Goal: Task Accomplishment & Management: Manage account settings

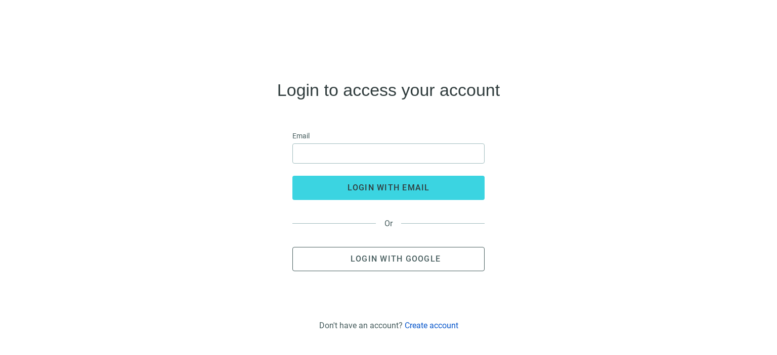
click at [425, 325] on link "Create account" at bounding box center [431, 326] width 54 height 10
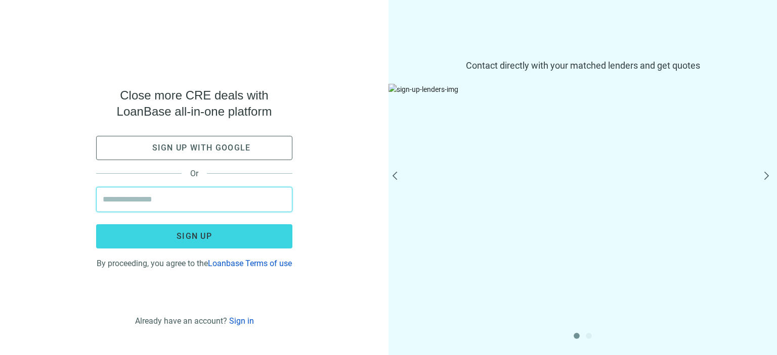
click at [173, 198] on input "email" at bounding box center [194, 200] width 183 height 24
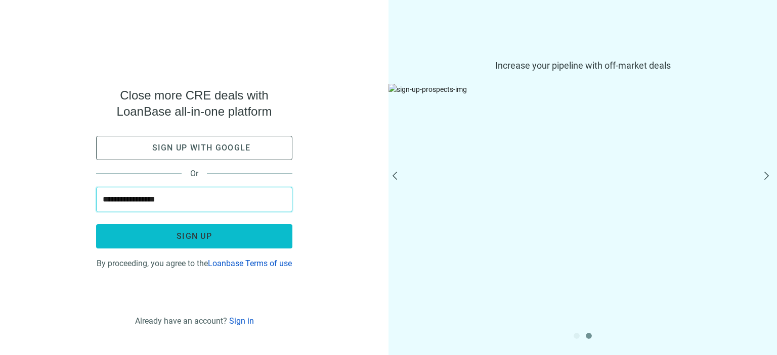
type input "**********"
click at [125, 231] on button "Sign up" at bounding box center [194, 236] width 196 height 24
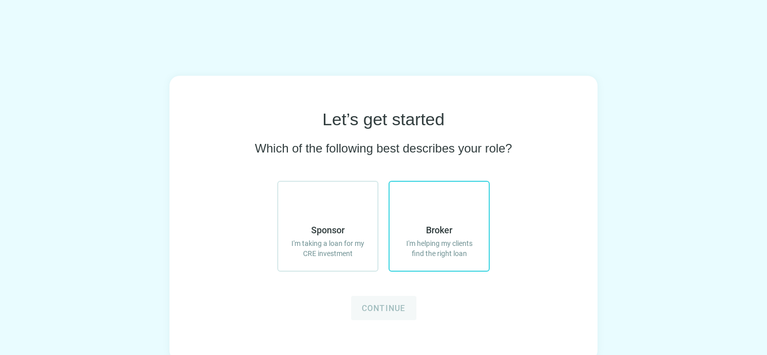
click at [427, 196] on use at bounding box center [427, 196] width 0 height 0
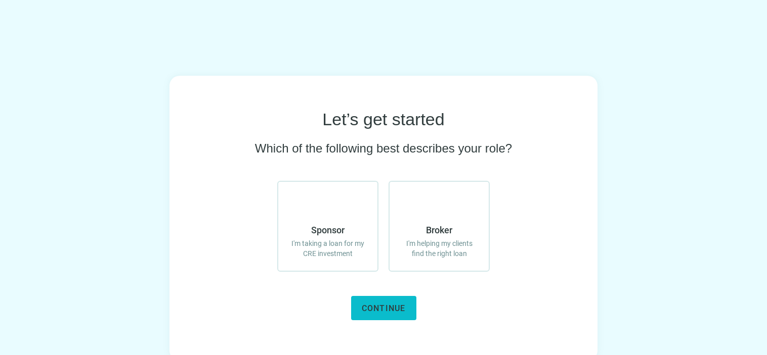
click at [387, 307] on span "Continue" at bounding box center [384, 309] width 44 height 10
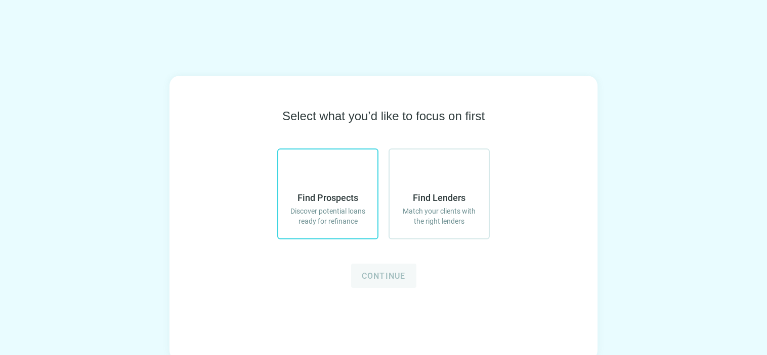
click at [326, 198] on span "Find Prospects" at bounding box center [327, 198] width 61 height 12
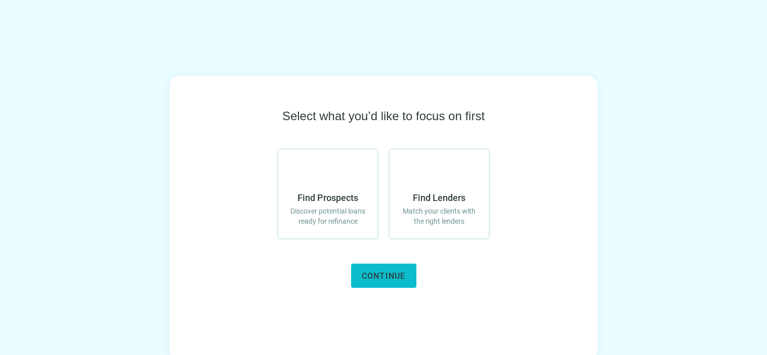
click at [366, 276] on span "Continue" at bounding box center [384, 277] width 44 height 10
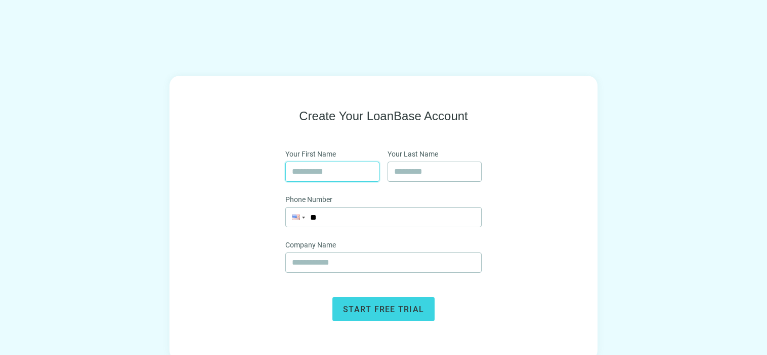
click at [323, 165] on input "text" at bounding box center [332, 171] width 81 height 19
type input "****"
type input "**********"
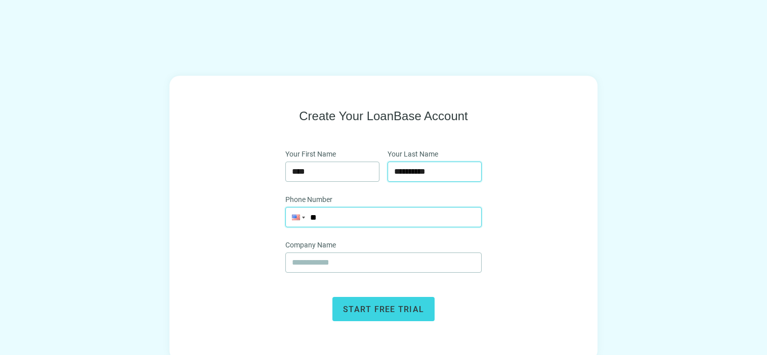
click at [335, 219] on input "**" at bounding box center [383, 217] width 195 height 19
type input "**********"
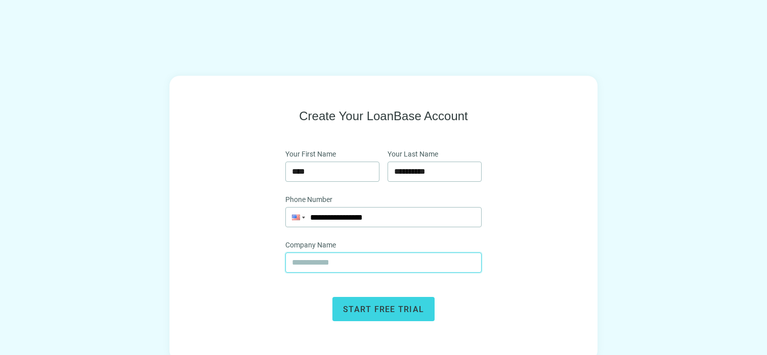
click at [349, 266] on input "text" at bounding box center [383, 262] width 183 height 19
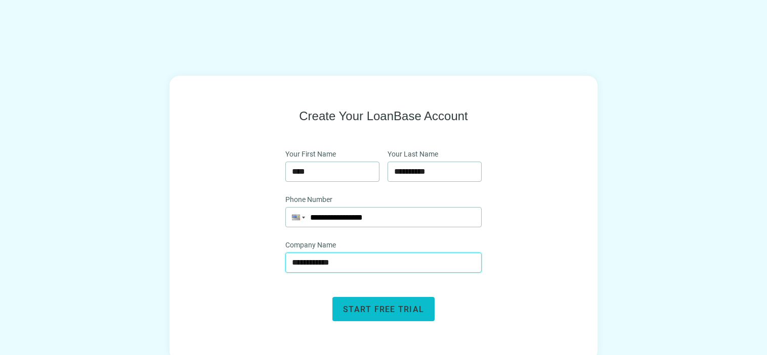
type input "**********"
click at [351, 303] on button "Start free trial" at bounding box center [383, 309] width 102 height 24
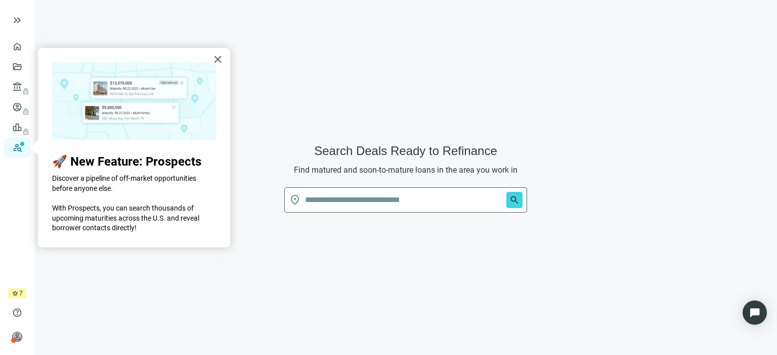
click at [217, 59] on button "×" at bounding box center [218, 59] width 10 height 16
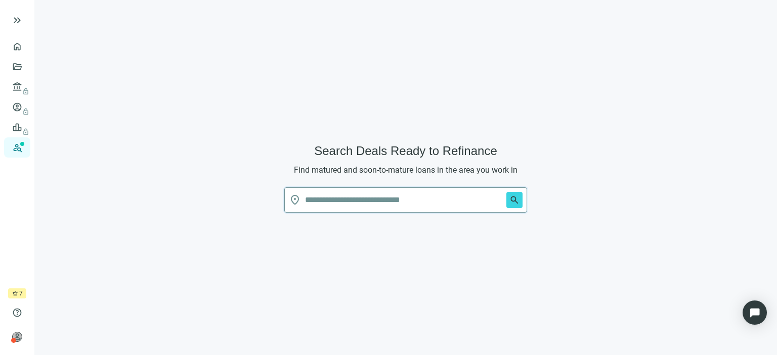
click at [330, 202] on input "text" at bounding box center [403, 200] width 197 height 24
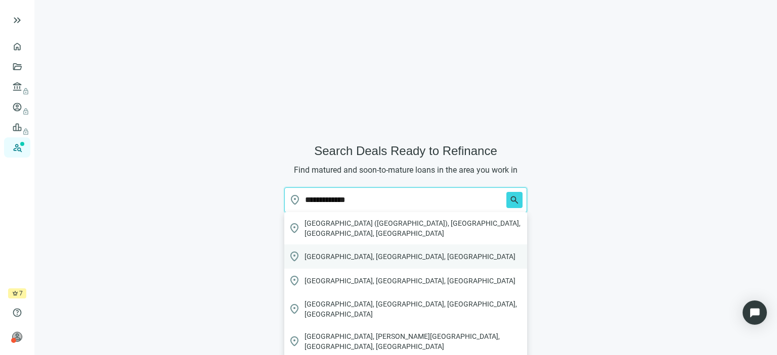
click at [334, 252] on span "[GEOGRAPHIC_DATA], [GEOGRAPHIC_DATA], [GEOGRAPHIC_DATA]" at bounding box center [409, 257] width 211 height 10
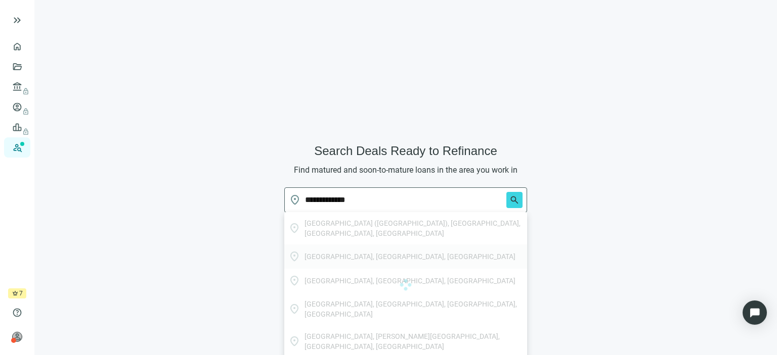
type input "**********"
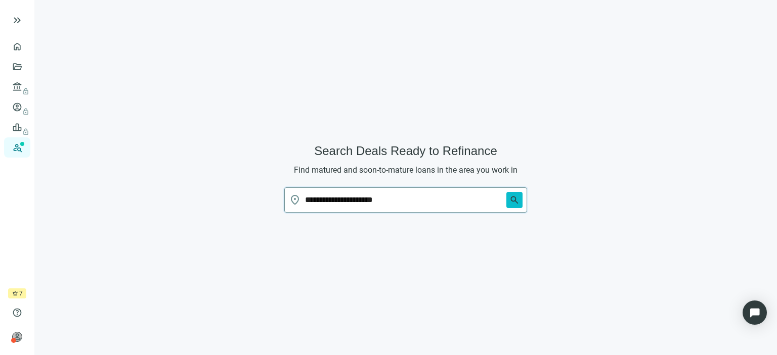
click at [513, 204] on span "search" at bounding box center [514, 200] width 10 height 10
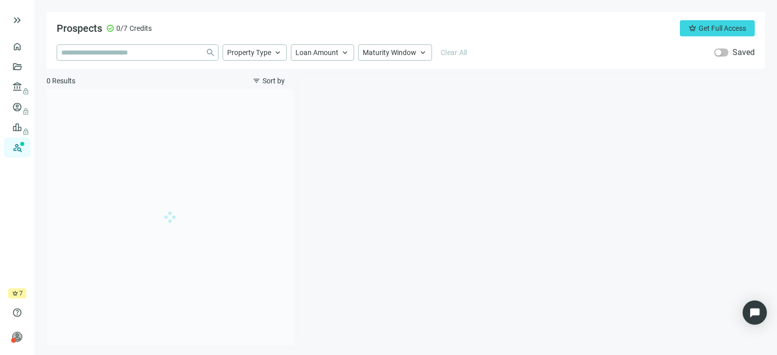
type input "**********"
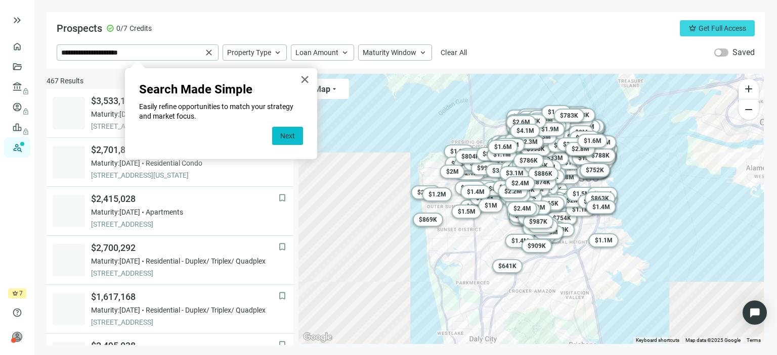
click at [288, 138] on button "Next" at bounding box center [287, 136] width 31 height 18
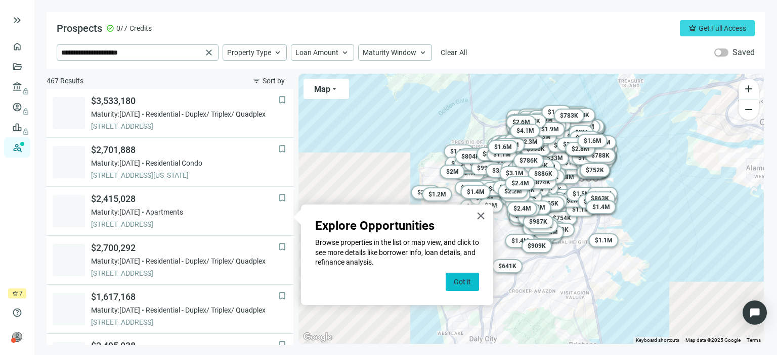
click at [459, 289] on button "Got it" at bounding box center [461, 282] width 33 height 18
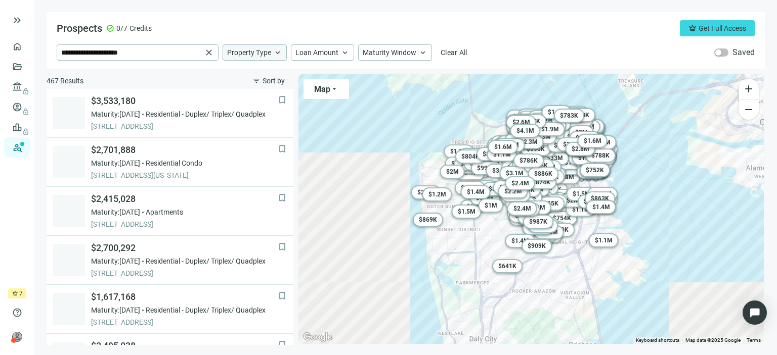
click at [276, 52] on span "keyboard_arrow_up" at bounding box center [277, 52] width 9 height 9
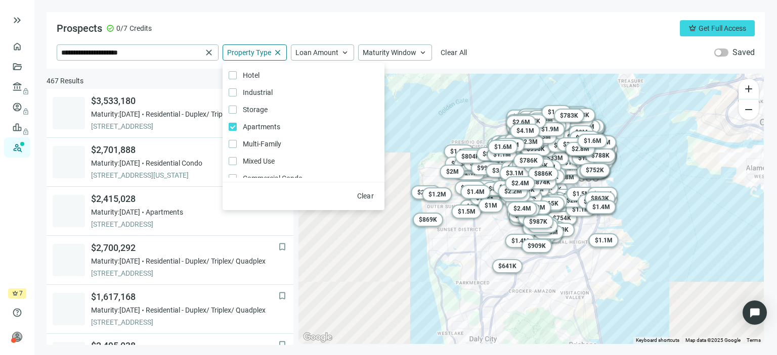
click at [278, 34] on div "Prospects check_circle 0/7 Credits crown Get Full Access" at bounding box center [406, 28] width 698 height 16
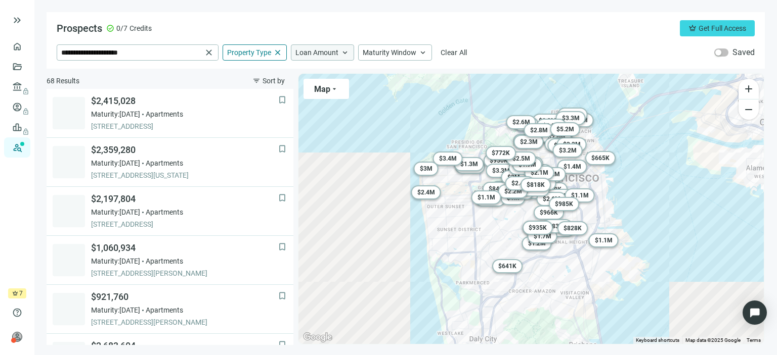
click at [343, 52] on span "keyboard_arrow_up" at bounding box center [344, 52] width 9 height 9
click at [275, 52] on span "close" at bounding box center [277, 52] width 9 height 9
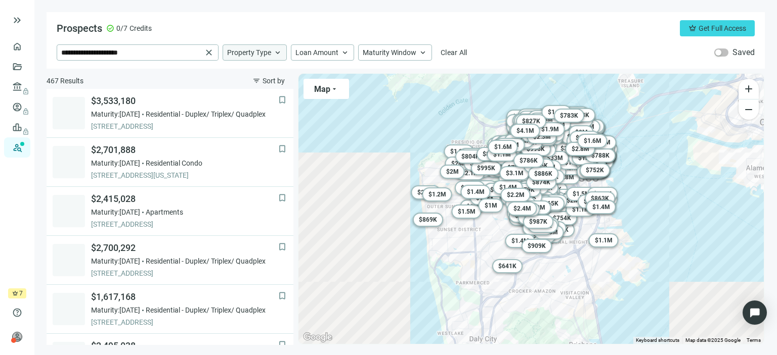
click at [275, 52] on span "keyboard_arrow_up" at bounding box center [277, 52] width 9 height 9
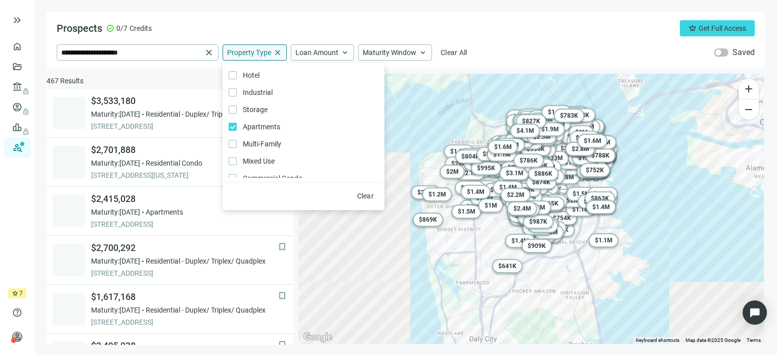
click at [380, 23] on div "Prospects check_circle 0/7 Credits crown Get Full Access" at bounding box center [406, 28] width 698 height 16
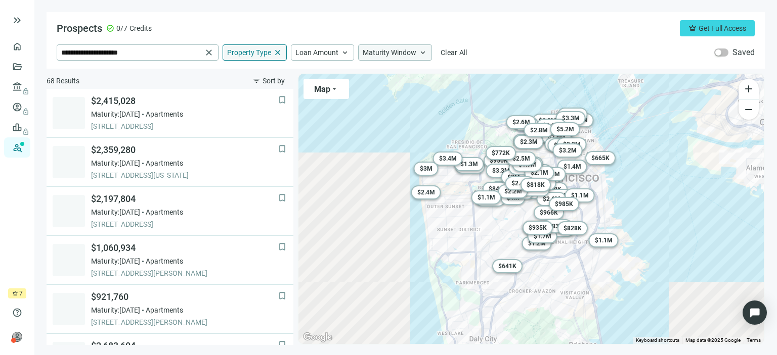
click at [421, 52] on span "keyboard_arrow_up" at bounding box center [422, 52] width 9 height 9
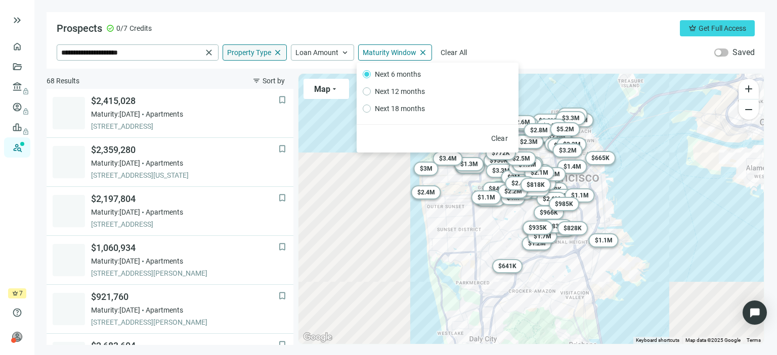
click at [509, 29] on div "Prospects check_circle 0/7 Credits crown Get Full Access" at bounding box center [406, 28] width 698 height 16
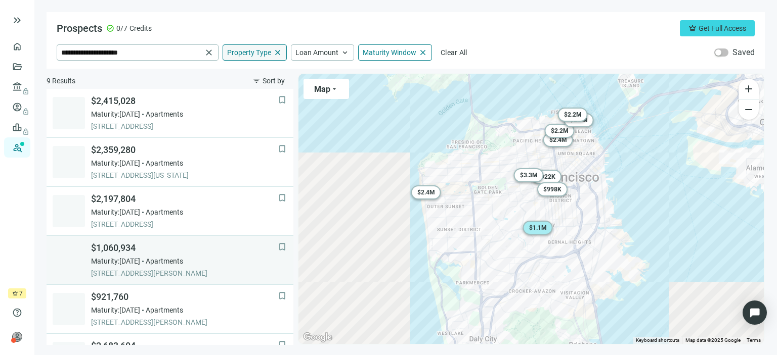
click at [118, 255] on div "$1,060,934 Maturity: [DATE] Apartments [STREET_ADDRESS][PERSON_NAME]" at bounding box center [184, 260] width 187 height 36
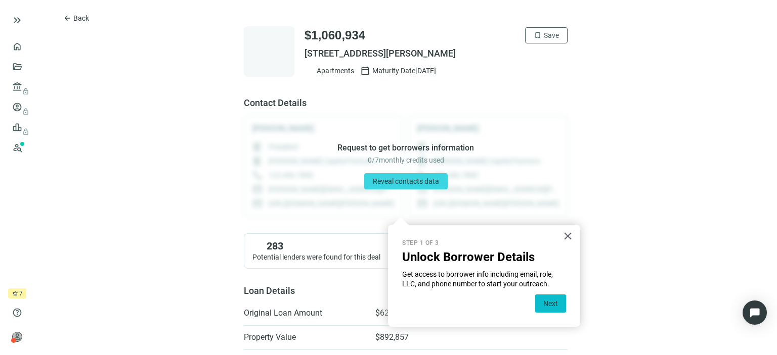
click at [553, 307] on button "Next" at bounding box center [550, 304] width 31 height 18
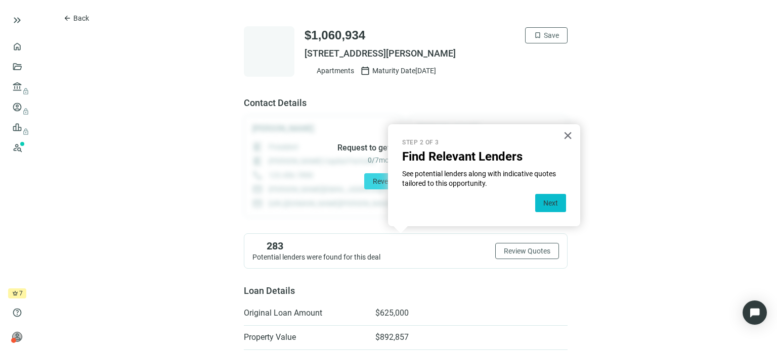
click at [554, 209] on button "Next" at bounding box center [550, 203] width 31 height 18
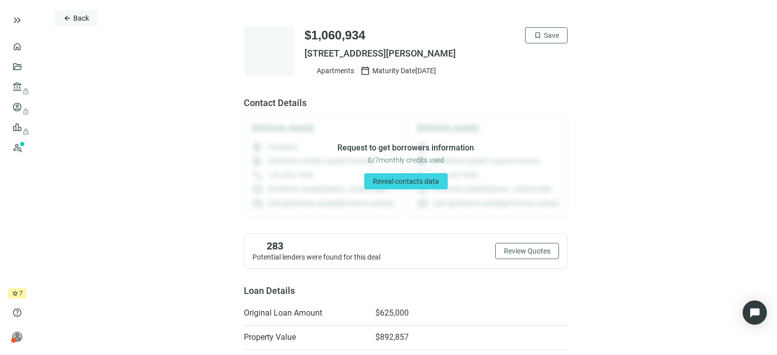
click at [77, 17] on span "Back" at bounding box center [81, 18] width 16 height 8
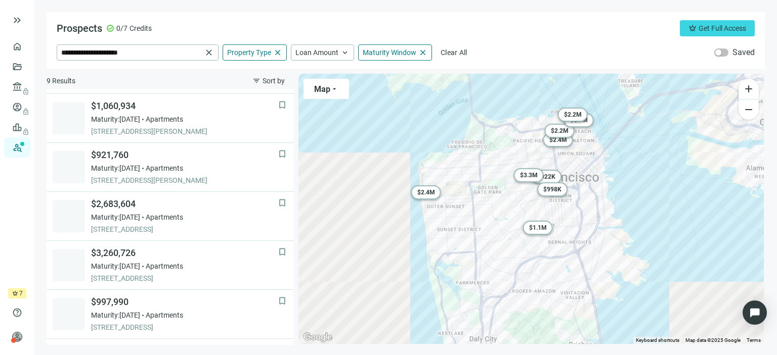
scroll to position [147, 0]
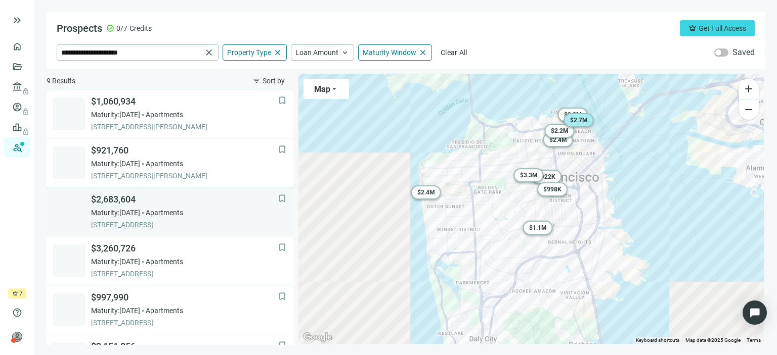
click at [127, 200] on span "$2,683,604" at bounding box center [184, 200] width 187 height 12
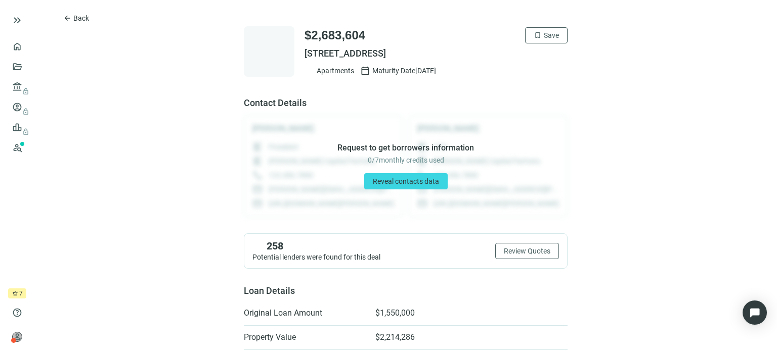
drag, startPoint x: 486, startPoint y: 54, endPoint x: 300, endPoint y: 56, distance: 186.6
click at [304, 56] on span "[STREET_ADDRESS]" at bounding box center [435, 54] width 263 height 12
copy span "[STREET_ADDRESS]"
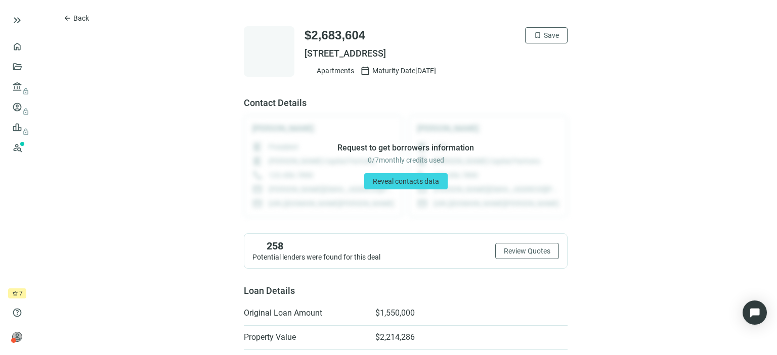
drag, startPoint x: 481, startPoint y: 53, endPoint x: 297, endPoint y: 57, distance: 184.1
click at [297, 57] on div "$2,683,604 bookmark Save [STREET_ADDRESS] Apartments calendar_today Maturity Da…" at bounding box center [406, 51] width 324 height 51
copy span "[STREET_ADDRESS]"
click at [18, 15] on span "keyboard_double_arrow_right" at bounding box center [17, 20] width 12 height 12
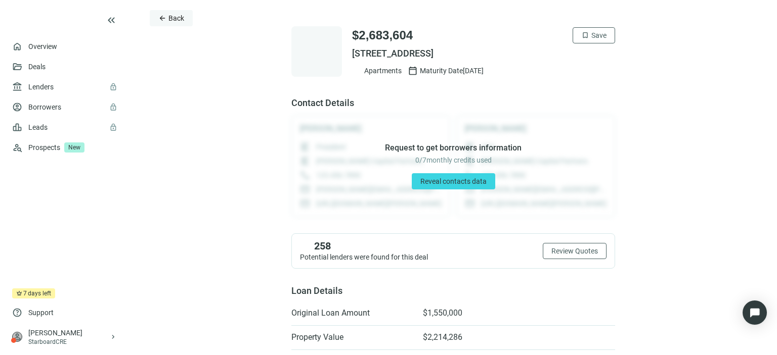
click at [172, 18] on span "Back" at bounding box center [176, 18] width 16 height 8
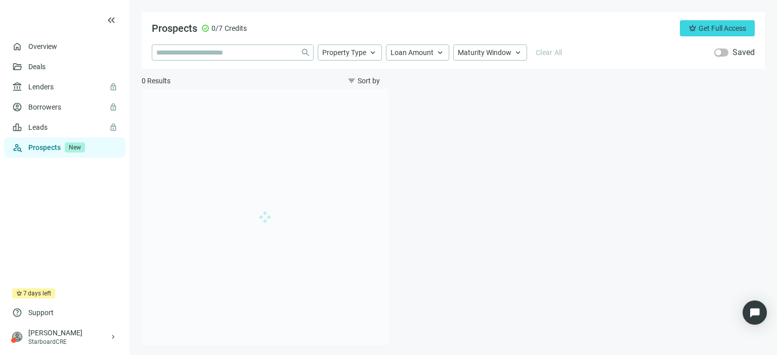
type input "**********"
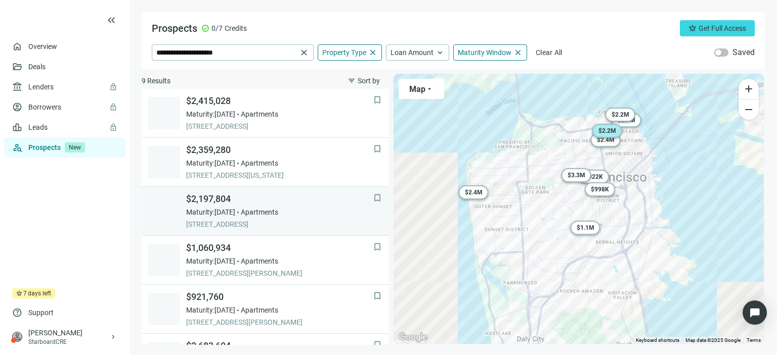
click at [276, 212] on span "Apartments" at bounding box center [259, 212] width 37 height 10
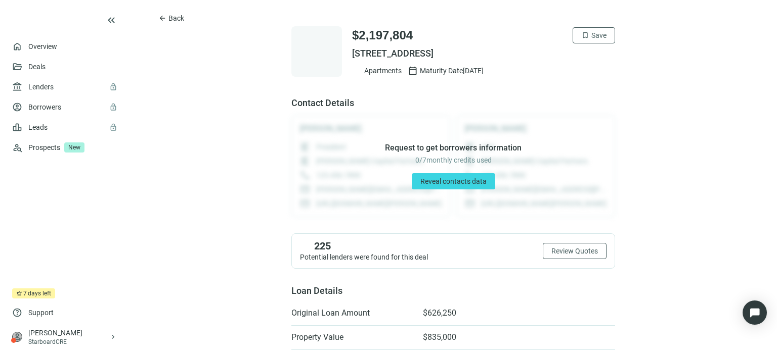
drag, startPoint x: 488, startPoint y: 49, endPoint x: 347, endPoint y: 49, distance: 140.6
click at [352, 49] on span "[STREET_ADDRESS]" at bounding box center [483, 54] width 263 height 12
copy span "[STREET_ADDRESS]"
click at [175, 20] on span "Back" at bounding box center [176, 18] width 16 height 8
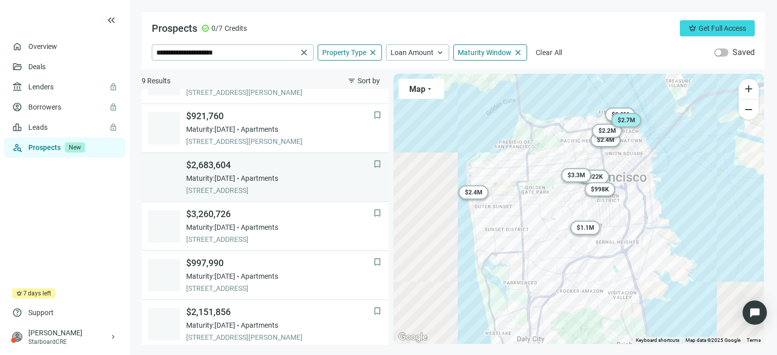
scroll to position [184, 0]
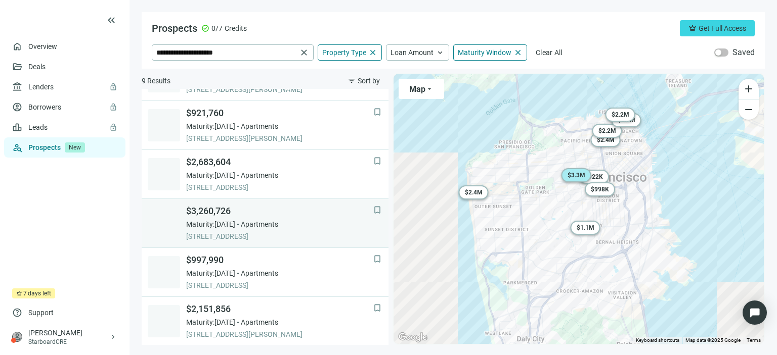
click at [287, 243] on link "bookmark $3,260,726 Maturity: [DATE] Apartments [STREET_ADDRESS]" at bounding box center [265, 223] width 247 height 49
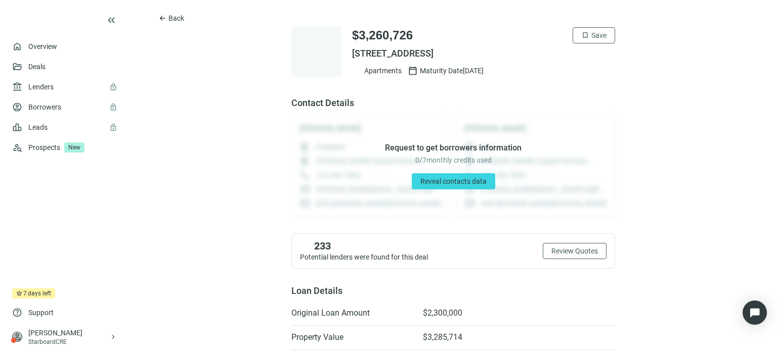
drag, startPoint x: 530, startPoint y: 52, endPoint x: 347, endPoint y: 57, distance: 182.6
click at [352, 57] on span "[STREET_ADDRESS]" at bounding box center [483, 54] width 263 height 12
copy span "[STREET_ADDRESS]"
click at [173, 16] on span "Back" at bounding box center [176, 18] width 16 height 8
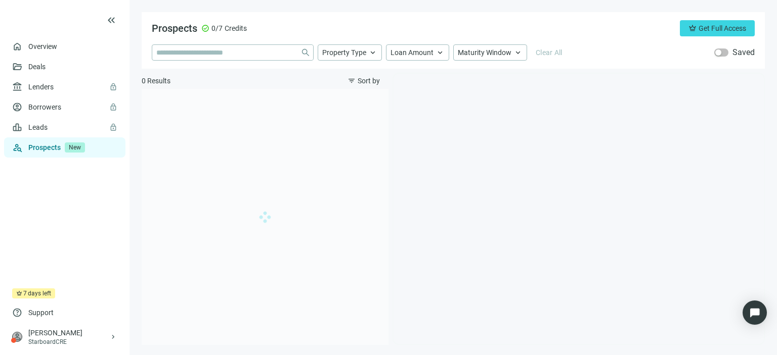
type input "**********"
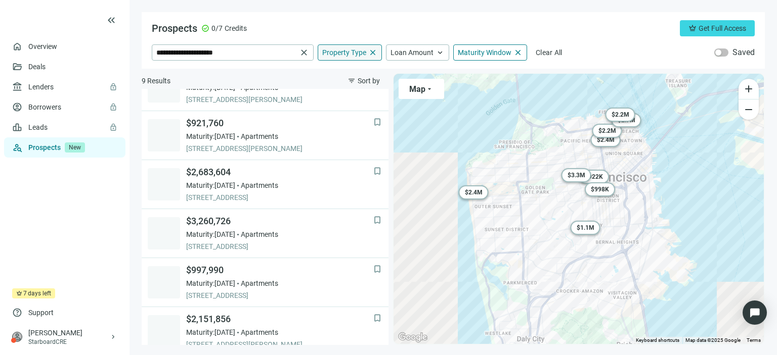
scroll to position [184, 0]
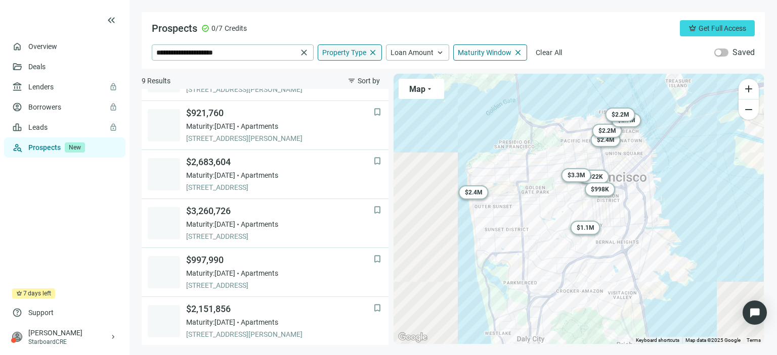
click at [371, 53] on span "close" at bounding box center [372, 52] width 9 height 9
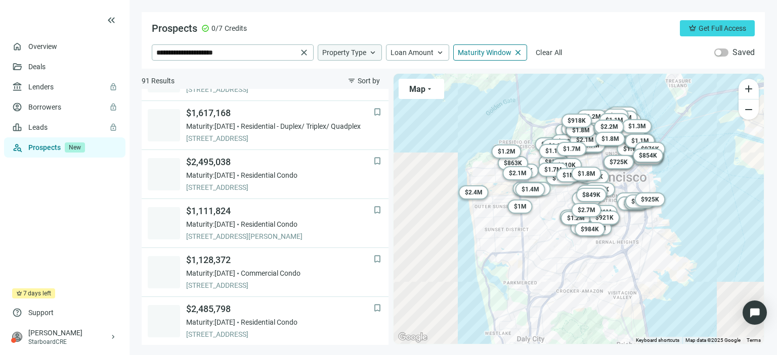
click at [371, 53] on span "keyboard_arrow_up" at bounding box center [372, 52] width 9 height 9
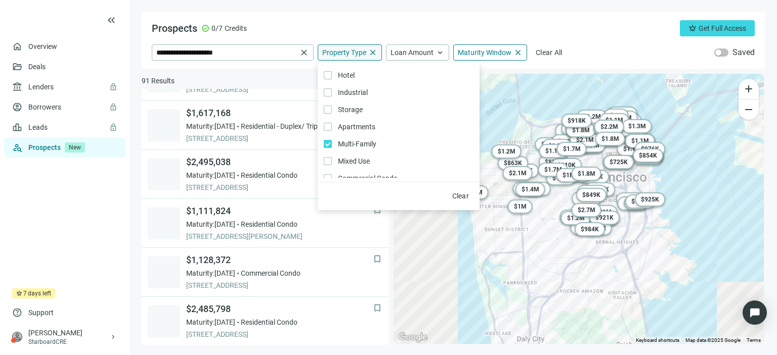
click at [370, 26] on div "Prospects check_circle 0/7 Credits crown Get Full Access" at bounding box center [453, 28] width 603 height 16
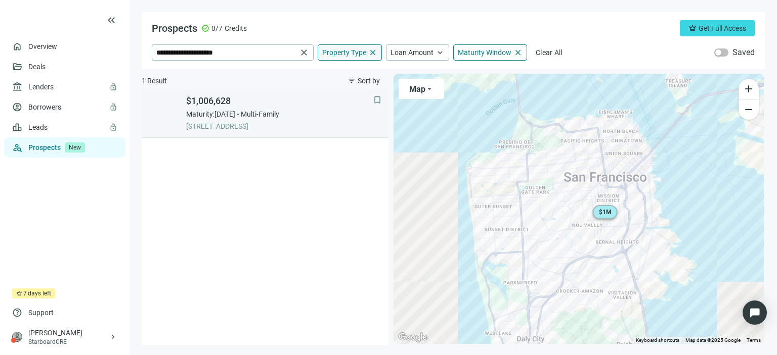
click at [235, 116] on span "Maturity: [DATE]" at bounding box center [210, 114] width 49 height 10
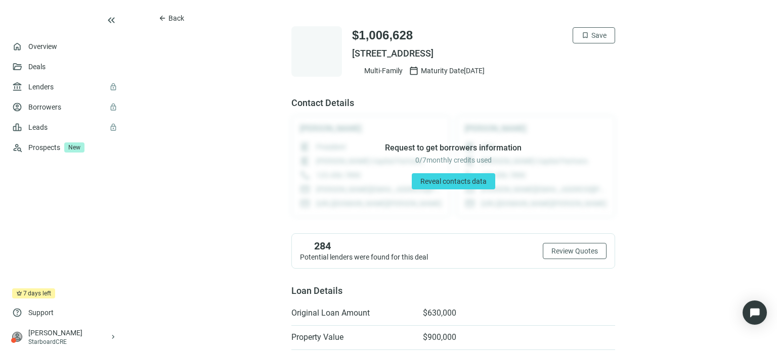
drag, startPoint x: 510, startPoint y: 52, endPoint x: 346, endPoint y: 59, distance: 164.5
click at [346, 59] on div "$1,006,628 bookmark Save [STREET_ADDRESS] Multi-Family calendar_today Maturity …" at bounding box center [453, 51] width 324 height 51
copy span "[STREET_ADDRESS]"
click at [176, 18] on span "Back" at bounding box center [176, 18] width 16 height 8
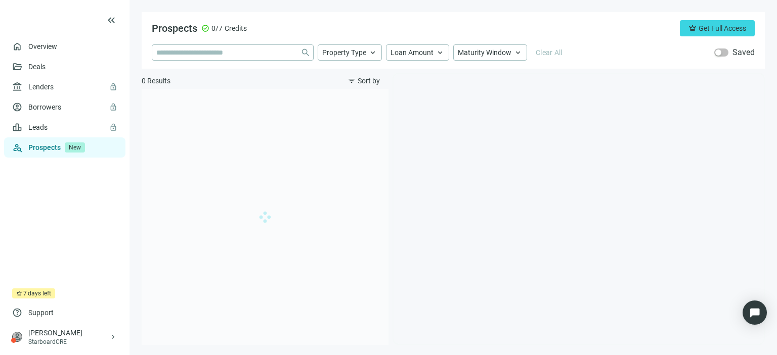
type input "**********"
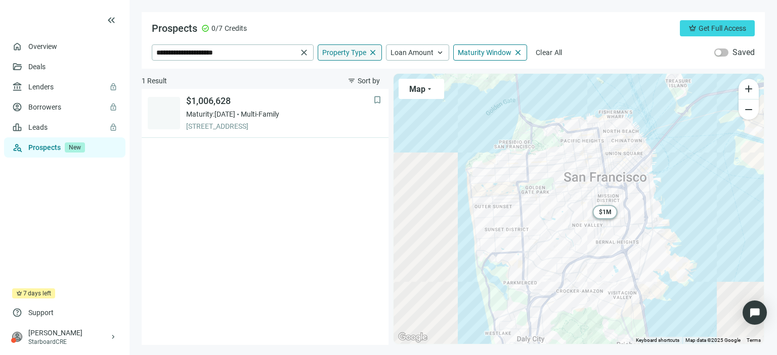
click at [372, 52] on span "close" at bounding box center [372, 52] width 9 height 9
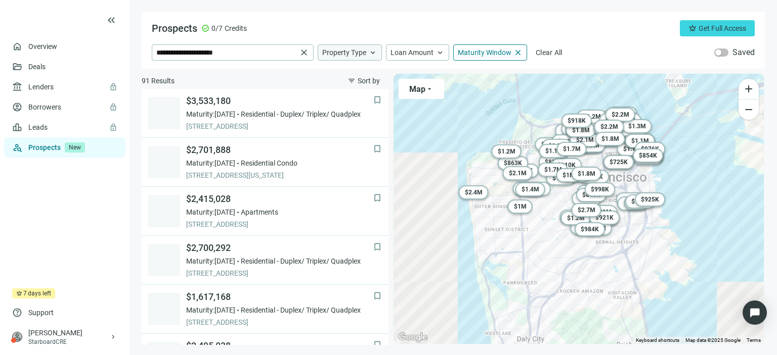
click at [349, 55] on span "Property Type" at bounding box center [344, 52] width 44 height 9
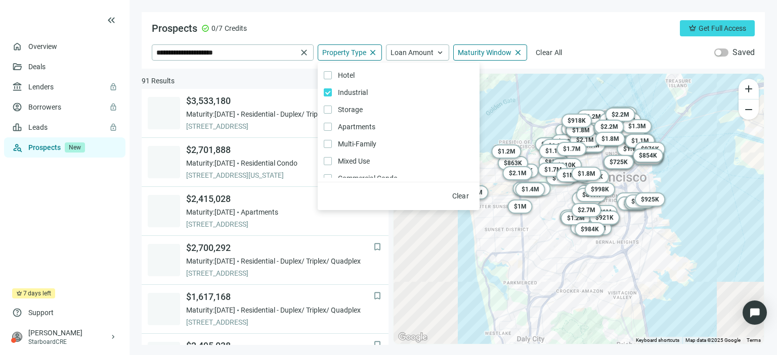
click at [359, 26] on div "Prospects check_circle 0/7 Credits crown Get Full Access" at bounding box center [453, 28] width 603 height 16
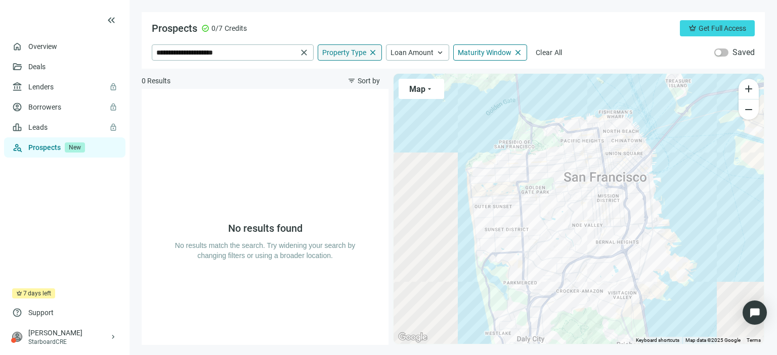
click at [369, 52] on span "close" at bounding box center [372, 52] width 9 height 9
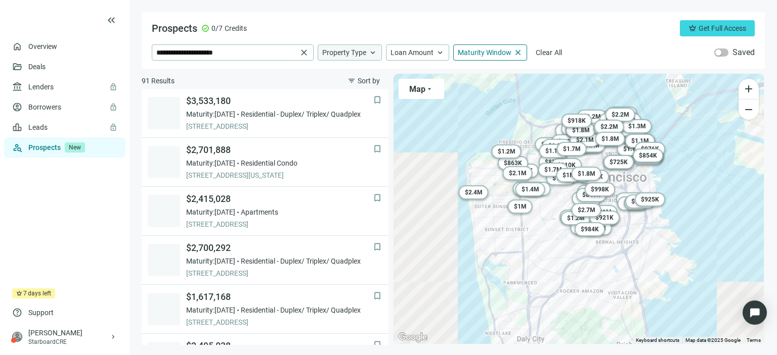
click at [366, 56] on div "Property Type keyboard_arrow_up" at bounding box center [350, 52] width 64 height 16
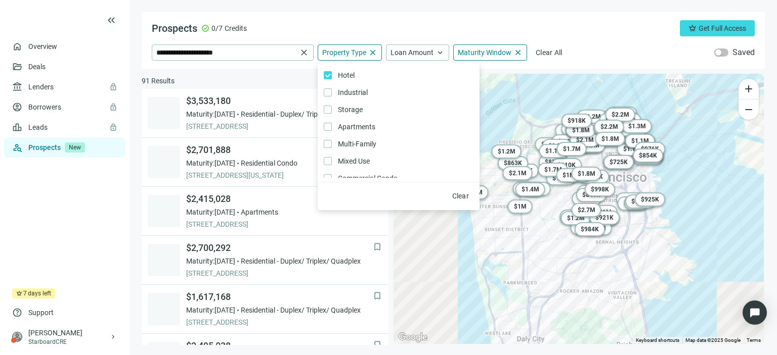
click at [359, 26] on div "Prospects check_circle 0/7 Credits crown Get Full Access" at bounding box center [453, 28] width 603 height 16
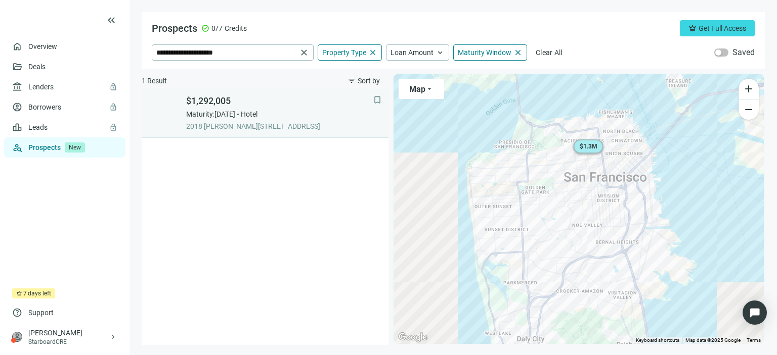
click at [247, 122] on span "2018 [PERSON_NAME][STREET_ADDRESS]" at bounding box center [279, 126] width 187 height 10
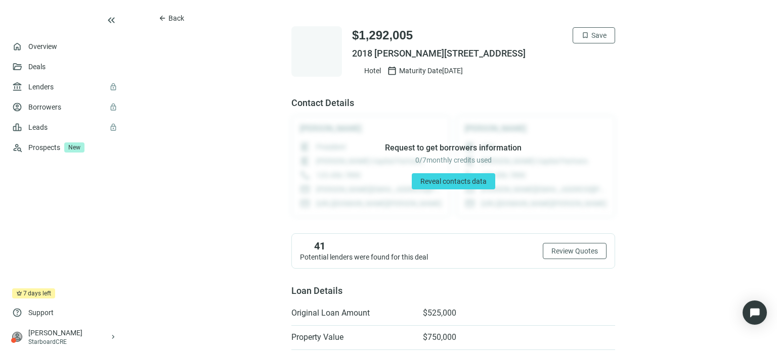
drag, startPoint x: 510, startPoint y: 52, endPoint x: 345, endPoint y: 53, distance: 164.3
click at [345, 53] on div "$1,292,005 bookmark Save 2018 [PERSON_NAME][GEOGRAPHIC_DATA] Hotel calendar_tod…" at bounding box center [453, 51] width 324 height 51
copy span "2018 [PERSON_NAME][STREET_ADDRESS]"
click at [173, 19] on span "Back" at bounding box center [176, 18] width 16 height 8
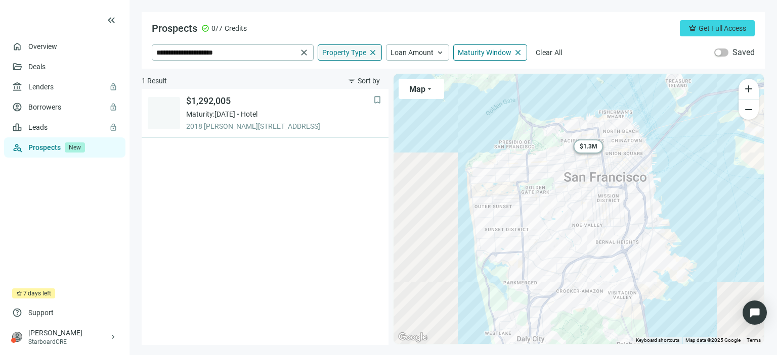
click at [362, 56] on span "Property Type" at bounding box center [344, 52] width 44 height 9
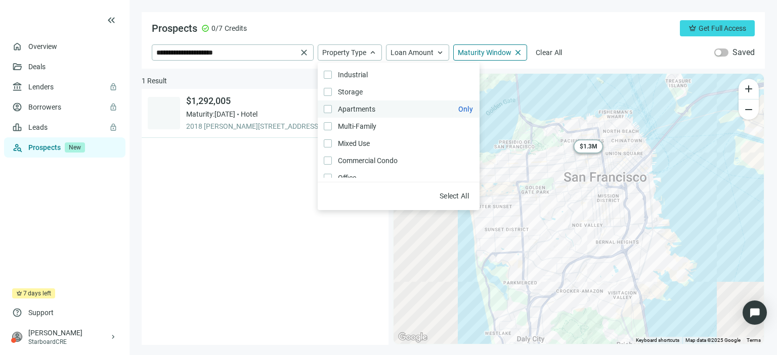
scroll to position [17, 0]
click at [398, 18] on div "**********" at bounding box center [453, 40] width 623 height 57
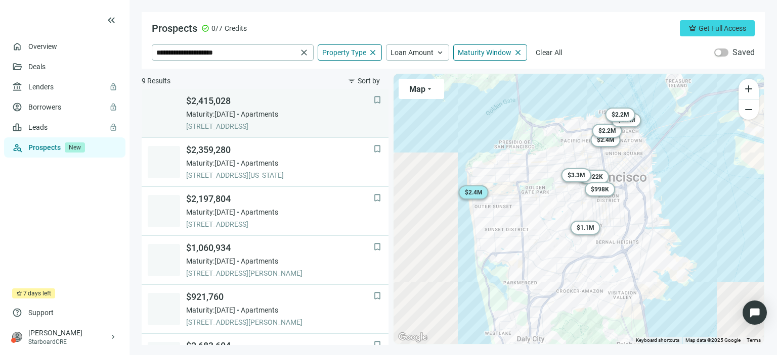
click at [267, 116] on span "Apartments" at bounding box center [259, 114] width 37 height 10
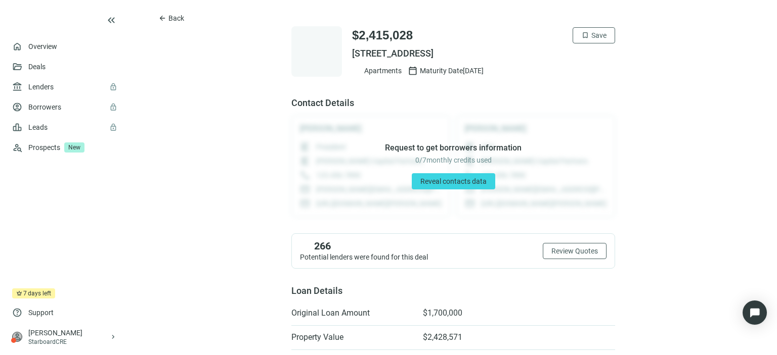
drag, startPoint x: 587, startPoint y: 54, endPoint x: 346, endPoint y: 52, distance: 240.7
click at [346, 52] on div "$2,415,028 bookmark Save [STREET_ADDRESS] Apartments calendar_today Maturity Da…" at bounding box center [453, 51] width 324 height 51
copy span "[STREET_ADDRESS]"
click at [170, 22] on span "Back" at bounding box center [176, 18] width 16 height 8
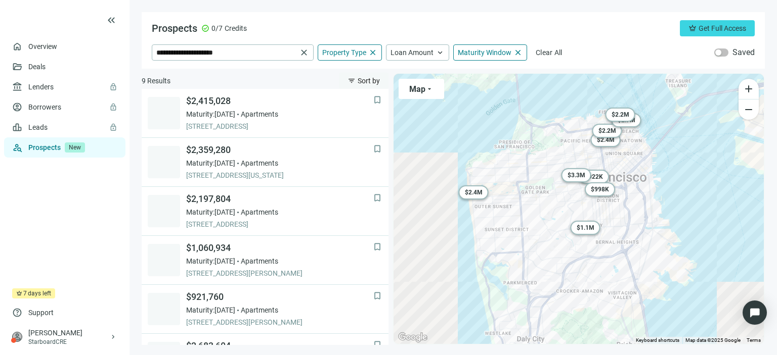
click at [351, 81] on span "filter_list" at bounding box center [351, 81] width 8 height 8
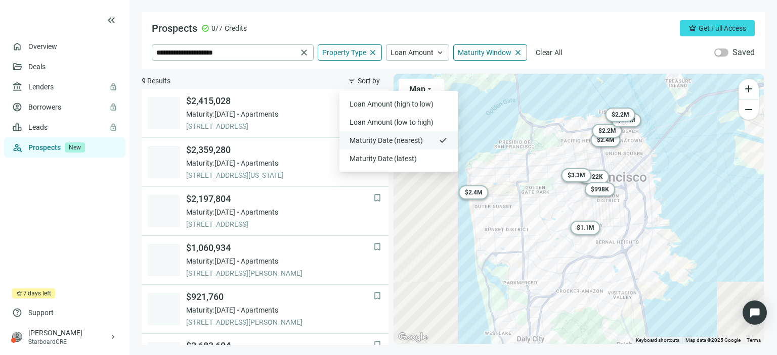
click at [357, 141] on span "Maturity Date (nearest)" at bounding box center [392, 141] width 86 height 10
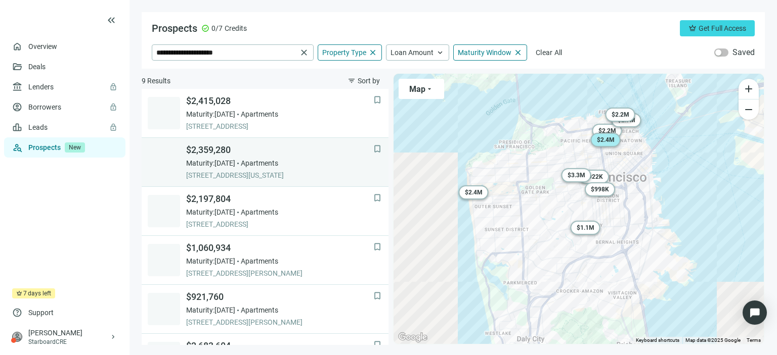
click at [265, 174] on span "[STREET_ADDRESS][US_STATE]" at bounding box center [279, 175] width 187 height 10
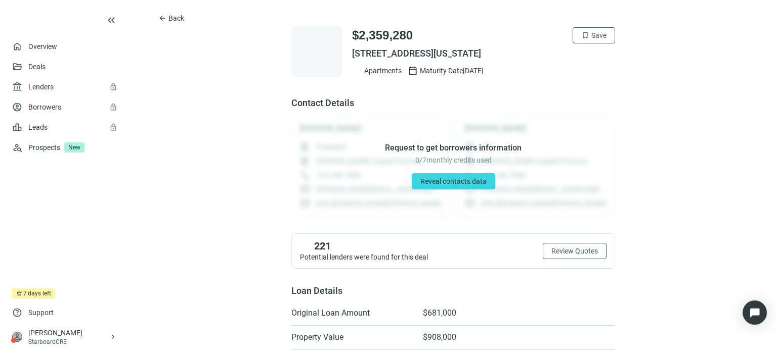
drag, startPoint x: 554, startPoint y: 56, endPoint x: 346, endPoint y: 61, distance: 207.9
click at [346, 61] on div "$2,359,280 bookmark Save [STREET_ADDRESS][US_STATE] Apartments calendar_today M…" at bounding box center [453, 51] width 324 height 51
copy span "[STREET_ADDRESS][US_STATE]"
click at [174, 22] on span "Back" at bounding box center [176, 18] width 16 height 8
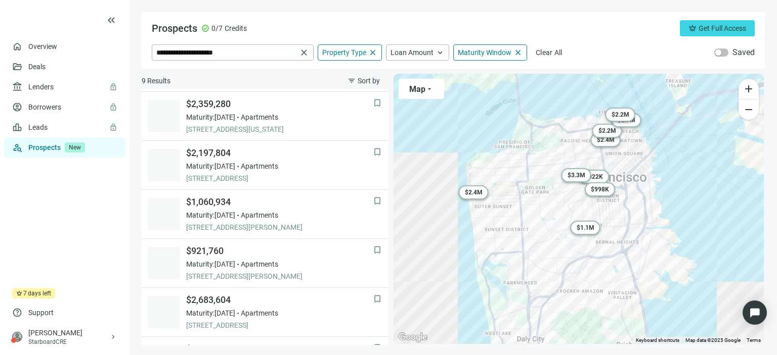
scroll to position [49, 0]
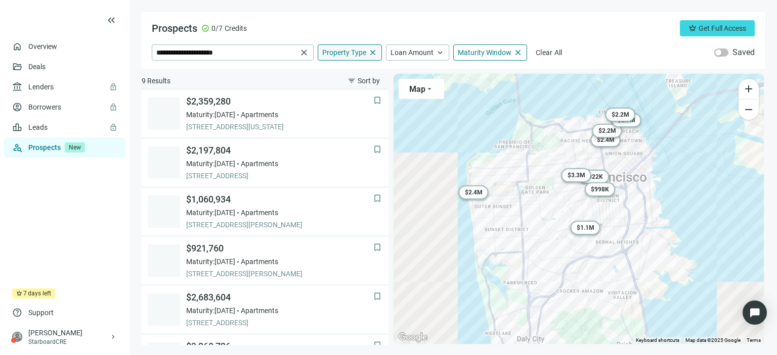
click at [373, 53] on span "close" at bounding box center [372, 52] width 9 height 9
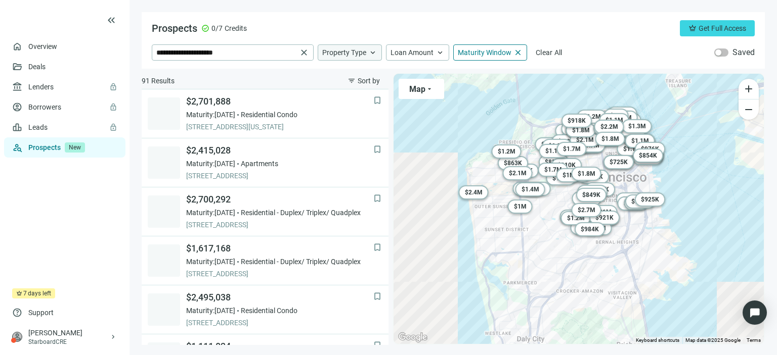
click at [373, 53] on span "keyboard_arrow_up" at bounding box center [372, 52] width 9 height 9
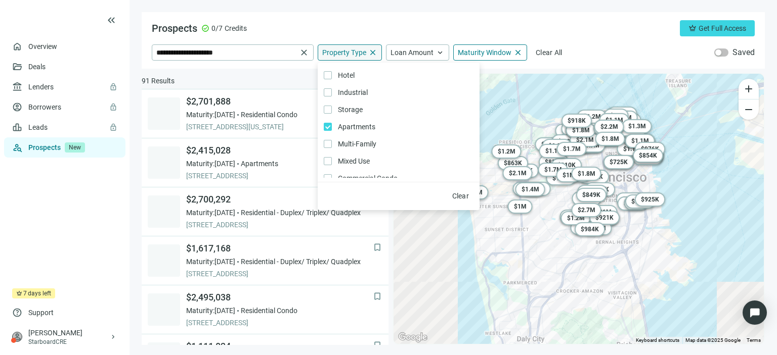
click at [413, 32] on div "Prospects check_circle 0/7 Credits crown Get Full Access" at bounding box center [453, 28] width 603 height 16
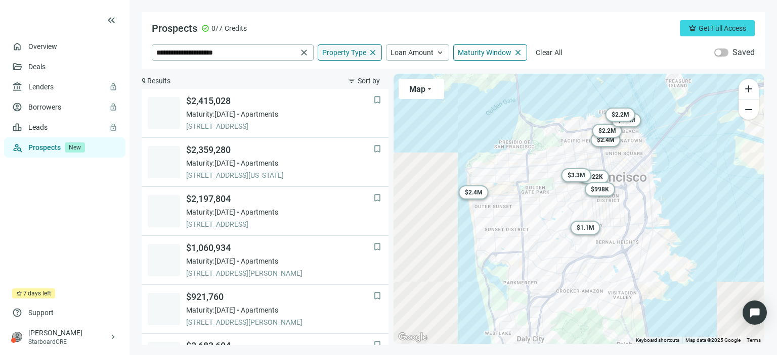
click at [372, 54] on span "close" at bounding box center [372, 52] width 9 height 9
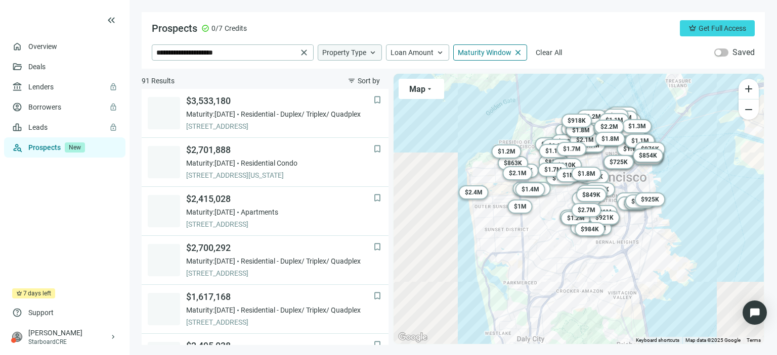
click at [372, 54] on span "keyboard_arrow_up" at bounding box center [372, 52] width 9 height 9
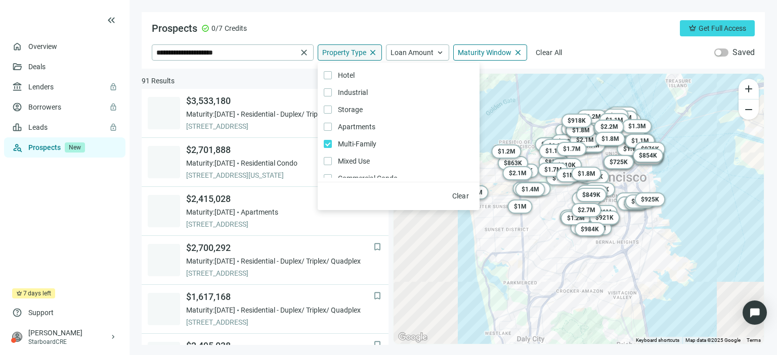
click at [351, 27] on div "Prospects check_circle 0/7 Credits crown Get Full Access" at bounding box center [453, 28] width 603 height 16
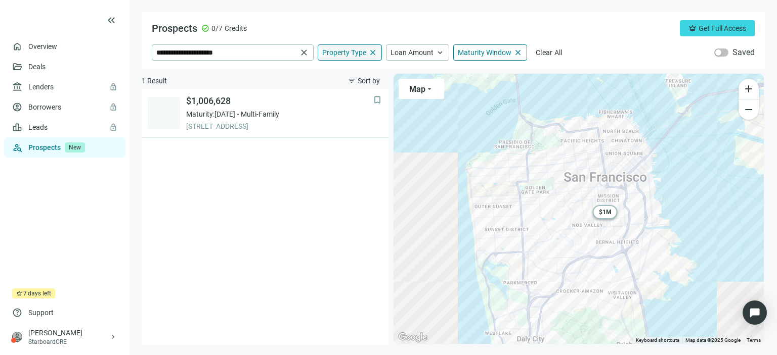
click at [376, 55] on span "close" at bounding box center [372, 52] width 9 height 9
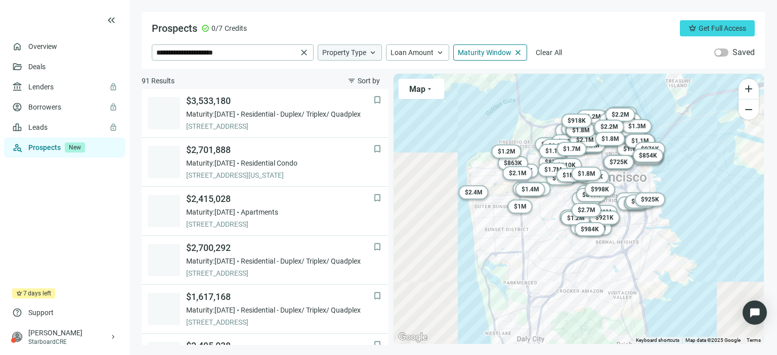
click at [368, 55] on span "keyboard_arrow_up" at bounding box center [372, 52] width 9 height 9
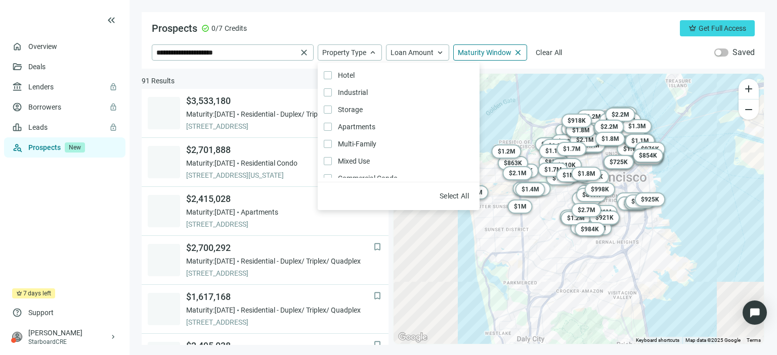
click at [330, 24] on div "Prospects check_circle 0/7 Credits crown Get Full Access" at bounding box center [453, 28] width 603 height 16
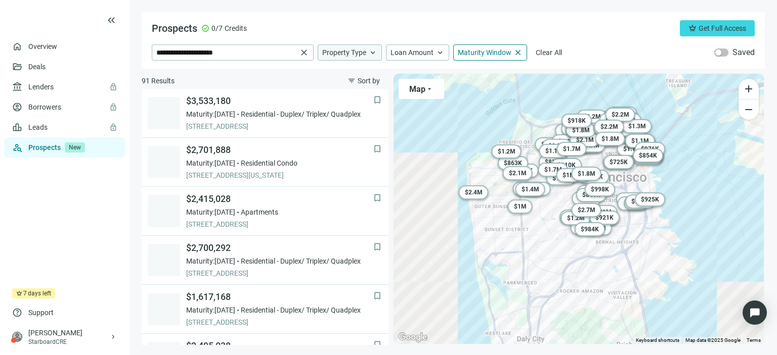
click at [372, 50] on span "keyboard_arrow_up" at bounding box center [372, 52] width 9 height 9
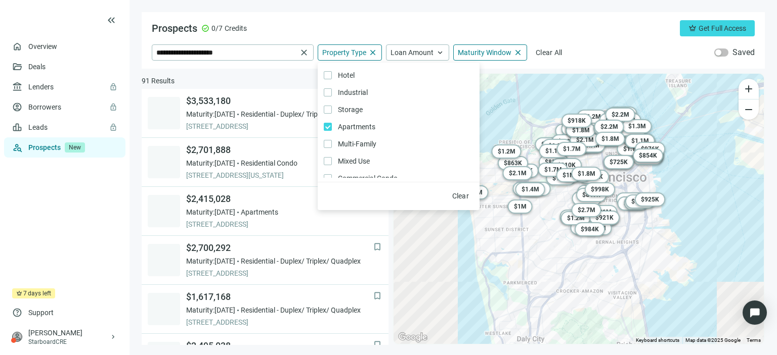
click at [323, 30] on div "Prospects check_circle 0/7 Credits crown Get Full Access" at bounding box center [453, 28] width 603 height 16
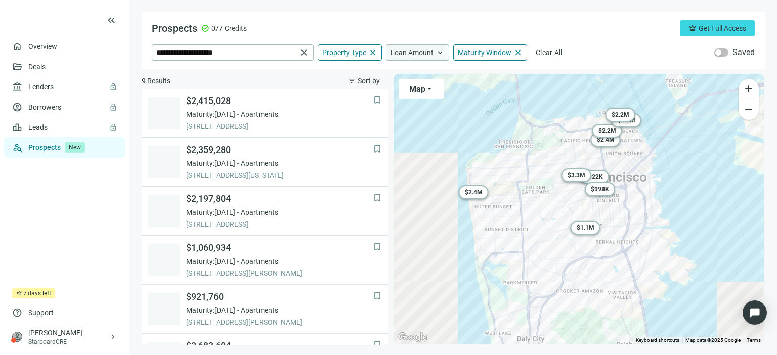
click at [438, 55] on span "keyboard_arrow_up" at bounding box center [439, 52] width 9 height 9
click at [517, 57] on span "close" at bounding box center [517, 52] width 9 height 9
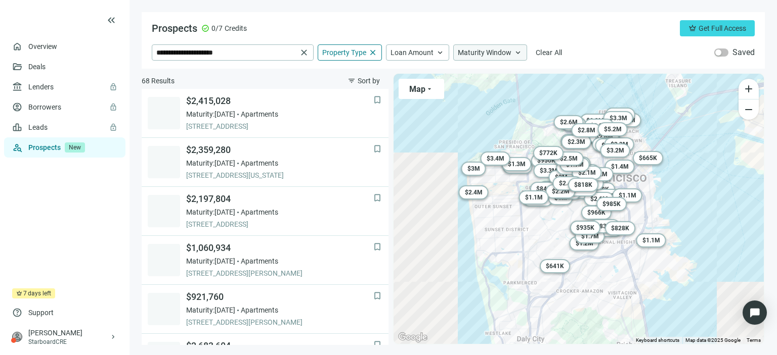
click at [516, 56] on span "keyboard_arrow_up" at bounding box center [517, 52] width 9 height 9
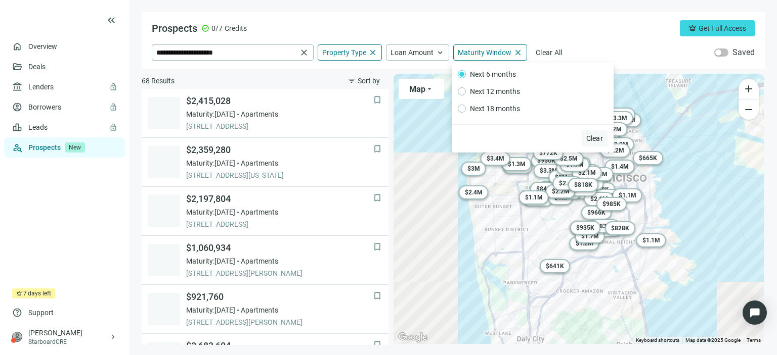
click at [596, 138] on span "Clear" at bounding box center [594, 138] width 17 height 8
click at [593, 142] on span "Clear" at bounding box center [594, 138] width 17 height 8
click at [358, 28] on div "Prospects check_circle 0/7 Credits crown Get Full Access" at bounding box center [453, 28] width 603 height 16
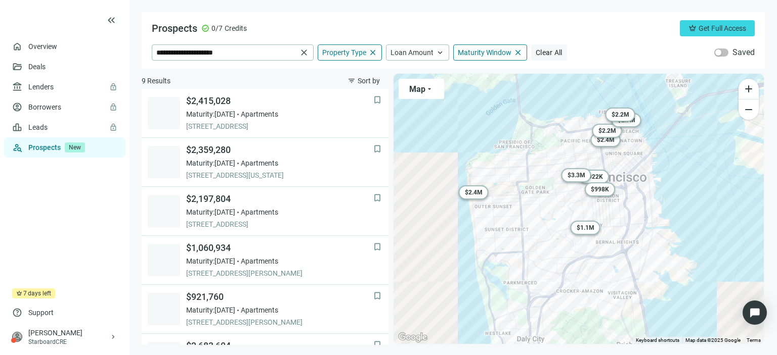
click at [546, 56] on span "Clear All" at bounding box center [548, 53] width 27 height 8
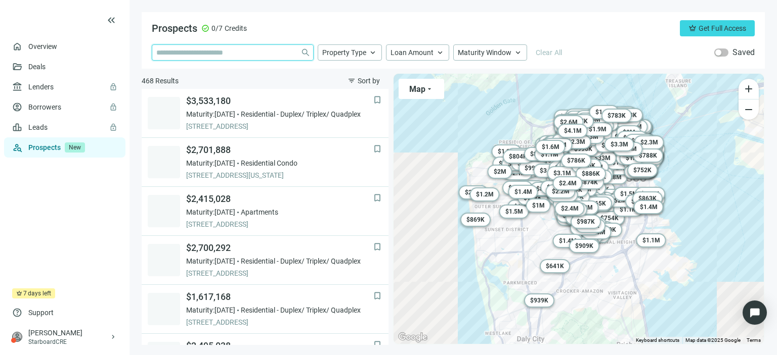
click at [231, 57] on input "search" at bounding box center [226, 52] width 140 height 15
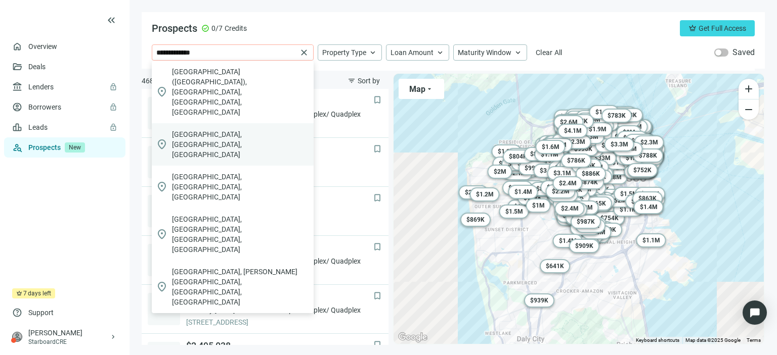
click at [223, 129] on span "[GEOGRAPHIC_DATA], [GEOGRAPHIC_DATA], [GEOGRAPHIC_DATA]" at bounding box center [241, 144] width 138 height 30
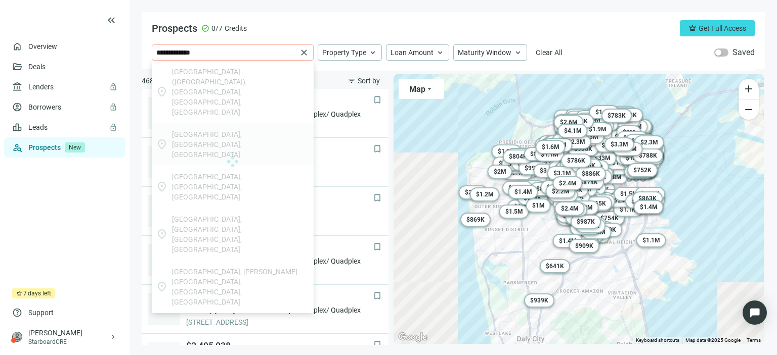
type input "**********"
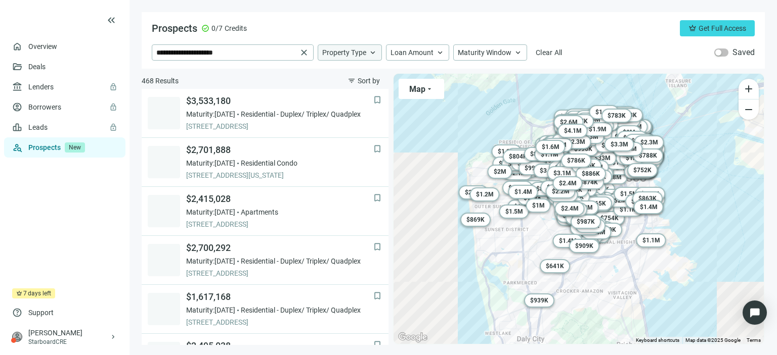
click at [361, 54] on span "Property Type" at bounding box center [344, 52] width 44 height 9
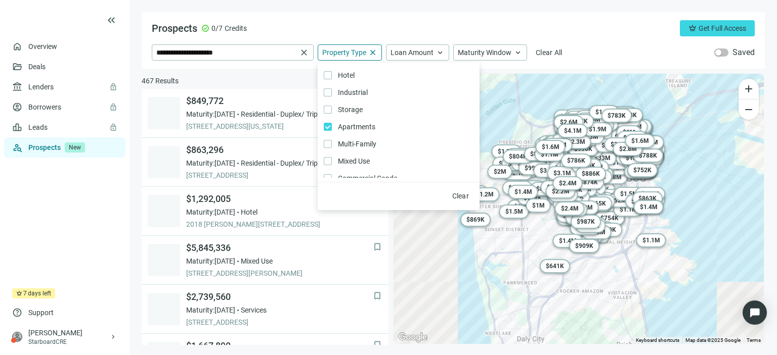
click at [396, 28] on div "Prospects check_circle 0/7 Credits crown Get Full Access" at bounding box center [453, 28] width 603 height 16
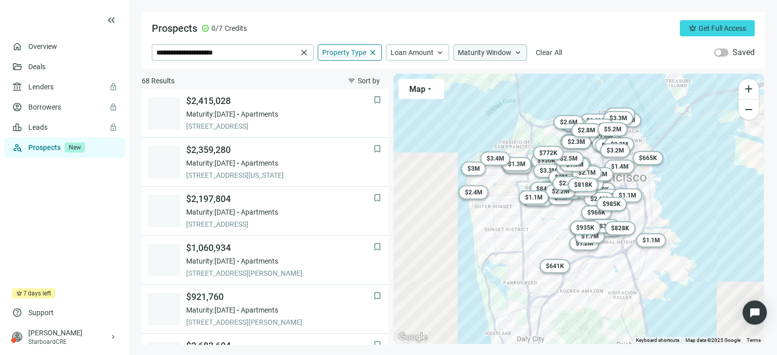
click at [485, 54] on span "Maturity Window" at bounding box center [485, 52] width 54 height 9
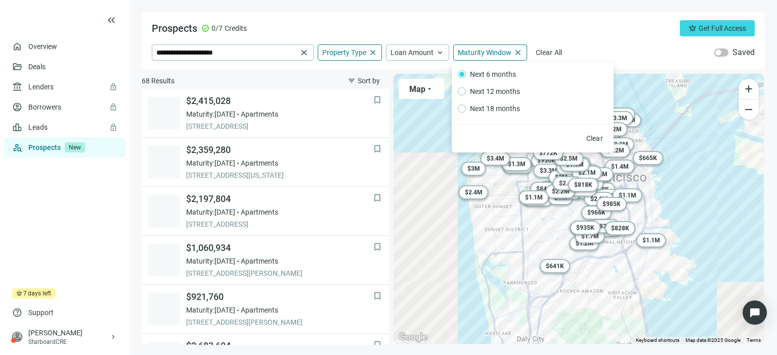
click at [343, 23] on div "Prospects check_circle 0/7 Credits crown Get Full Access" at bounding box center [453, 28] width 603 height 16
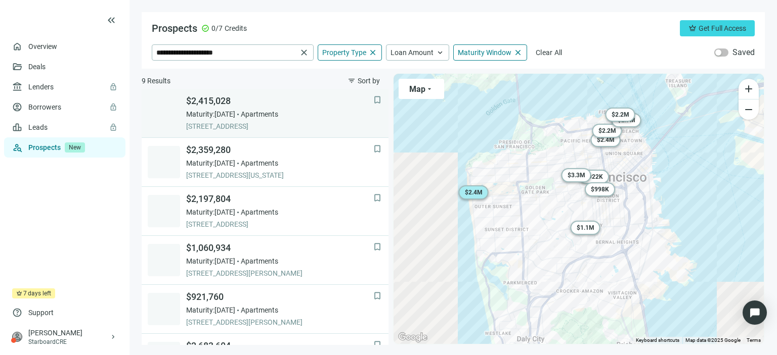
click at [265, 132] on link "bookmark $2,415,028 Maturity: [DATE] Apartments [STREET_ADDRESS]" at bounding box center [265, 113] width 247 height 49
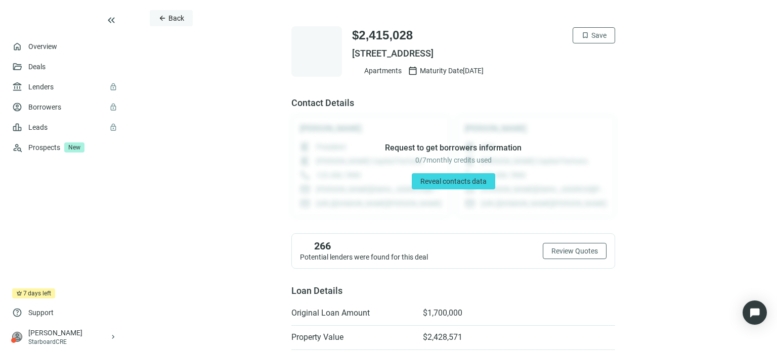
click at [173, 22] on span "Back" at bounding box center [176, 18] width 16 height 8
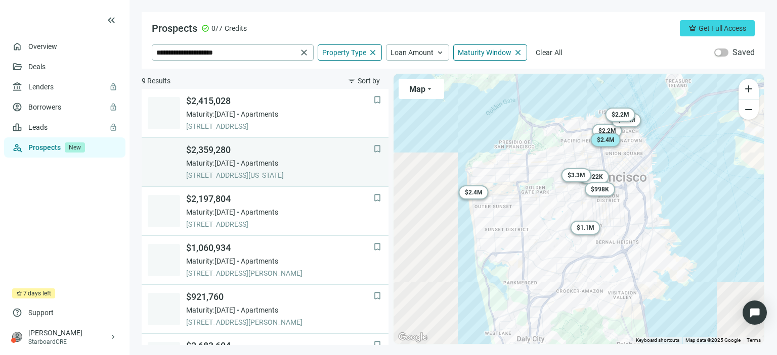
click at [214, 173] on span "[STREET_ADDRESS][US_STATE]" at bounding box center [279, 175] width 187 height 10
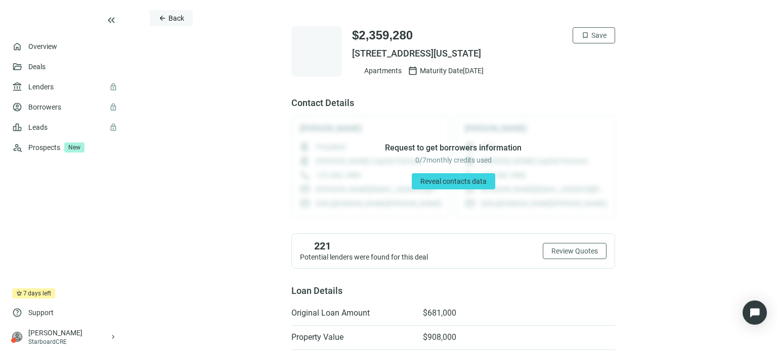
click at [174, 20] on span "Back" at bounding box center [176, 18] width 16 height 8
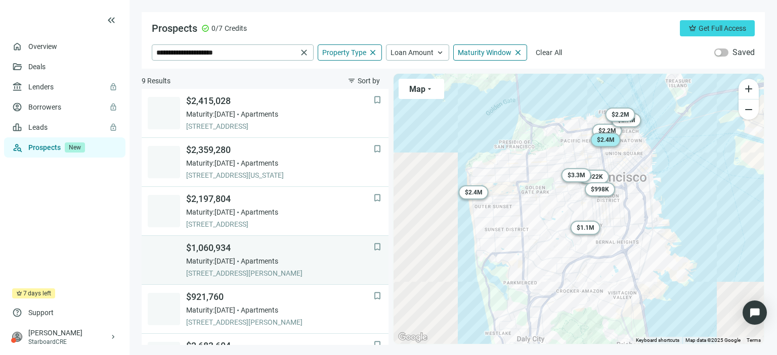
scroll to position [49, 0]
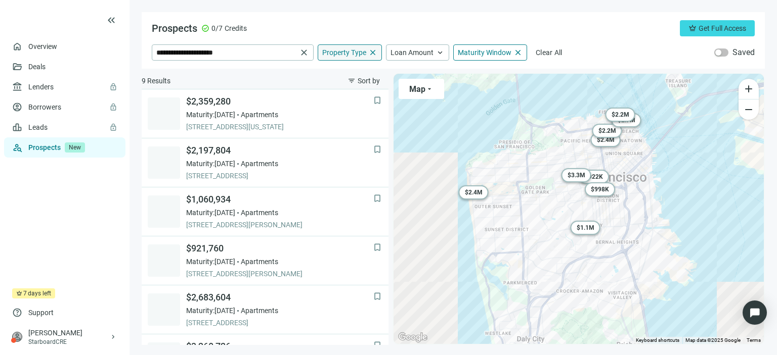
click at [371, 52] on span "close" at bounding box center [372, 52] width 9 height 9
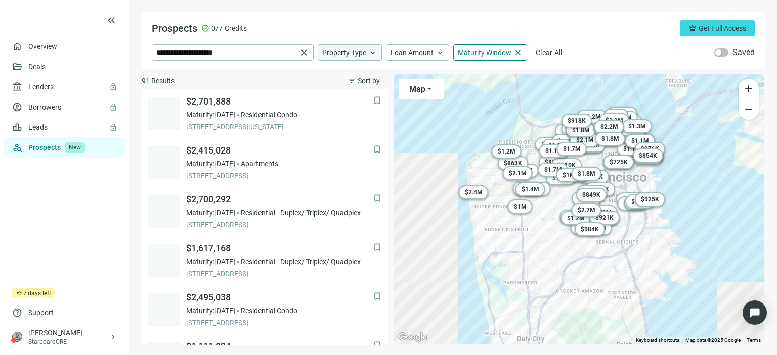
click at [371, 52] on span "keyboard_arrow_up" at bounding box center [372, 52] width 9 height 9
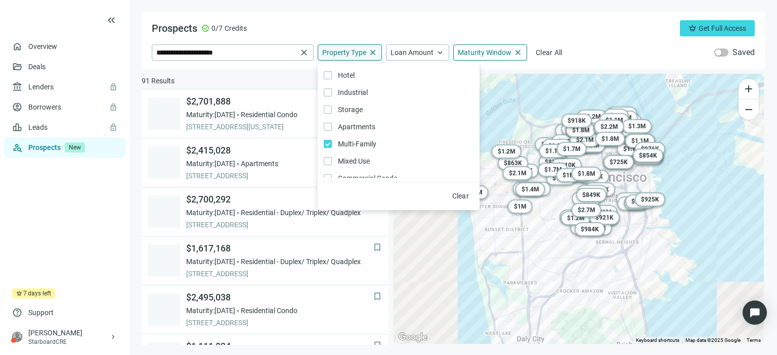
click at [313, 29] on div "Prospects check_circle 0/7 Credits crown Get Full Access" at bounding box center [453, 28] width 603 height 16
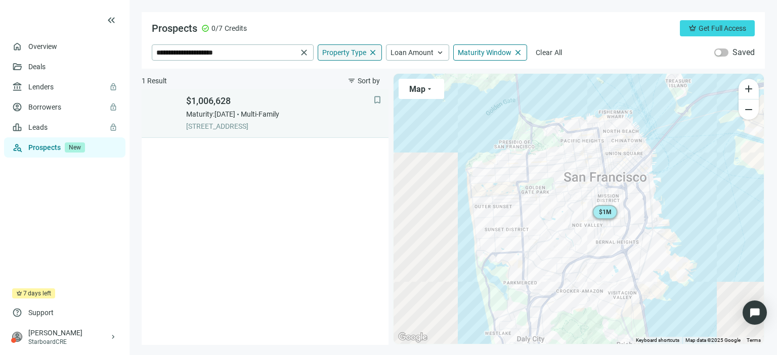
click at [221, 127] on span "[STREET_ADDRESS]" at bounding box center [279, 126] width 187 height 10
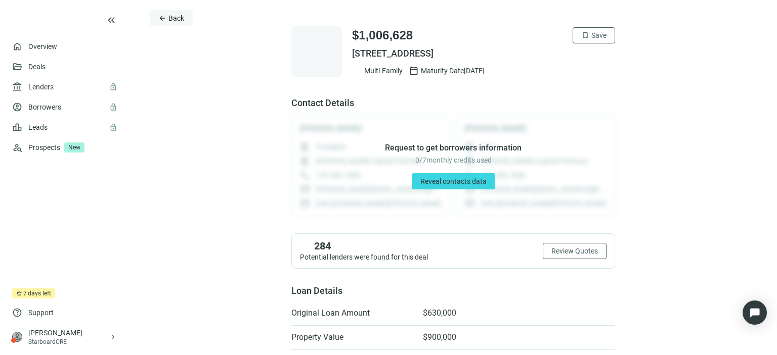
click at [172, 18] on span "Back" at bounding box center [176, 18] width 16 height 8
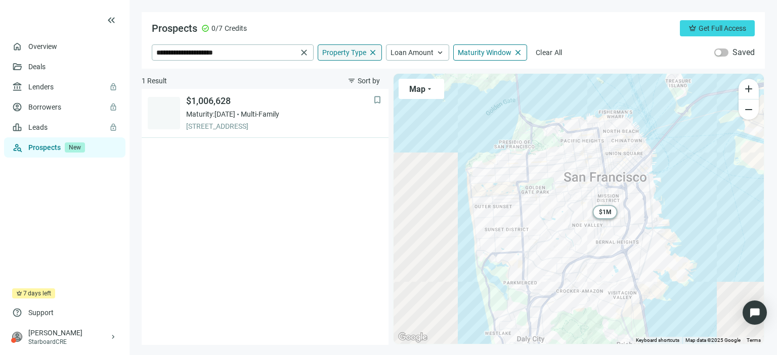
click at [370, 53] on span "close" at bounding box center [372, 52] width 9 height 9
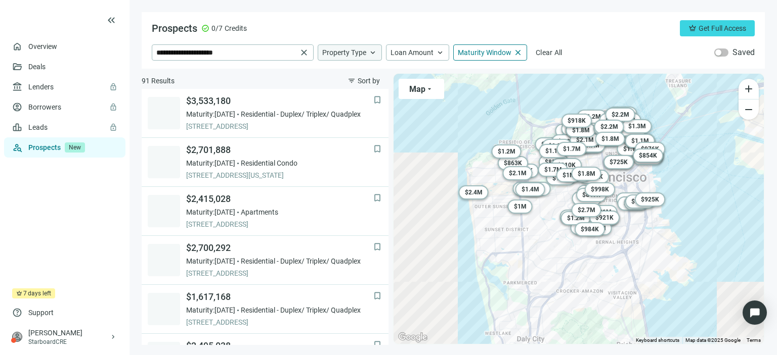
click at [370, 53] on span "keyboard_arrow_up" at bounding box center [372, 52] width 9 height 9
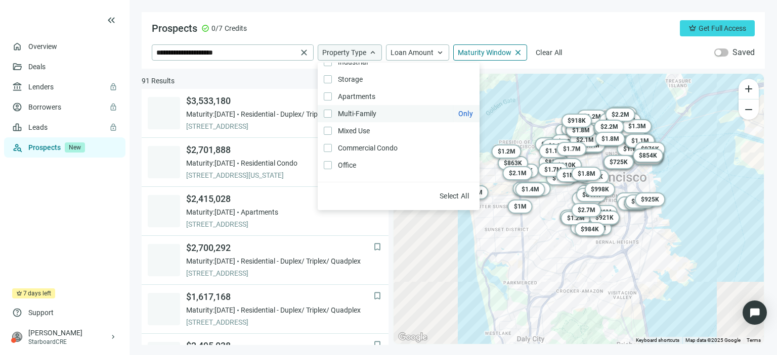
scroll to position [20, 0]
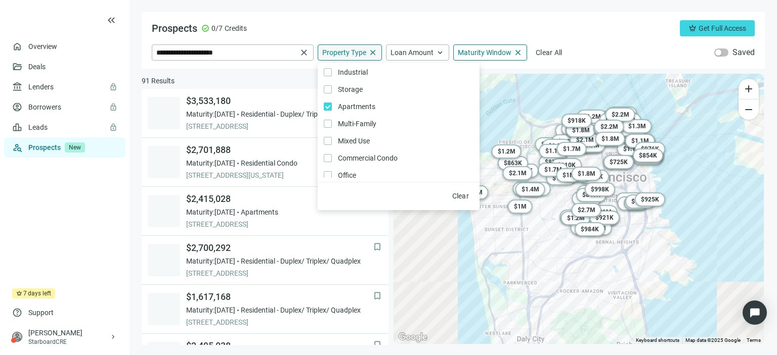
click at [409, 33] on div "Prospects check_circle 0/7 Credits crown Get Full Access" at bounding box center [453, 28] width 603 height 16
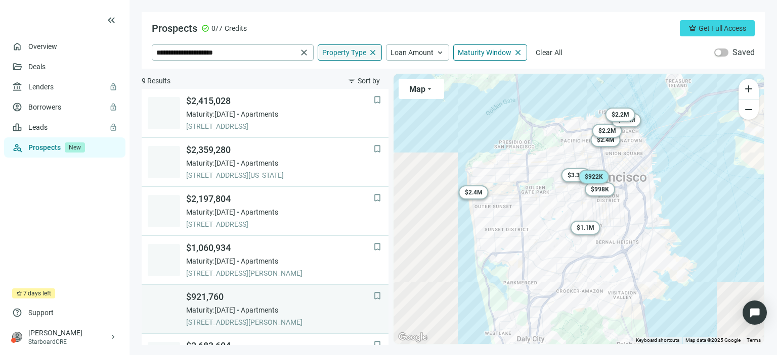
scroll to position [184, 0]
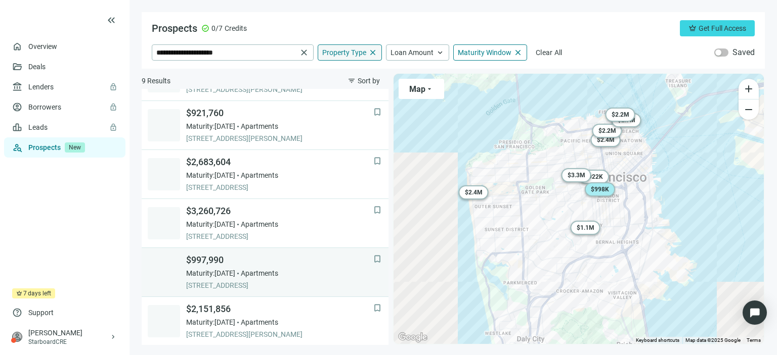
click at [239, 286] on span "[STREET_ADDRESS]" at bounding box center [279, 286] width 187 height 10
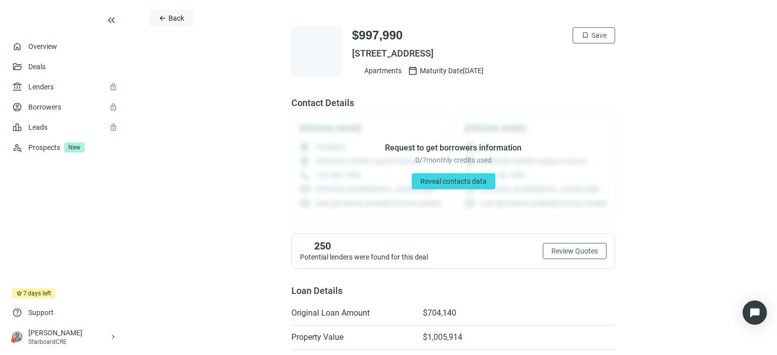
click at [176, 18] on span "Back" at bounding box center [176, 18] width 16 height 8
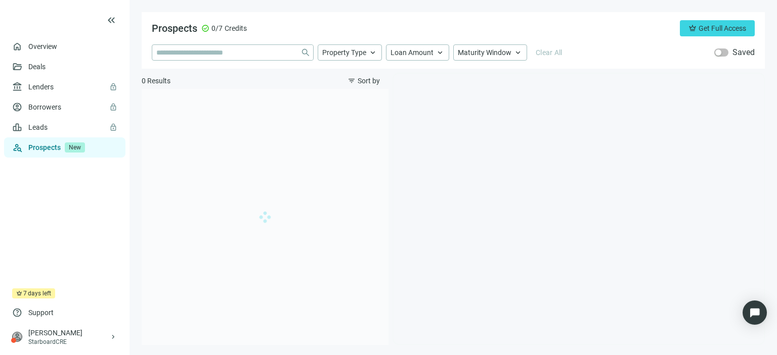
type input "**********"
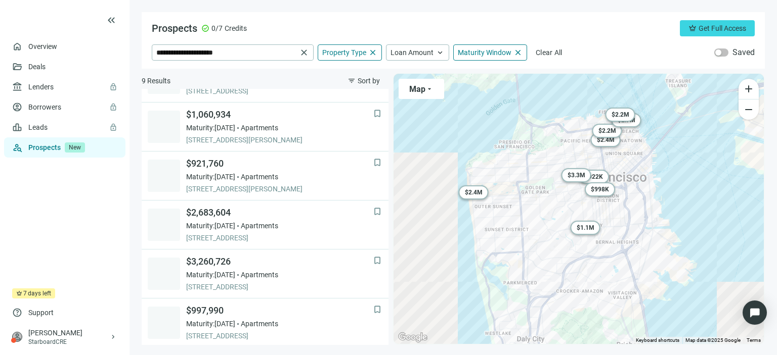
scroll to position [184, 0]
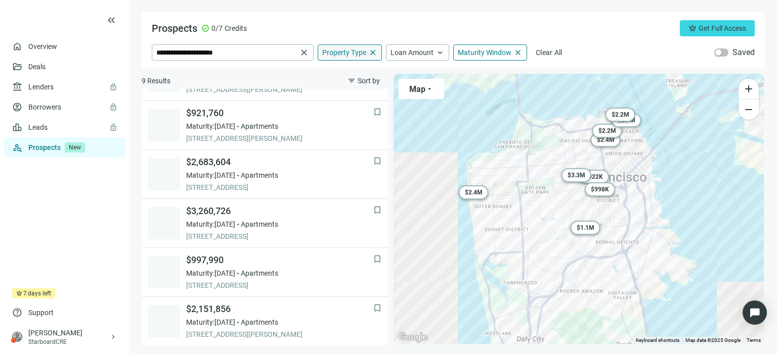
click at [351, 52] on span "Property Type" at bounding box center [344, 52] width 44 height 9
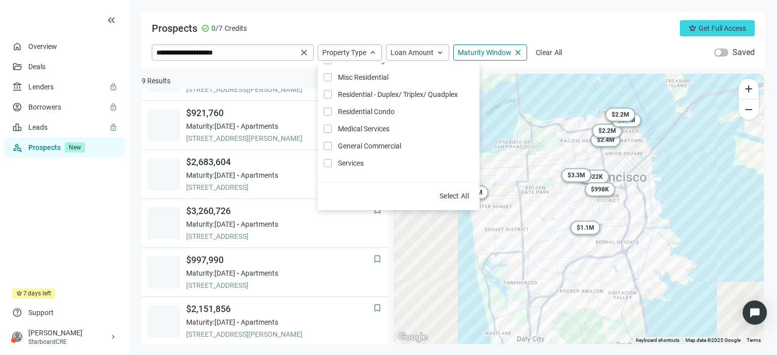
scroll to position [204, 0]
click at [480, 32] on div "Prospects check_circle 0/7 Credits crown Get Full Access" at bounding box center [453, 28] width 603 height 16
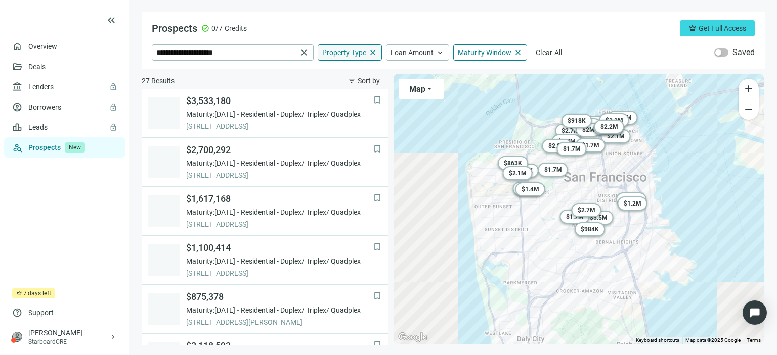
click at [372, 52] on span "close" at bounding box center [372, 52] width 9 height 9
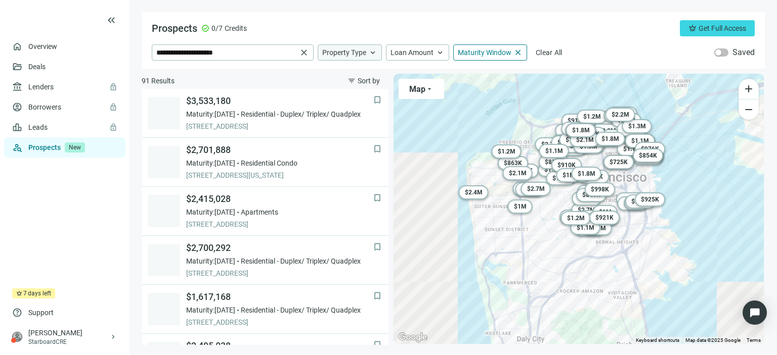
click at [372, 52] on span "keyboard_arrow_up" at bounding box center [372, 52] width 9 height 9
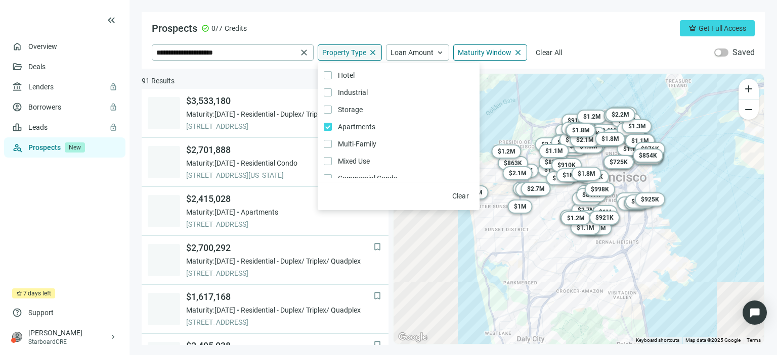
click at [322, 25] on div "Prospects check_circle 0/7 Credits crown Get Full Access" at bounding box center [453, 28] width 603 height 16
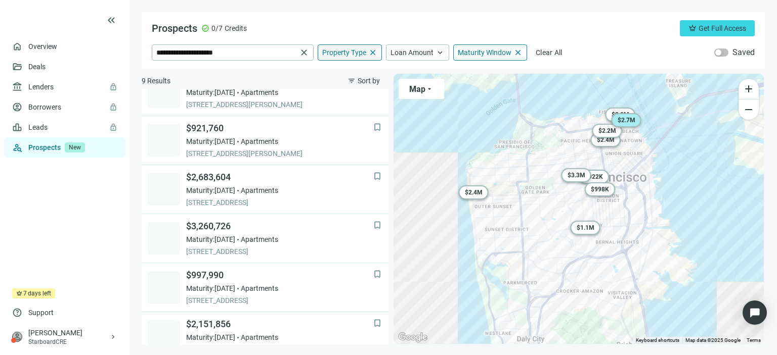
scroll to position [184, 0]
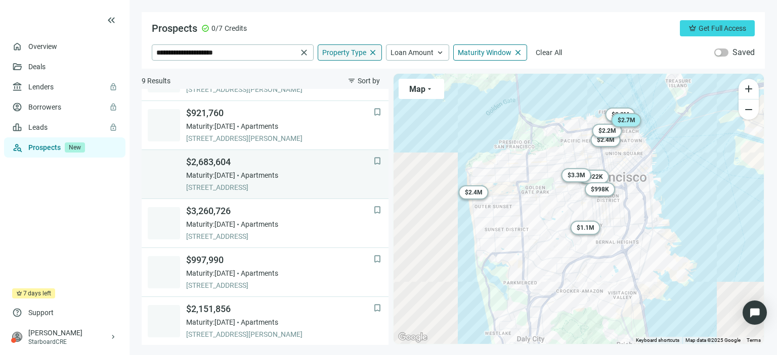
click at [238, 187] on span "[STREET_ADDRESS]" at bounding box center [279, 188] width 187 height 10
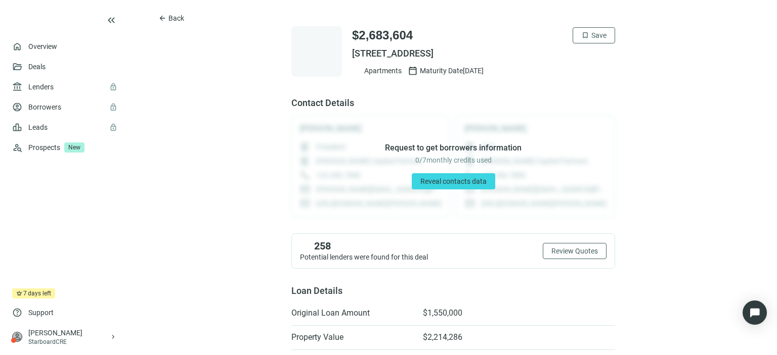
drag, startPoint x: 536, startPoint y: 58, endPoint x: 348, endPoint y: 62, distance: 188.6
click at [352, 62] on div "$2,683,604 bookmark Save [STREET_ADDRESS] Apartments calendar_today Maturity Da…" at bounding box center [483, 51] width 263 height 49
copy span "[STREET_ADDRESS]"
click at [172, 18] on span "Back" at bounding box center [176, 18] width 16 height 8
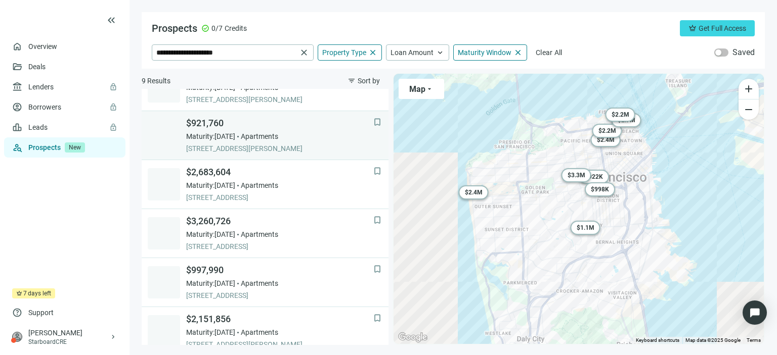
scroll to position [184, 0]
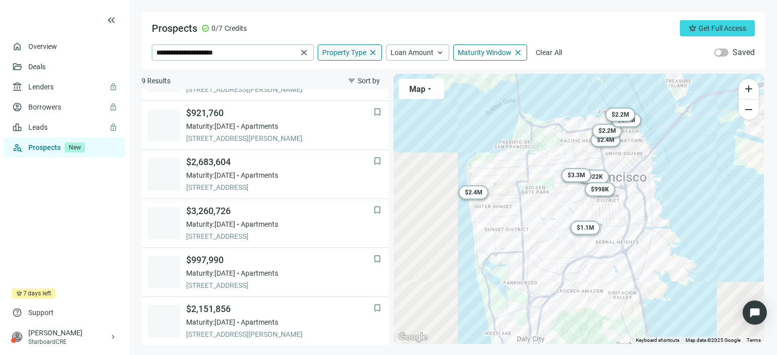
click at [342, 55] on span "Property Type" at bounding box center [344, 52] width 44 height 9
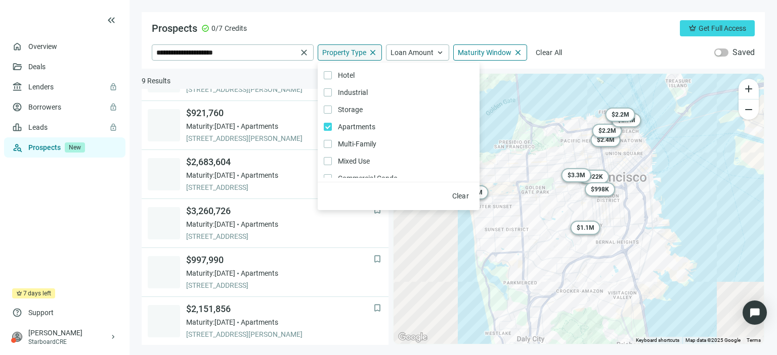
click at [342, 55] on span "Property Type" at bounding box center [344, 52] width 44 height 9
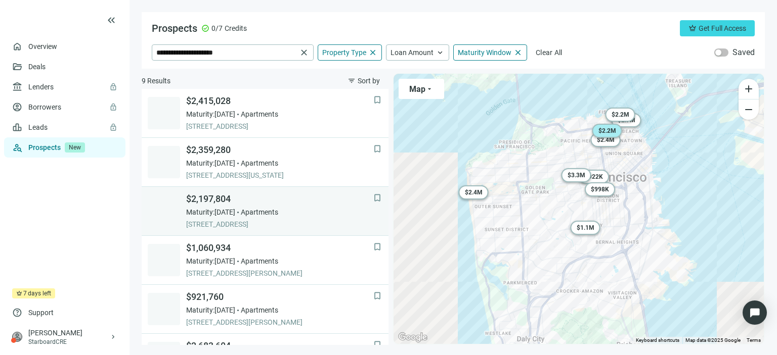
click at [253, 204] on span "$2,197,804" at bounding box center [279, 199] width 187 height 12
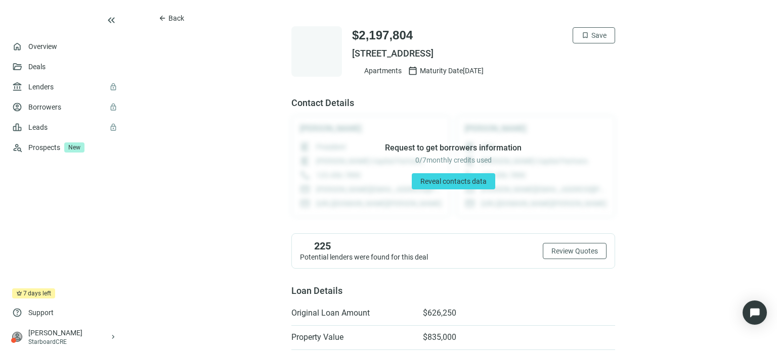
drag, startPoint x: 533, startPoint y: 57, endPoint x: 344, endPoint y: 54, distance: 188.6
click at [344, 54] on div "$2,197,804 bookmark Save [STREET_ADDRESS] Apartments calendar_today Maturity Da…" at bounding box center [453, 51] width 324 height 51
copy span "[STREET_ADDRESS]"
click at [168, 18] on button "arrow_back Back" at bounding box center [171, 18] width 43 height 16
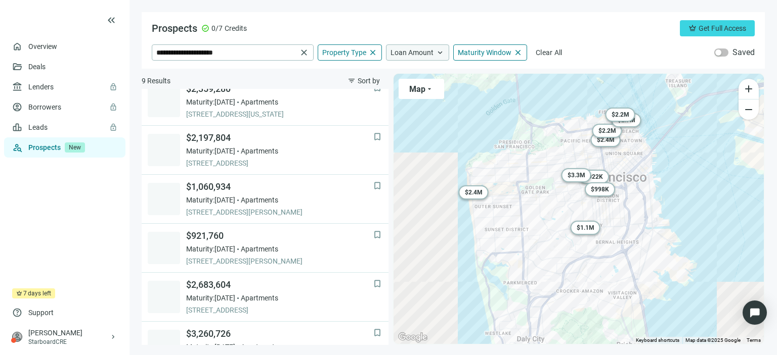
click at [430, 52] on span "Loan Amount" at bounding box center [411, 52] width 43 height 9
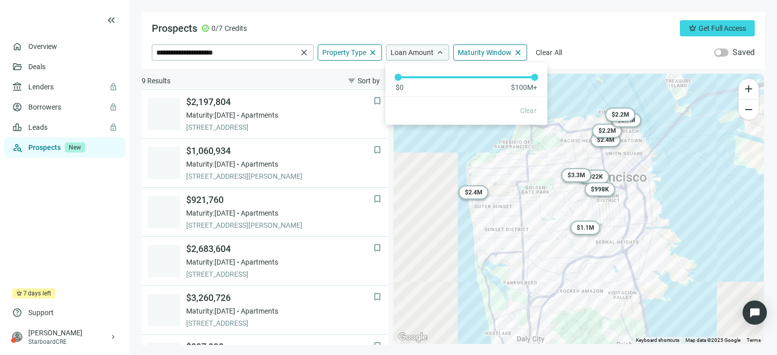
scroll to position [98, 0]
click at [398, 80] on div "$0 $100M+" at bounding box center [466, 78] width 162 height 30
drag, startPoint x: 398, startPoint y: 80, endPoint x: 534, endPoint y: 82, distance: 136.0
click at [534, 82] on div "$0 $100M+" at bounding box center [466, 78] width 162 height 30
click at [489, 22] on div "Prospects check_circle 0/7 Credits crown Get Full Access" at bounding box center [453, 28] width 603 height 16
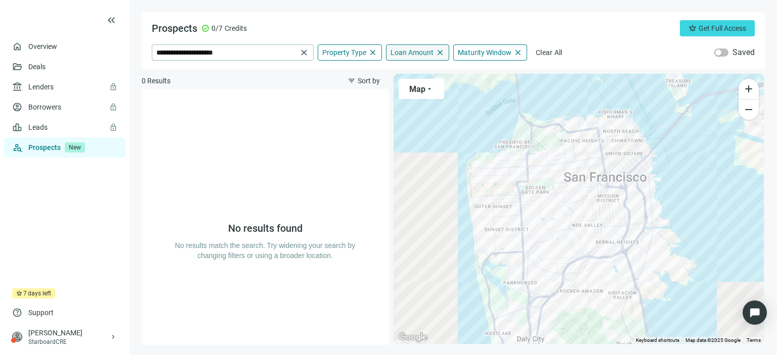
click at [422, 55] on span "Loan Amount" at bounding box center [411, 52] width 43 height 9
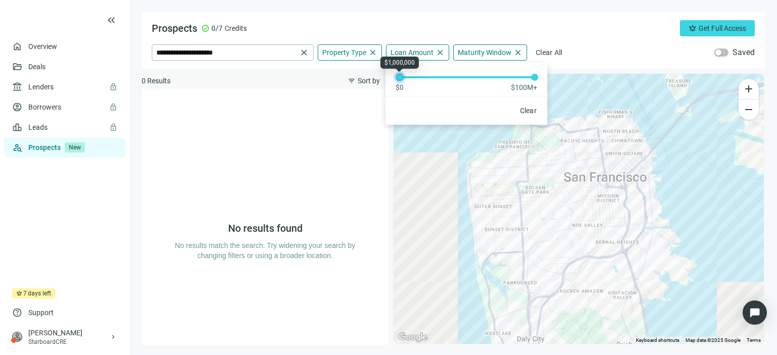
drag, startPoint x: 533, startPoint y: 80, endPoint x: 398, endPoint y: 78, distance: 134.5
click at [398, 78] on div at bounding box center [399, 77] width 5 height 5
click at [475, 31] on div "Prospects check_circle 0/7 Credits crown Get Full Access" at bounding box center [453, 28] width 603 height 16
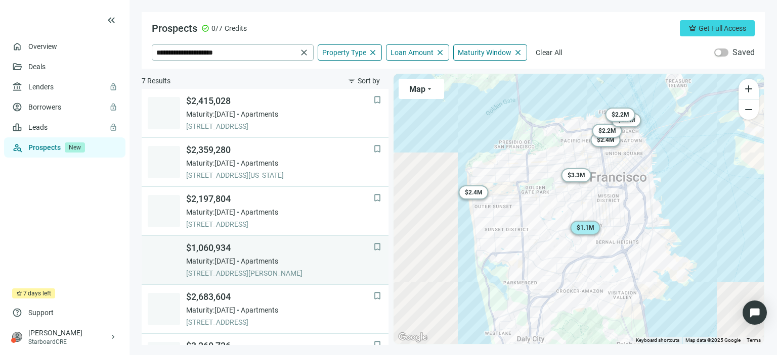
scroll to position [86, 0]
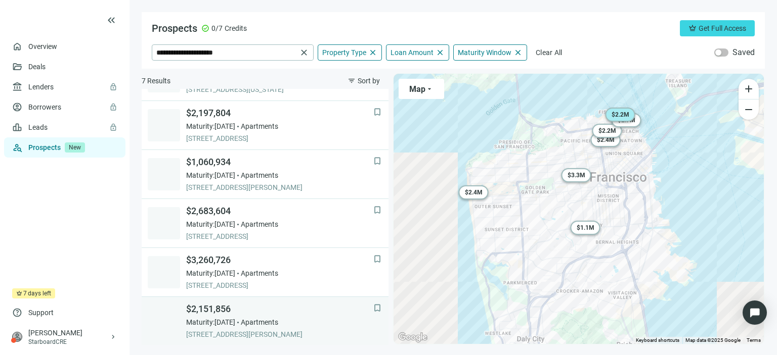
click at [237, 311] on span "$2,151,856" at bounding box center [279, 309] width 187 height 12
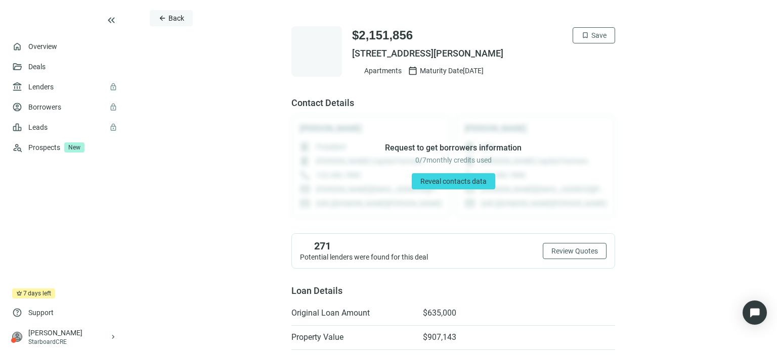
click at [182, 20] on span "Back" at bounding box center [176, 18] width 16 height 8
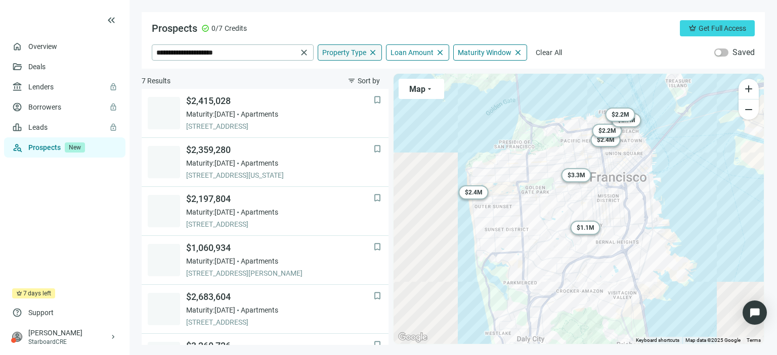
click at [349, 56] on span "Property Type" at bounding box center [344, 52] width 44 height 9
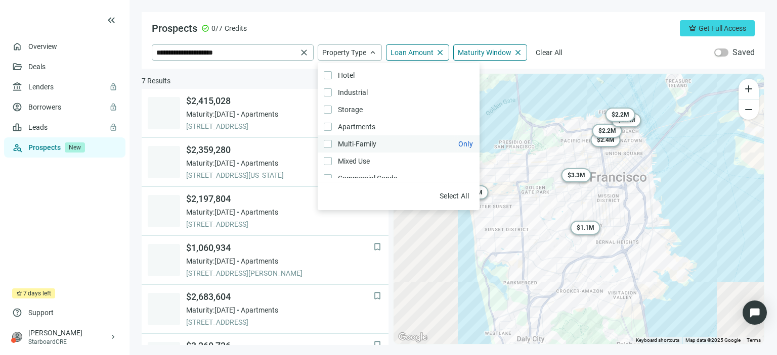
click at [362, 139] on span "Multi-Family Only" at bounding box center [356, 144] width 49 height 11
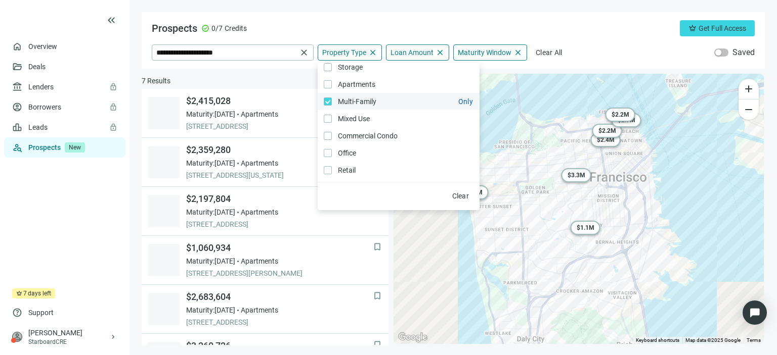
scroll to position [49, 0]
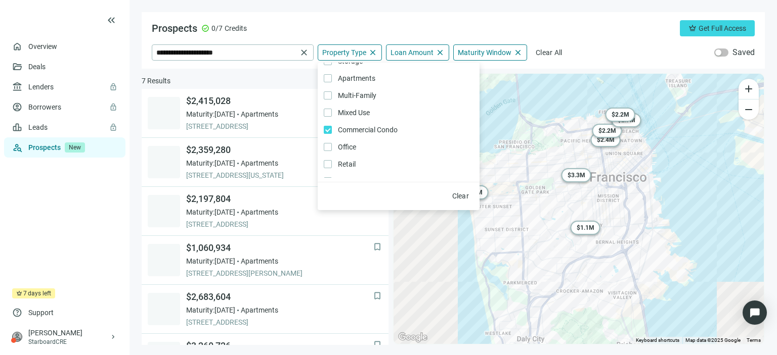
click at [536, 26] on div "Prospects check_circle 0/7 Credits crown Get Full Access" at bounding box center [453, 28] width 603 height 16
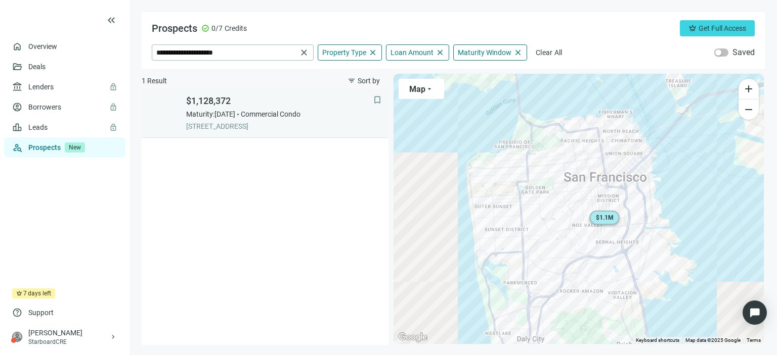
click at [323, 125] on span "[STREET_ADDRESS]" at bounding box center [279, 126] width 187 height 10
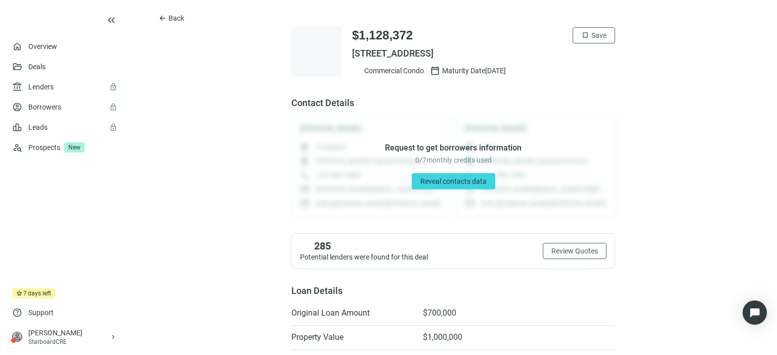
drag, startPoint x: 545, startPoint y: 55, endPoint x: 342, endPoint y: 50, distance: 203.3
click at [342, 50] on div "$1,128,372 bookmark Save [STREET_ADDRESS] Commercial Condo calendar_today Matur…" at bounding box center [453, 51] width 324 height 51
click at [170, 21] on span "Back" at bounding box center [176, 18] width 16 height 8
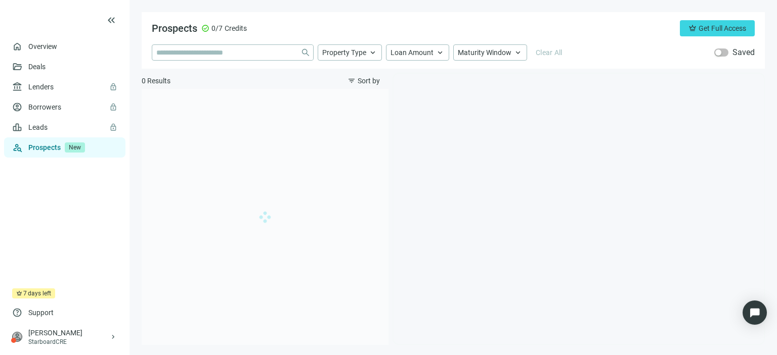
type input "**********"
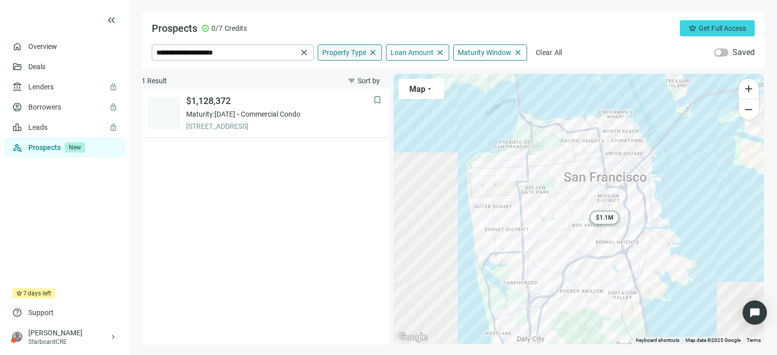
click at [372, 52] on span "close" at bounding box center [372, 52] width 9 height 9
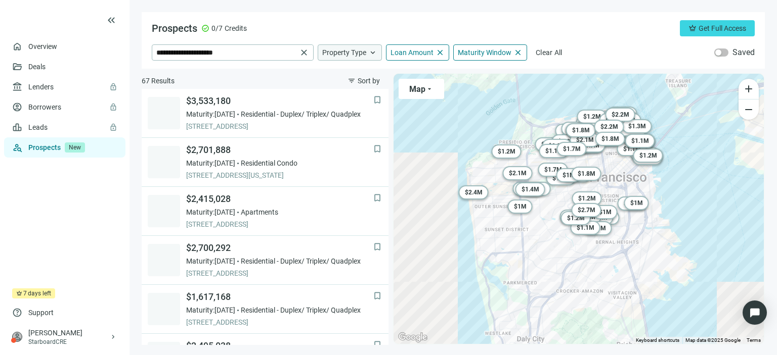
click at [370, 54] on span "keyboard_arrow_up" at bounding box center [372, 52] width 9 height 9
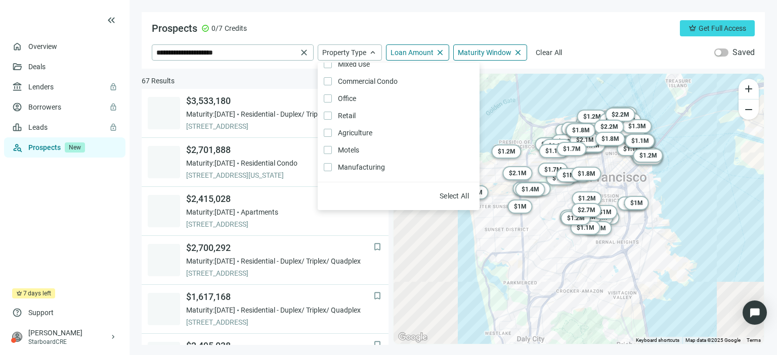
scroll to position [98, 0]
click at [354, 29] on div "Prospects check_circle 0/7 Credits crown Get Full Access" at bounding box center [453, 28] width 603 height 16
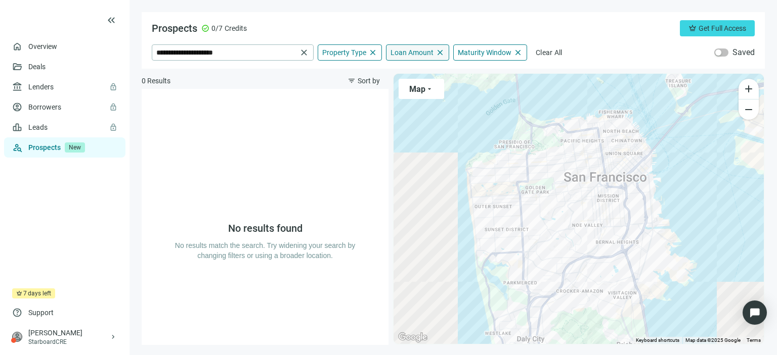
click at [439, 52] on span "close" at bounding box center [439, 52] width 9 height 9
click at [372, 54] on span "close" at bounding box center [372, 52] width 9 height 9
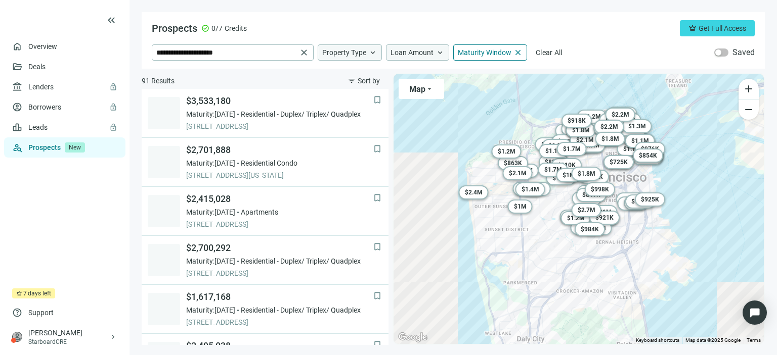
click at [367, 54] on div "Property Type keyboard_arrow_up" at bounding box center [350, 52] width 64 height 16
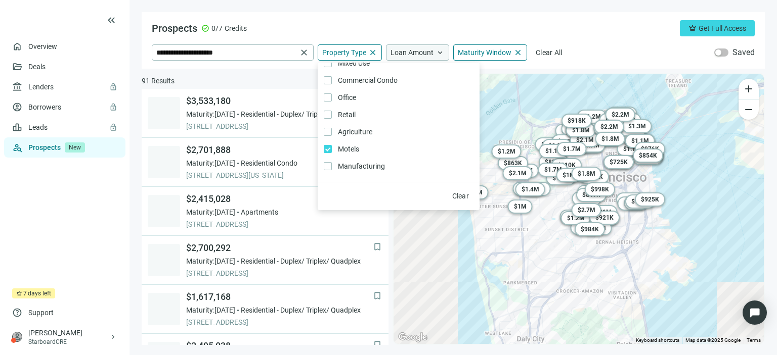
click at [338, 22] on div "Prospects check_circle 0/7 Credits crown Get Full Access" at bounding box center [453, 28] width 603 height 16
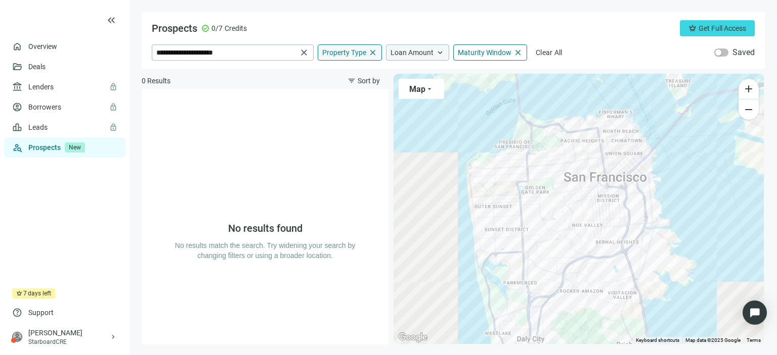
click at [372, 54] on span "close" at bounding box center [372, 52] width 9 height 9
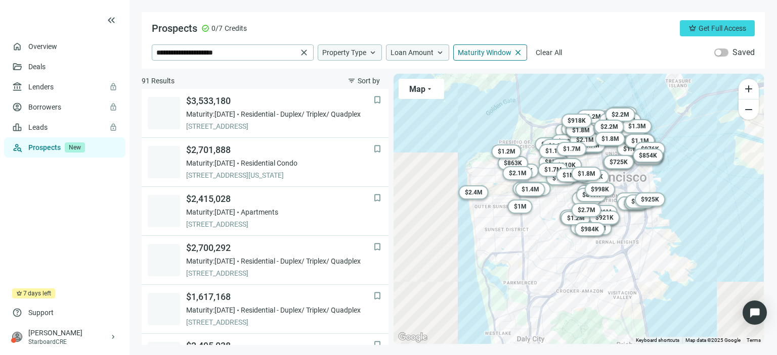
click at [372, 54] on span "keyboard_arrow_up" at bounding box center [372, 52] width 9 height 9
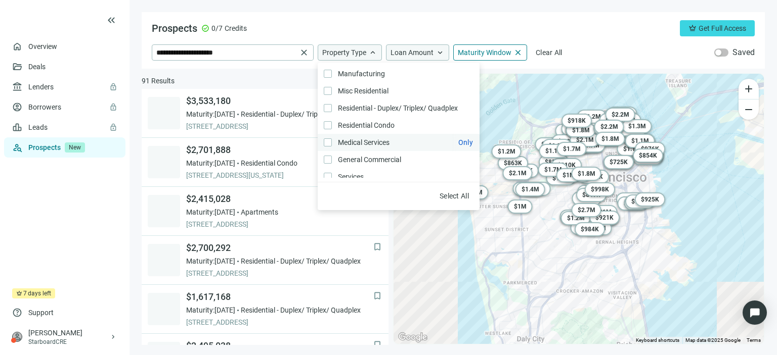
scroll to position [215, 0]
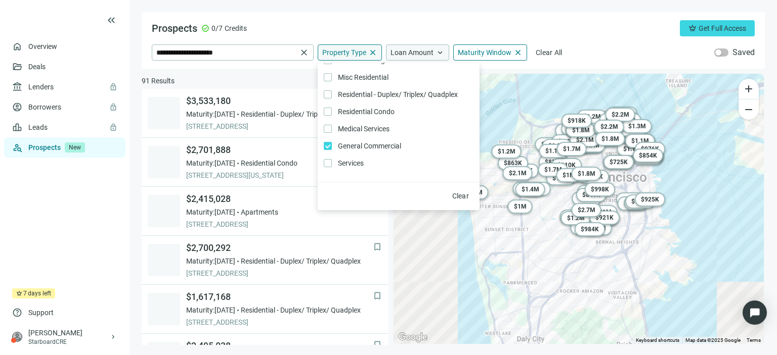
click at [353, 28] on div "Prospects check_circle 0/7 Credits crown Get Full Access" at bounding box center [453, 28] width 603 height 16
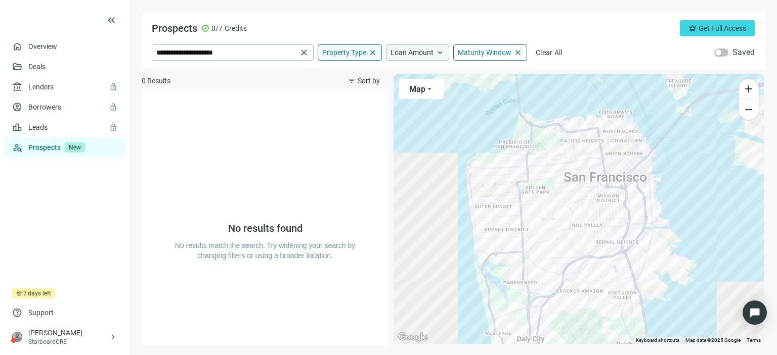
click at [374, 57] on span "close" at bounding box center [372, 52] width 9 height 9
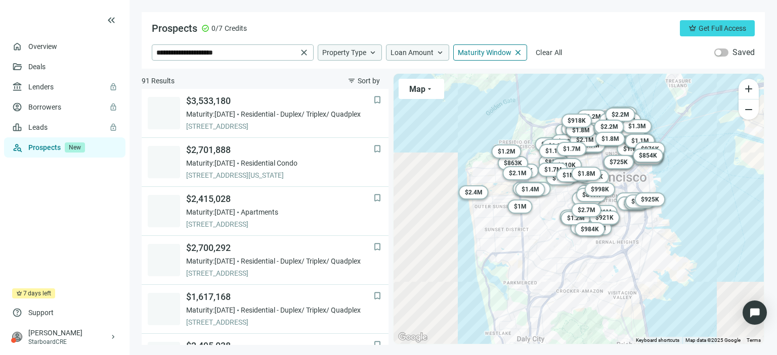
click at [347, 54] on span "Property Type" at bounding box center [344, 52] width 44 height 9
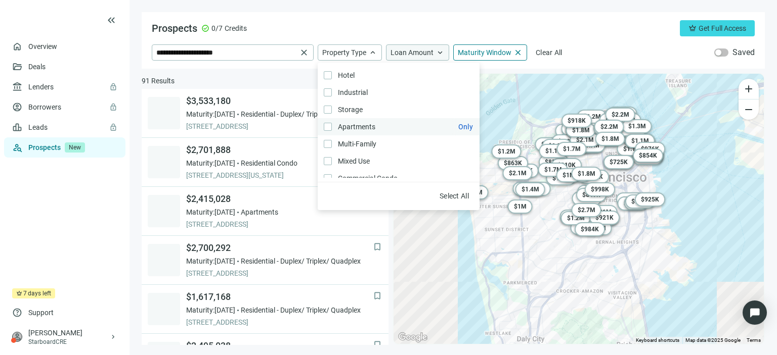
click at [328, 131] on label "Apartments Only" at bounding box center [399, 126] width 162 height 17
click at [340, 25] on div "Prospects check_circle 0/7 Credits crown Get Full Access" at bounding box center [453, 28] width 603 height 16
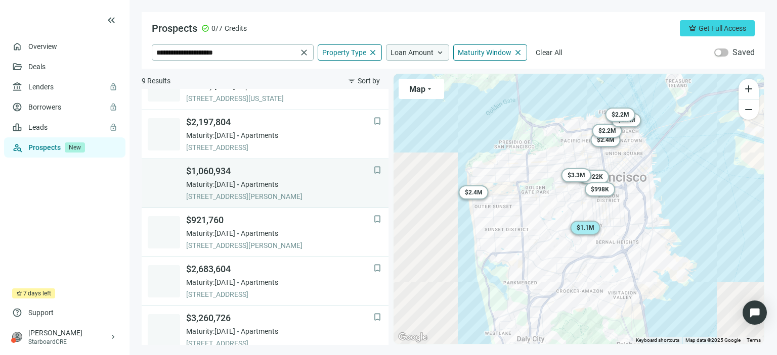
scroll to position [87, 0]
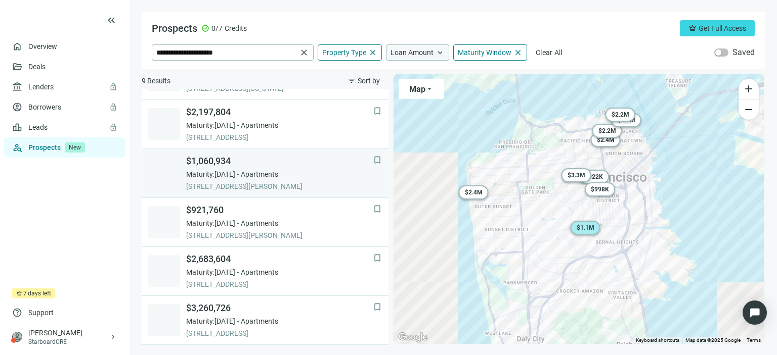
click at [250, 189] on span "[STREET_ADDRESS][PERSON_NAME]" at bounding box center [279, 187] width 187 height 10
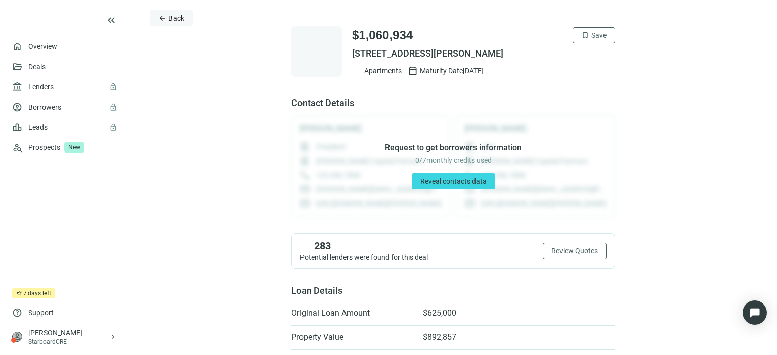
click at [176, 20] on span "Back" at bounding box center [176, 18] width 16 height 8
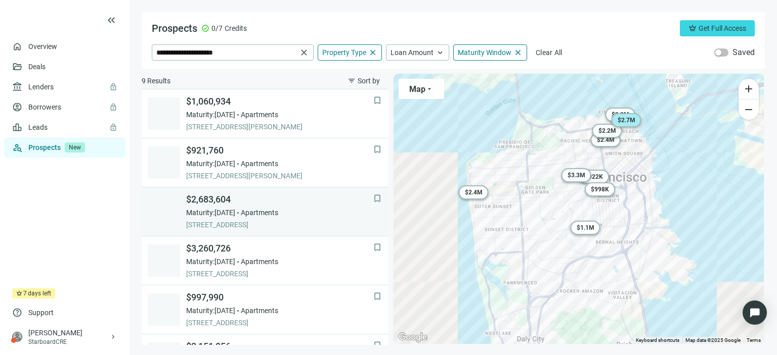
scroll to position [184, 0]
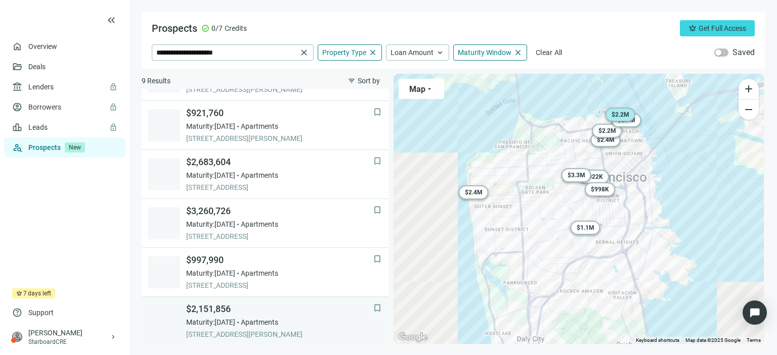
click at [224, 319] on span "Maturity: [DATE]" at bounding box center [210, 323] width 49 height 10
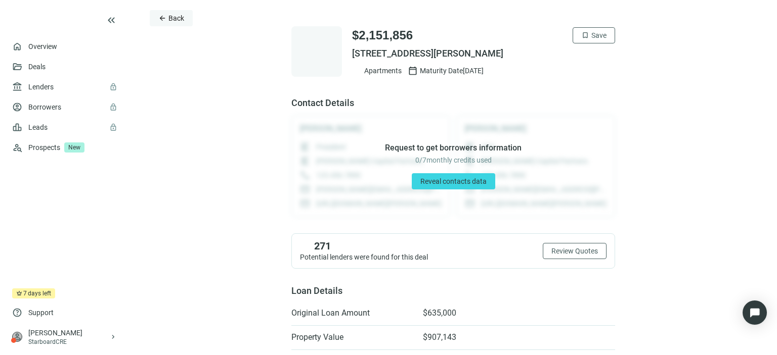
click at [170, 20] on span "Back" at bounding box center [176, 18] width 16 height 8
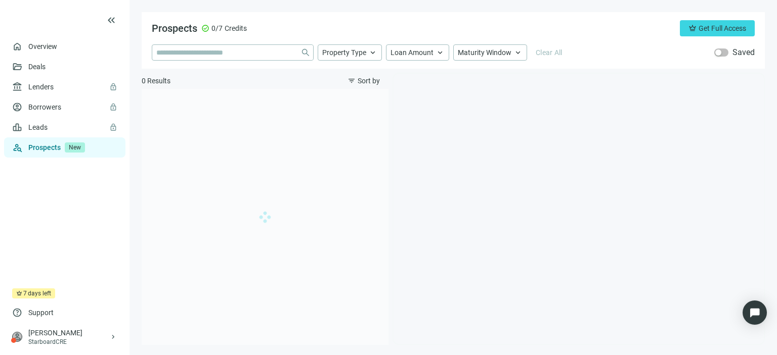
type input "**********"
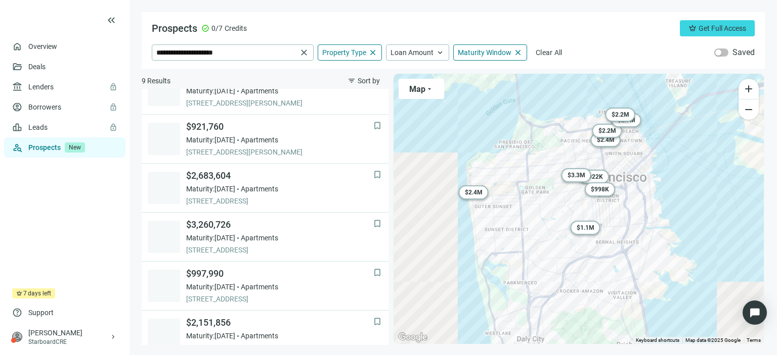
scroll to position [184, 0]
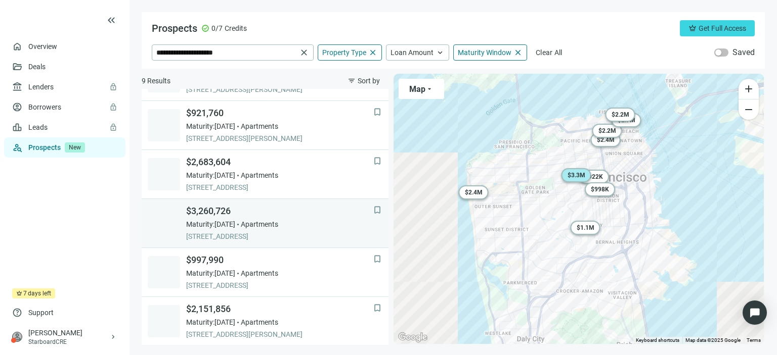
click at [271, 241] on link "bookmark $3,260,726 Maturity: [DATE] Apartments [STREET_ADDRESS]" at bounding box center [265, 223] width 247 height 49
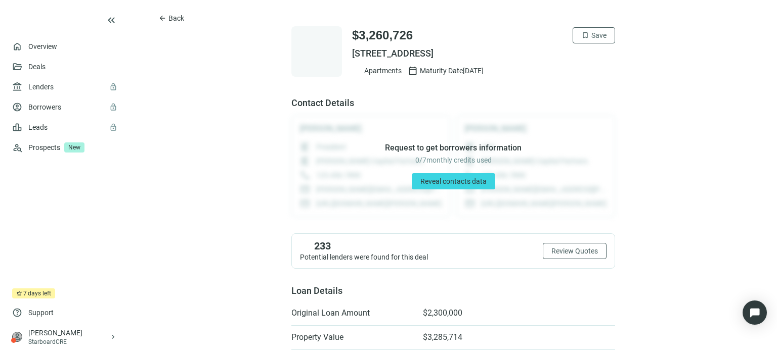
drag, startPoint x: 524, startPoint y: 55, endPoint x: 349, endPoint y: 56, distance: 174.9
click at [352, 56] on span "[STREET_ADDRESS]" at bounding box center [483, 54] width 263 height 12
click at [176, 18] on span "Back" at bounding box center [176, 18] width 16 height 8
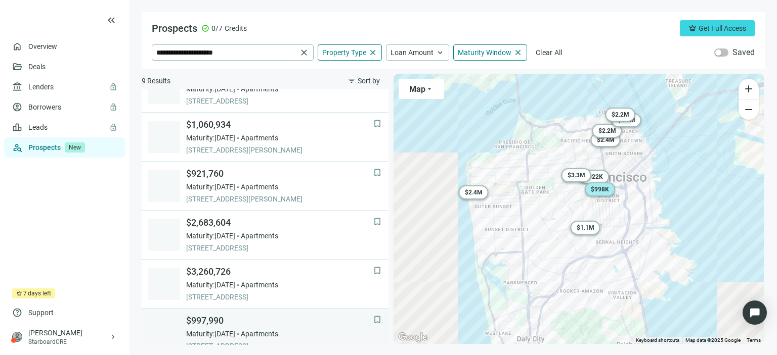
scroll to position [117, 0]
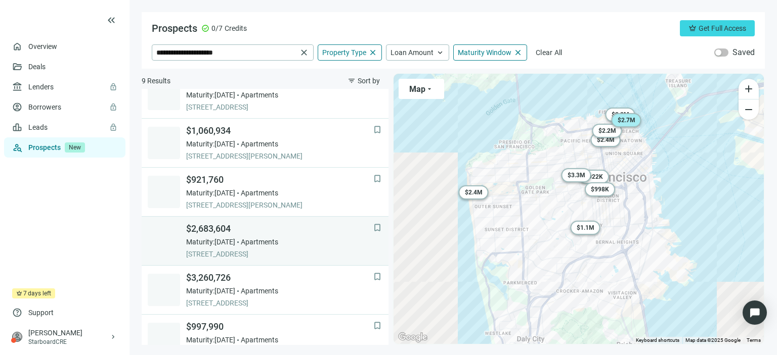
click at [236, 254] on span "[STREET_ADDRESS]" at bounding box center [279, 254] width 187 height 10
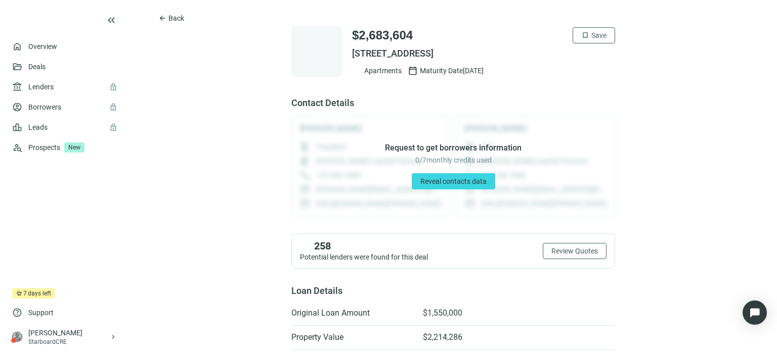
drag, startPoint x: 534, startPoint y: 51, endPoint x: 348, endPoint y: 48, distance: 186.1
click at [352, 48] on span "[STREET_ADDRESS]" at bounding box center [483, 54] width 263 height 12
click at [179, 17] on span "Back" at bounding box center [176, 18] width 16 height 8
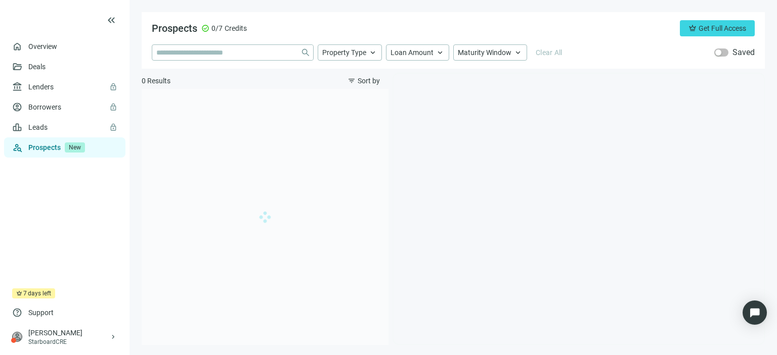
type input "**********"
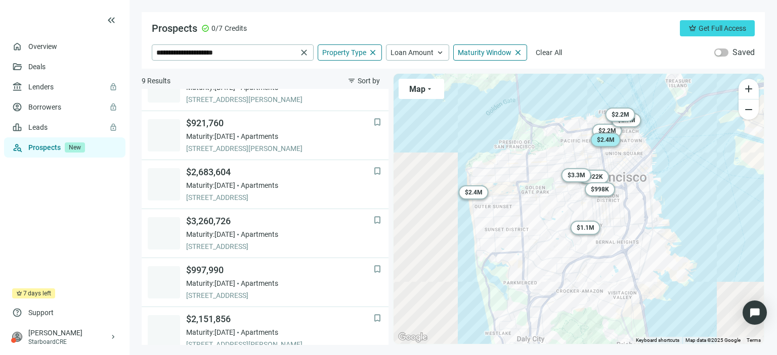
scroll to position [184, 0]
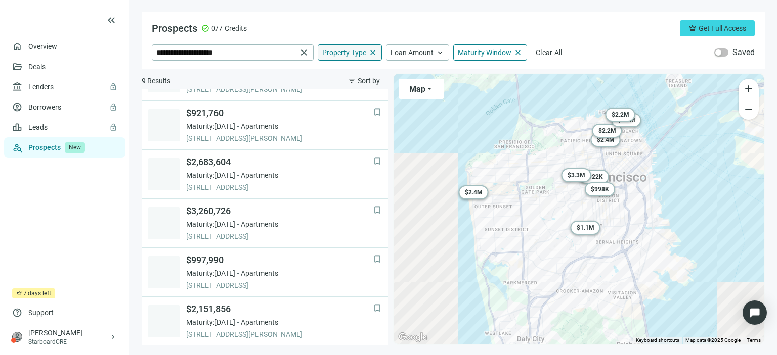
click at [370, 55] on span "close" at bounding box center [372, 52] width 9 height 9
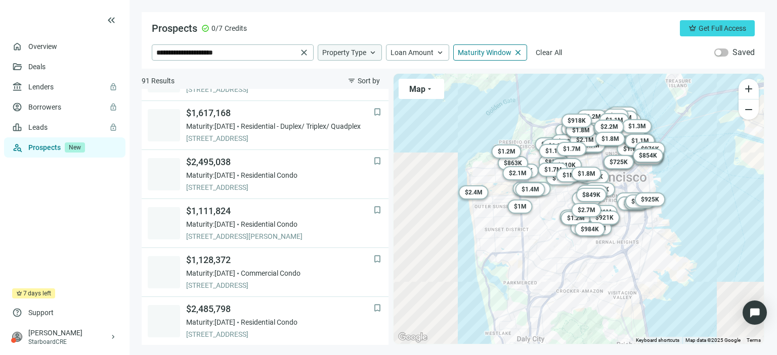
click at [370, 55] on span "keyboard_arrow_up" at bounding box center [372, 52] width 9 height 9
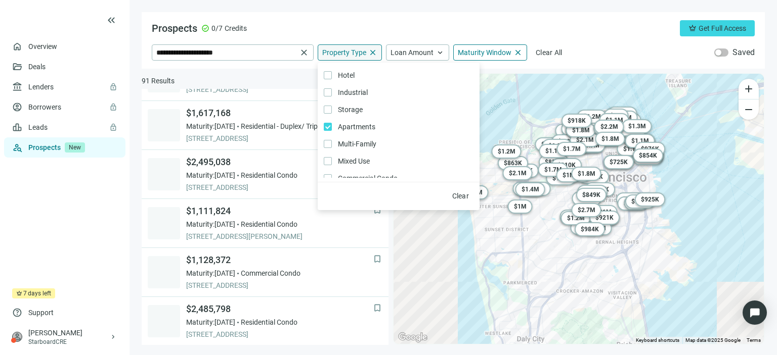
click at [337, 31] on div "Prospects check_circle 0/7 Credits crown Get Full Access" at bounding box center [453, 28] width 603 height 16
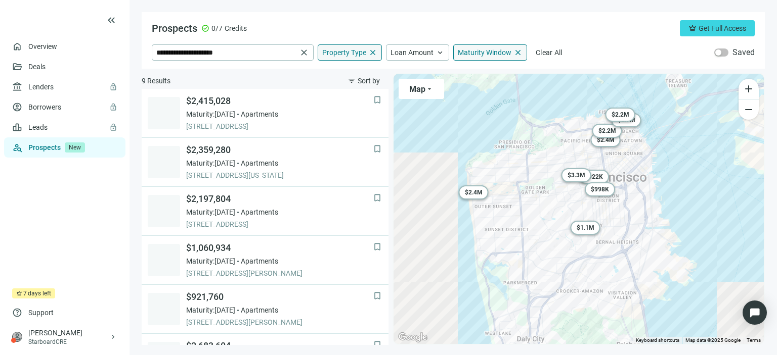
click at [515, 52] on span "close" at bounding box center [517, 52] width 9 height 9
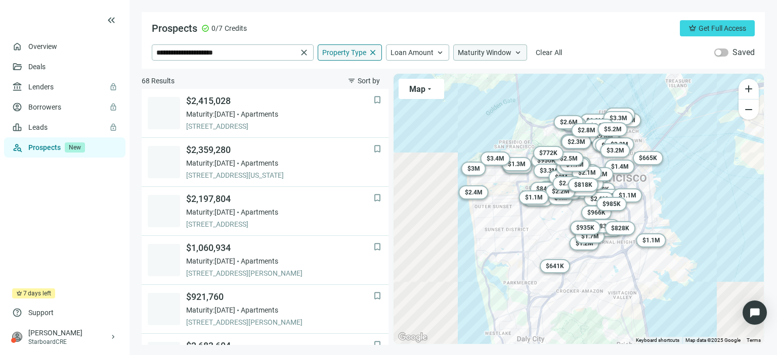
click at [515, 52] on span "keyboard_arrow_up" at bounding box center [517, 52] width 9 height 9
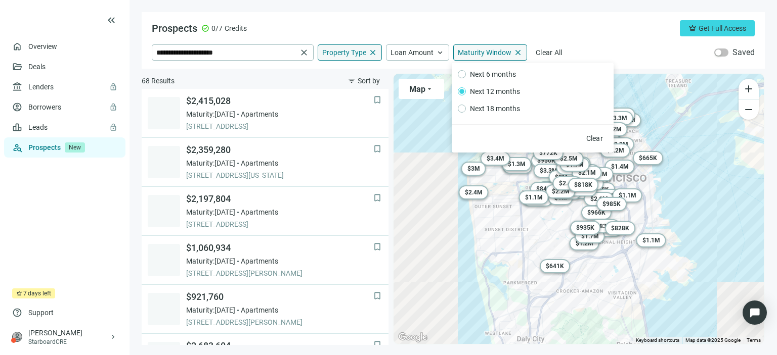
click at [359, 8] on main "**********" at bounding box center [452, 177] width 647 height 355
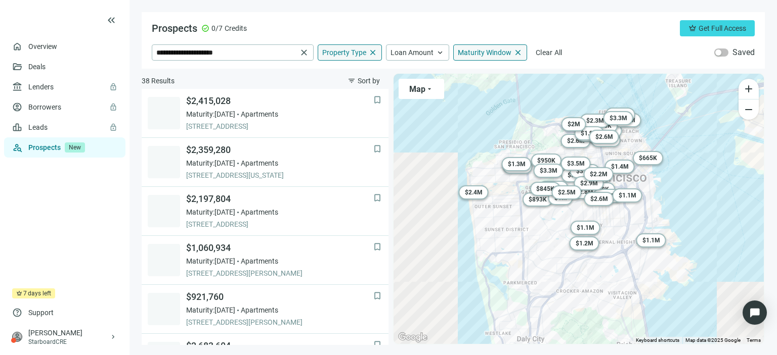
click at [371, 52] on span "close" at bounding box center [372, 52] width 9 height 9
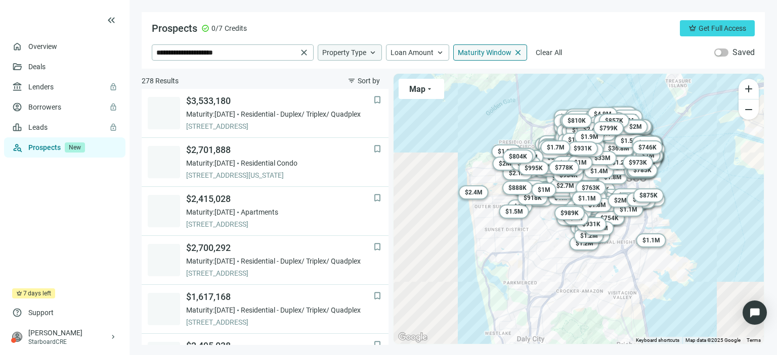
click at [371, 52] on span "keyboard_arrow_up" at bounding box center [372, 52] width 9 height 9
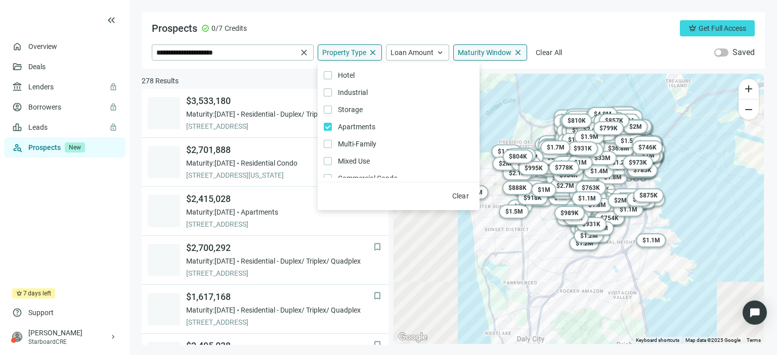
click at [345, 24] on div "Prospects check_circle 0/7 Credits crown Get Full Access" at bounding box center [453, 28] width 603 height 16
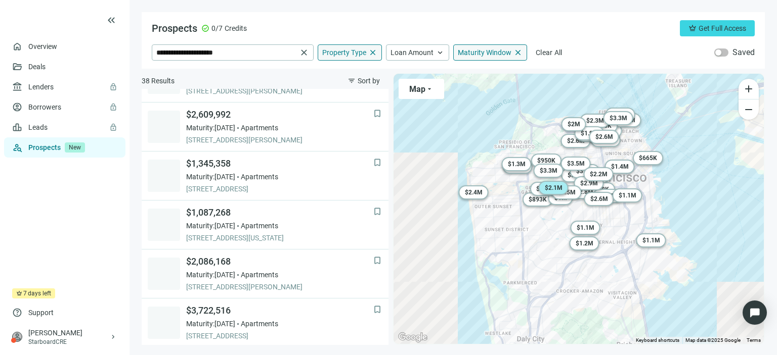
scroll to position [750, 0]
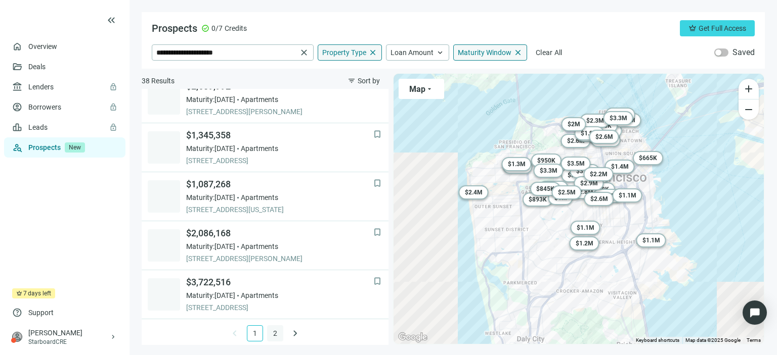
click at [269, 335] on link "2" at bounding box center [274, 333] width 15 height 15
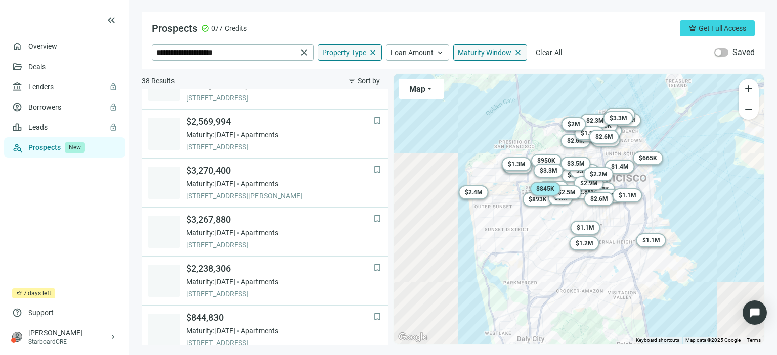
scroll to position [467, 0]
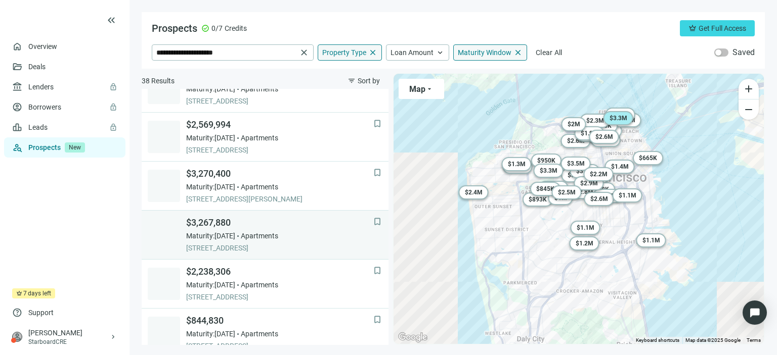
click at [227, 246] on span "[STREET_ADDRESS]" at bounding box center [279, 248] width 187 height 10
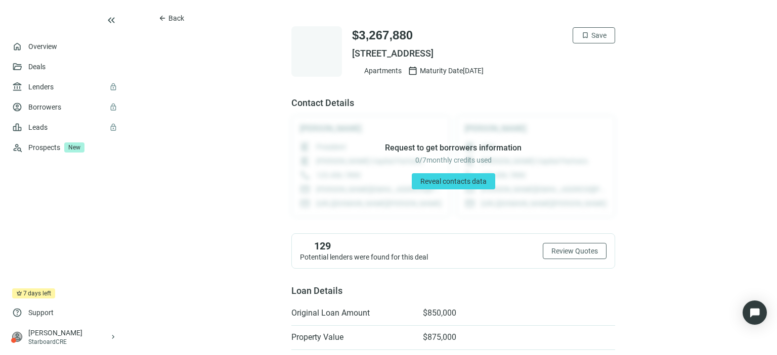
drag, startPoint x: 512, startPoint y: 50, endPoint x: 347, endPoint y: 48, distance: 165.3
click at [352, 48] on span "[STREET_ADDRESS]" at bounding box center [483, 54] width 263 height 12
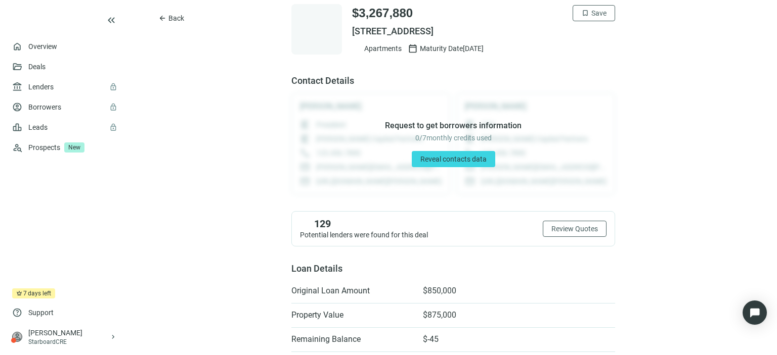
scroll to position [22, 0]
click at [421, 161] on span "Reveal contacts data" at bounding box center [453, 159] width 66 height 8
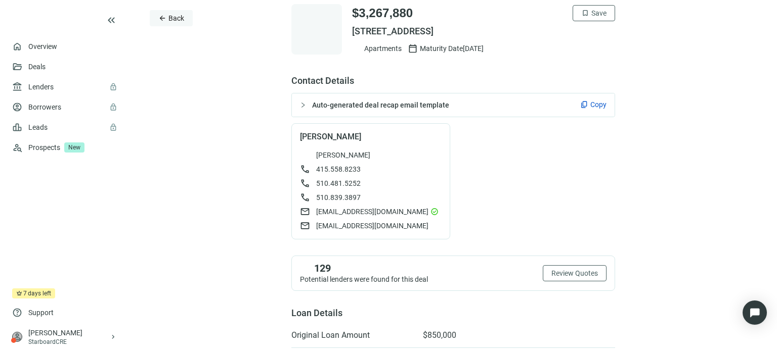
click at [178, 21] on span "Back" at bounding box center [176, 18] width 16 height 8
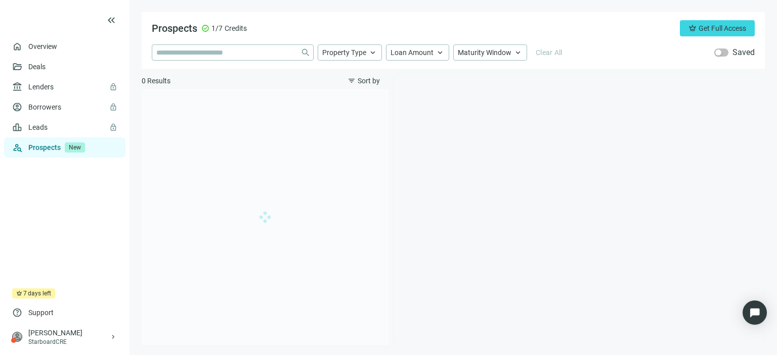
type input "**********"
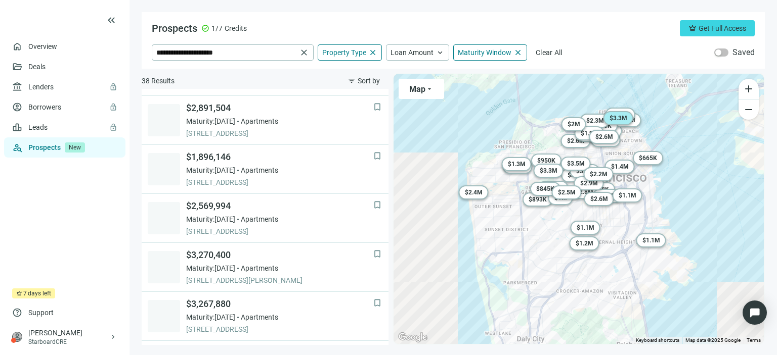
scroll to position [385, 0]
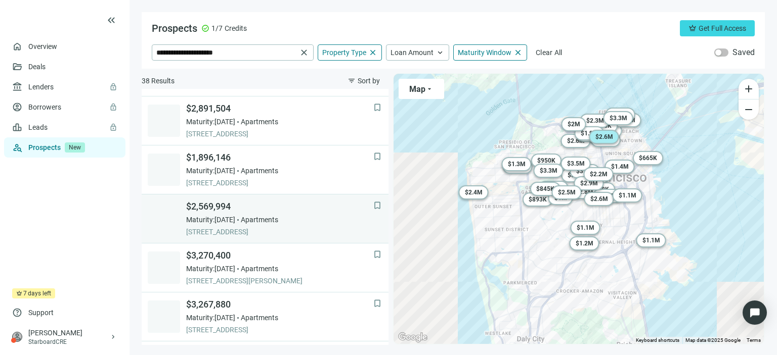
click at [208, 205] on span "$2,569,994" at bounding box center [279, 207] width 187 height 12
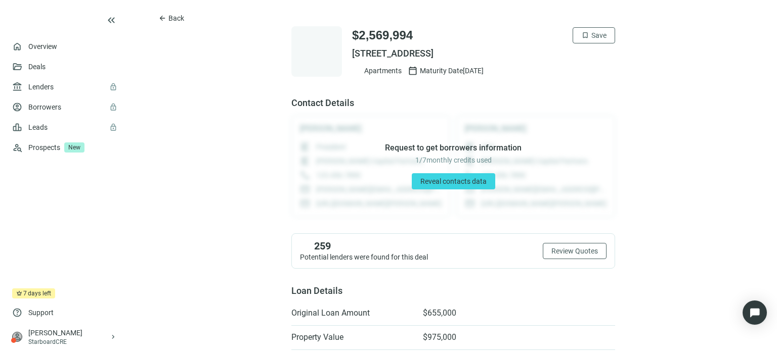
drag, startPoint x: 526, startPoint y: 52, endPoint x: 348, endPoint y: 56, distance: 178.0
click at [352, 56] on span "[STREET_ADDRESS]" at bounding box center [483, 54] width 263 height 12
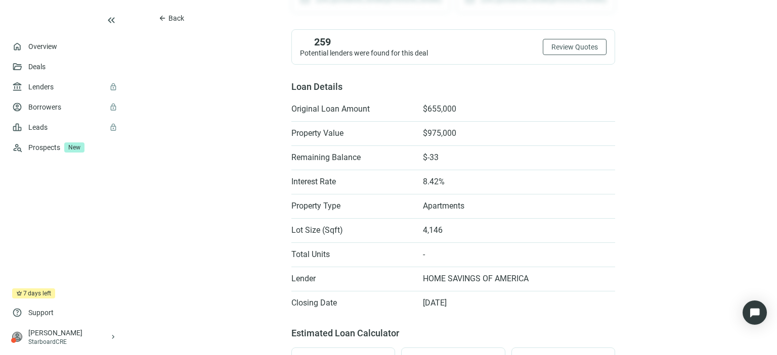
scroll to position [201, 0]
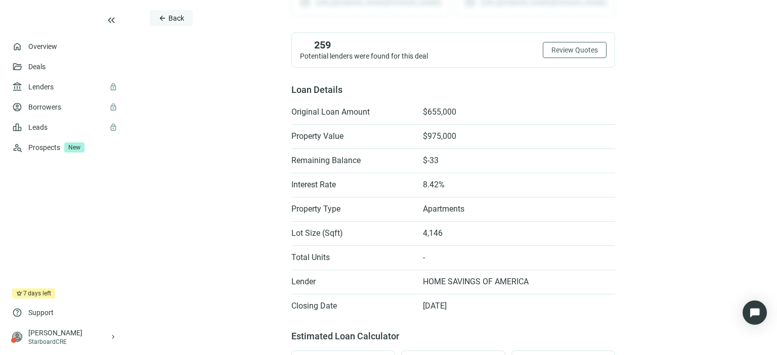
click at [171, 22] on span "Back" at bounding box center [176, 18] width 16 height 8
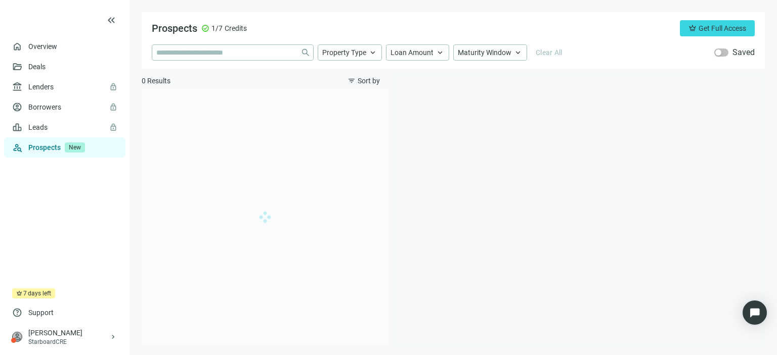
type input "**********"
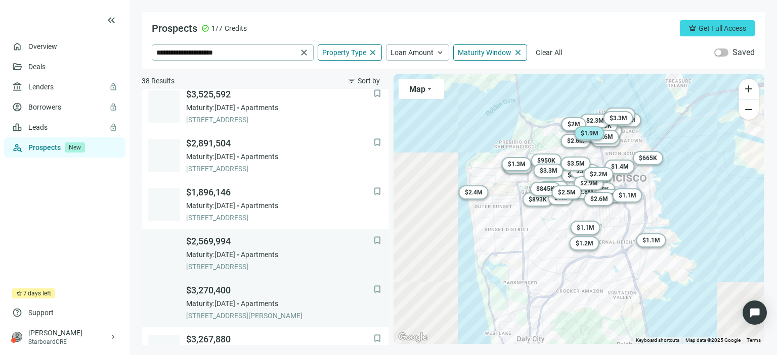
scroll to position [349, 0]
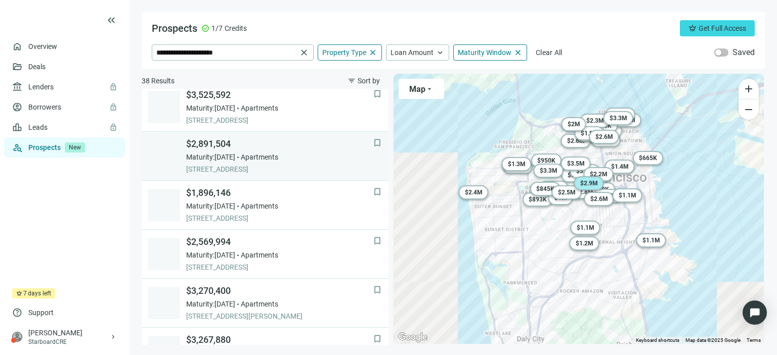
click at [233, 159] on span "Maturity: [DATE]" at bounding box center [210, 157] width 49 height 10
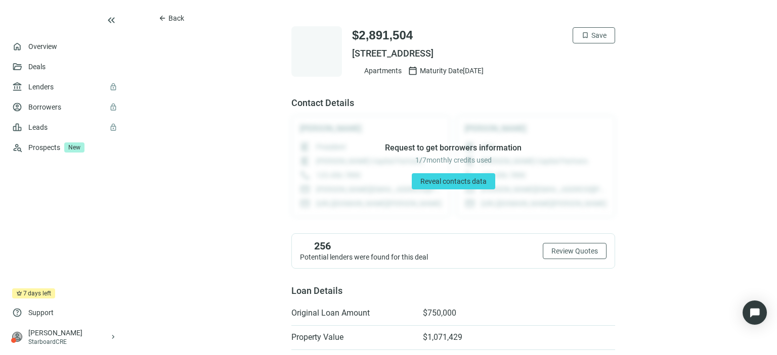
drag, startPoint x: 500, startPoint y: 48, endPoint x: 343, endPoint y: 52, distance: 156.3
click at [343, 52] on div "$2,891,504 bookmark Save [STREET_ADDRESS] Apartments calendar_today Maturity Da…" at bounding box center [453, 51] width 324 height 51
click at [176, 18] on span "Back" at bounding box center [176, 18] width 16 height 8
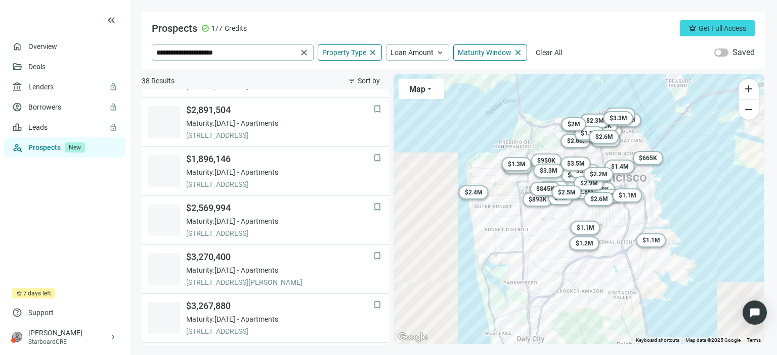
scroll to position [391, 0]
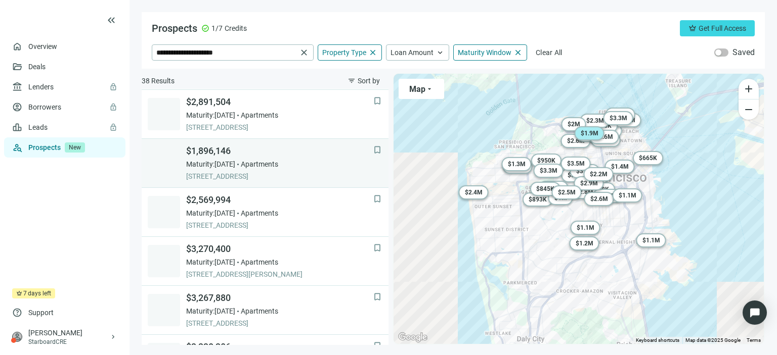
click at [248, 179] on span "[STREET_ADDRESS]" at bounding box center [279, 176] width 187 height 10
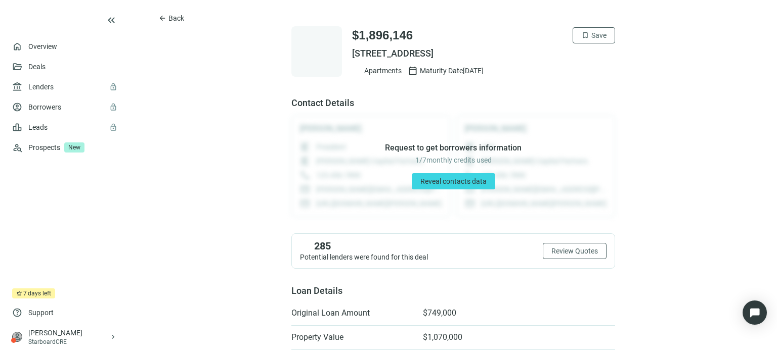
drag, startPoint x: 554, startPoint y: 55, endPoint x: 346, endPoint y: 52, distance: 207.8
click at [346, 52] on div "$1,896,146 bookmark Save [STREET_ADDRESS] Apartments calendar_today Maturity Da…" at bounding box center [453, 51] width 324 height 51
click at [176, 20] on span "Back" at bounding box center [176, 18] width 16 height 8
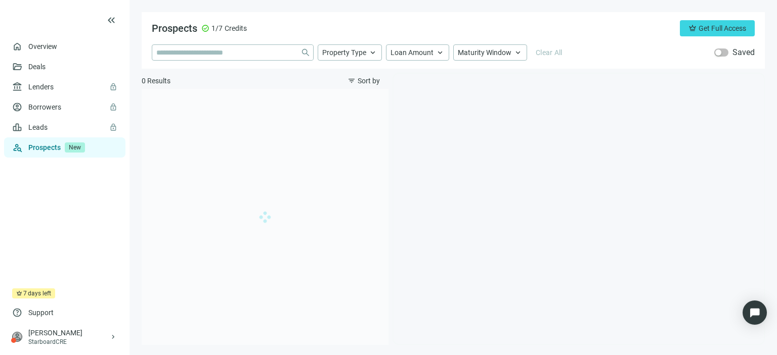
type input "**********"
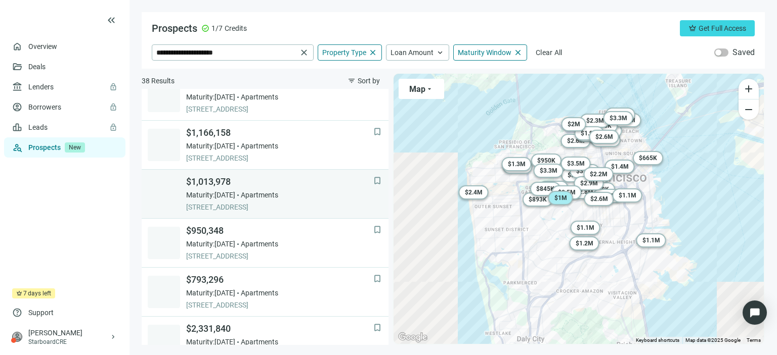
scroll to position [14, 0]
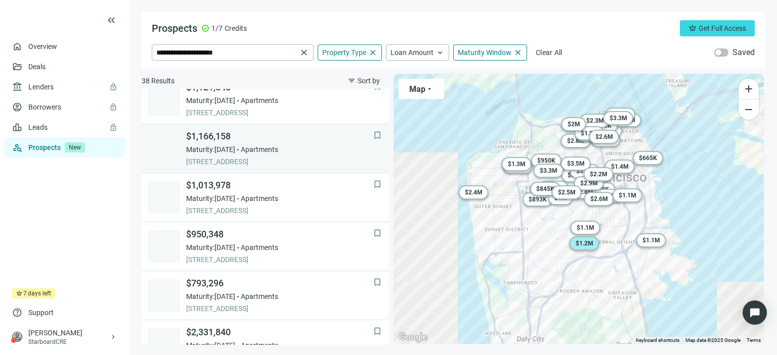
click at [245, 155] on div "$1,166,158 Maturity: [DATE] Apartments [STREET_ADDRESS]" at bounding box center [279, 148] width 187 height 36
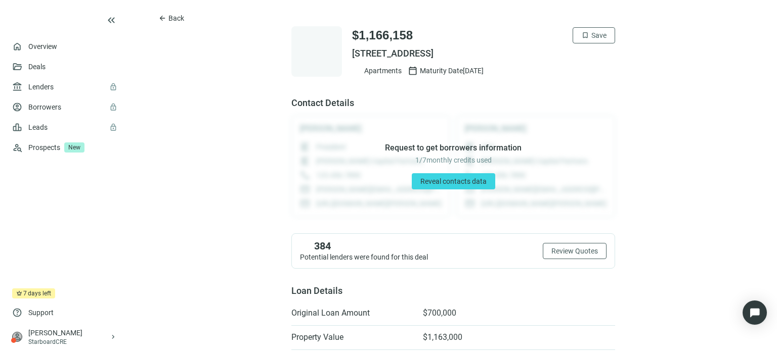
drag, startPoint x: 549, startPoint y: 57, endPoint x: 348, endPoint y: 53, distance: 201.3
click at [352, 53] on span "[STREET_ADDRESS]" at bounding box center [483, 54] width 263 height 12
click at [176, 20] on span "Back" at bounding box center [176, 18] width 16 height 8
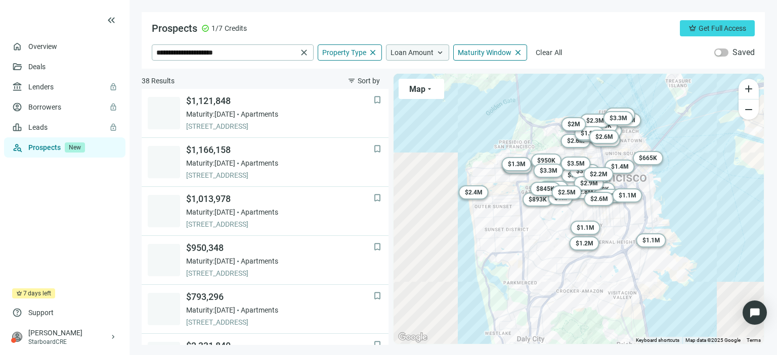
click at [407, 50] on span "Loan Amount" at bounding box center [411, 52] width 43 height 9
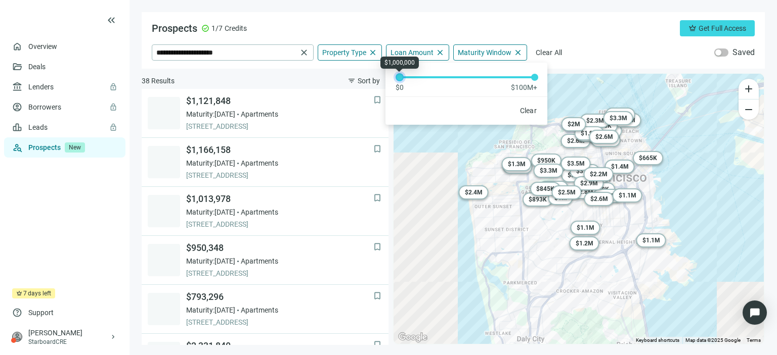
click at [400, 75] on div at bounding box center [399, 77] width 5 height 5
click at [407, 22] on div "Prospects check_circle 1/7 Credits crown Get Full Access" at bounding box center [453, 28] width 603 height 16
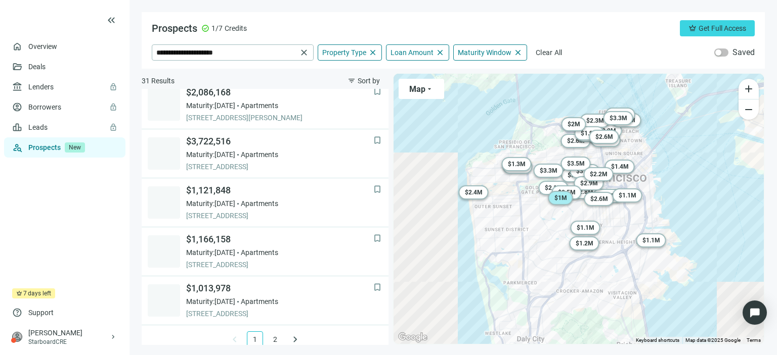
scroll to position [750, 0]
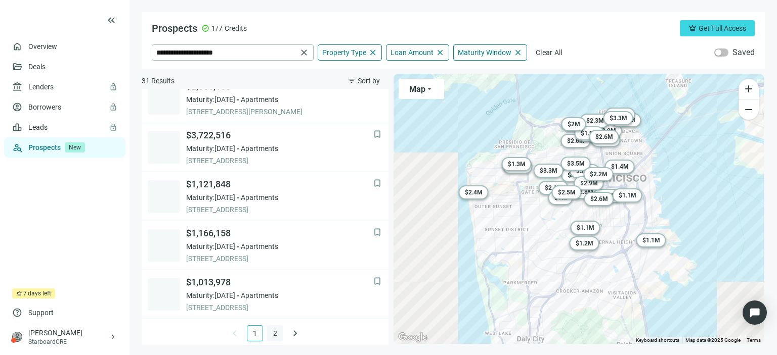
click at [267, 329] on link "2" at bounding box center [274, 333] width 15 height 15
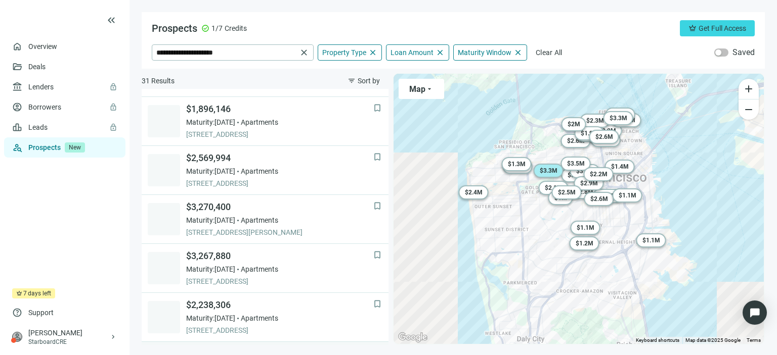
scroll to position [189, 0]
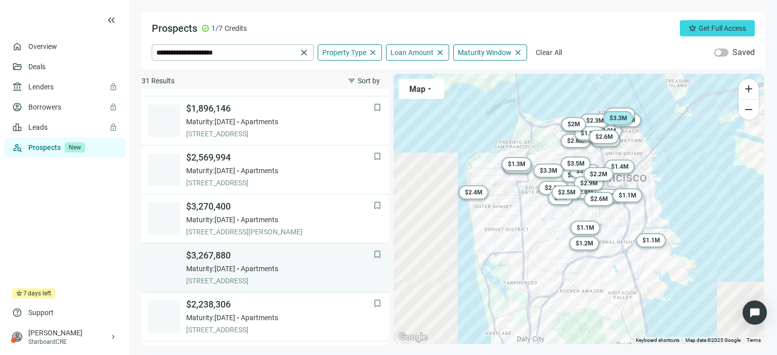
click at [230, 260] on span "$3,267,880" at bounding box center [279, 256] width 187 height 12
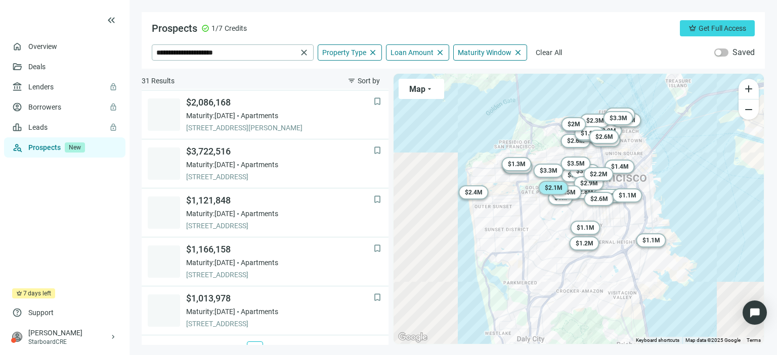
scroll to position [750, 0]
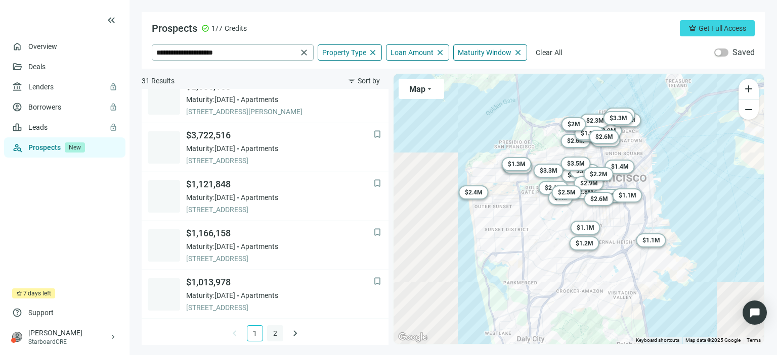
click at [271, 328] on link "2" at bounding box center [274, 333] width 15 height 15
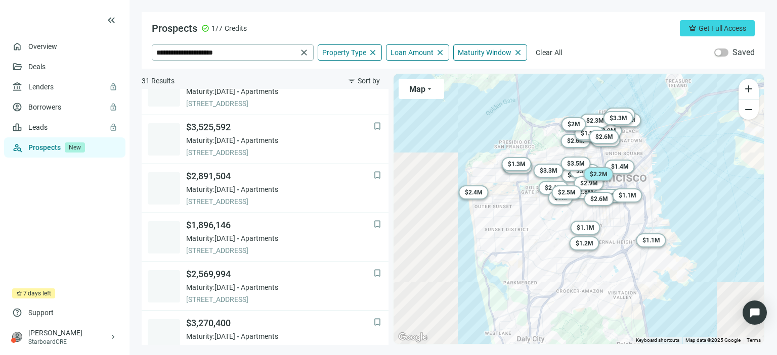
scroll to position [0, 0]
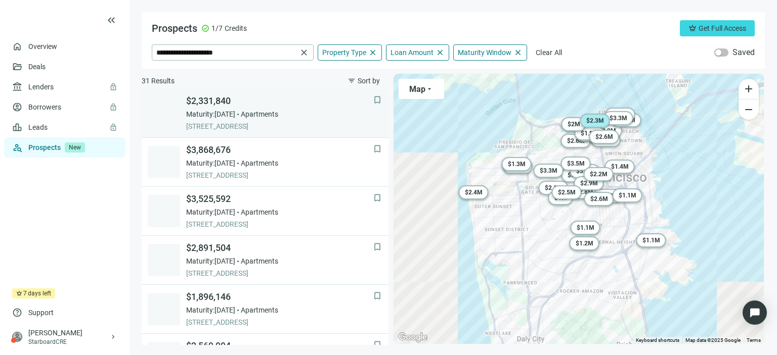
click at [243, 120] on div "$2,331,840 Maturity: [DATE] Apartments [STREET_ADDRESS]" at bounding box center [279, 113] width 187 height 36
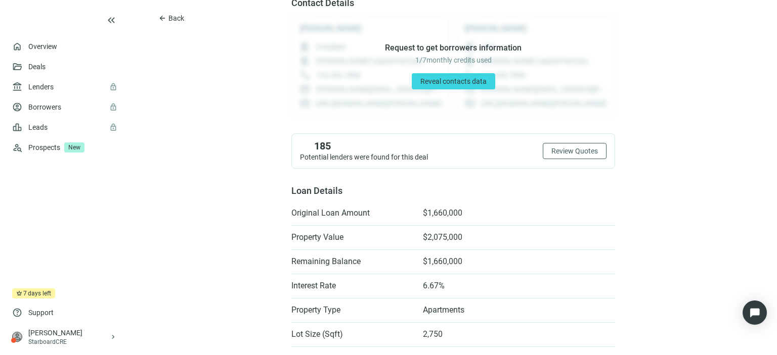
scroll to position [101, 0]
drag, startPoint x: 465, startPoint y: 212, endPoint x: 408, endPoint y: 212, distance: 57.6
click at [408, 212] on li "Original Loan Amount $1,660,000" at bounding box center [453, 213] width 324 height 16
drag, startPoint x: 467, startPoint y: 257, endPoint x: 390, endPoint y: 261, distance: 77.0
click at [390, 261] on li "Remaining Balance $1,660,000" at bounding box center [453, 261] width 324 height 16
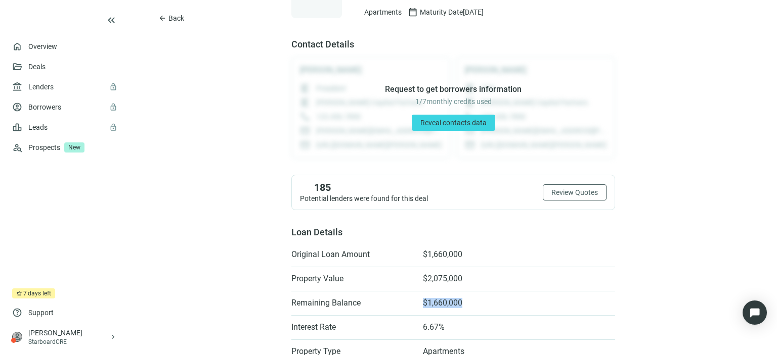
scroll to position [0, 0]
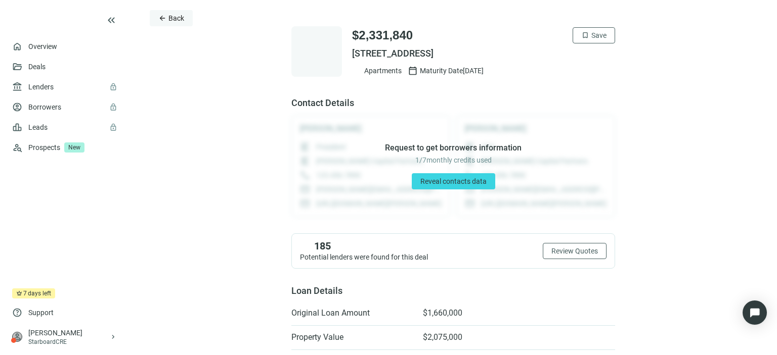
click at [166, 18] on button "arrow_back Back" at bounding box center [171, 18] width 43 height 16
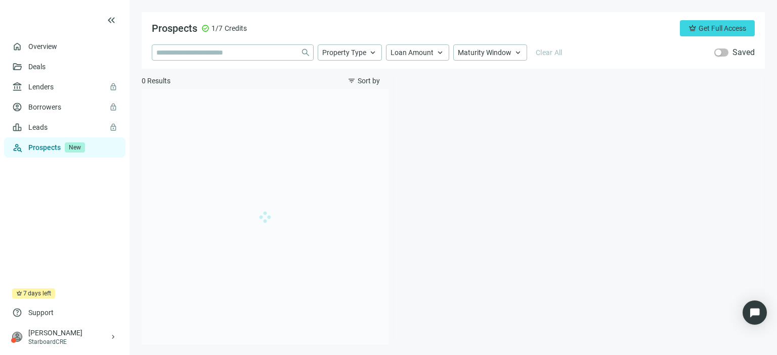
type input "**********"
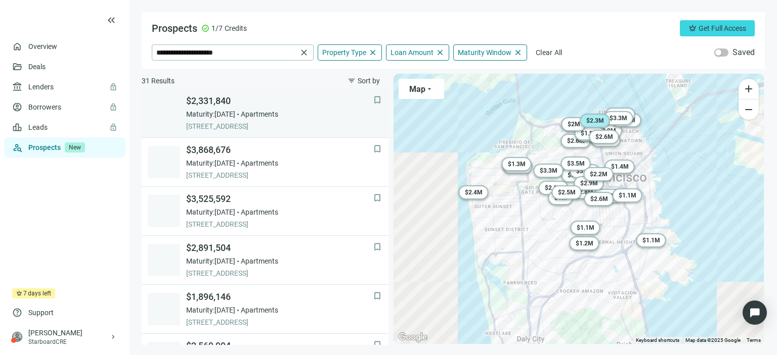
click at [235, 113] on span "Maturity: [DATE]" at bounding box center [210, 114] width 49 height 10
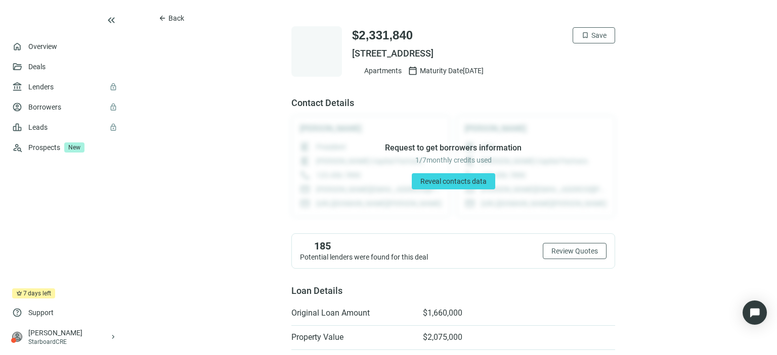
drag, startPoint x: 503, startPoint y: 50, endPoint x: 345, endPoint y: 53, distance: 157.8
click at [345, 53] on div "$2,331,840 bookmark Save [STREET_ADDRESS] Apartments calendar_today Maturity Da…" at bounding box center [453, 51] width 324 height 51
click at [171, 18] on span "Back" at bounding box center [176, 18] width 16 height 8
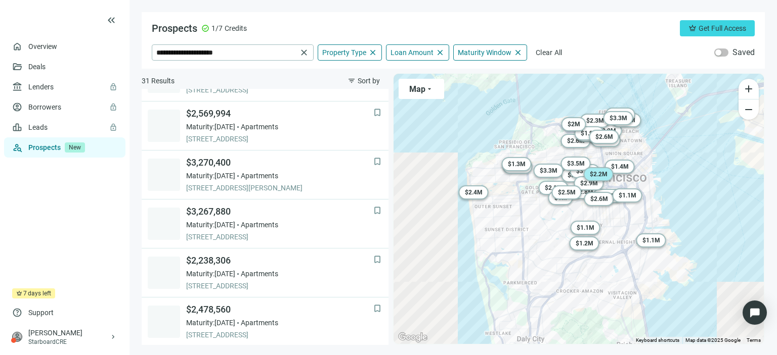
scroll to position [310, 0]
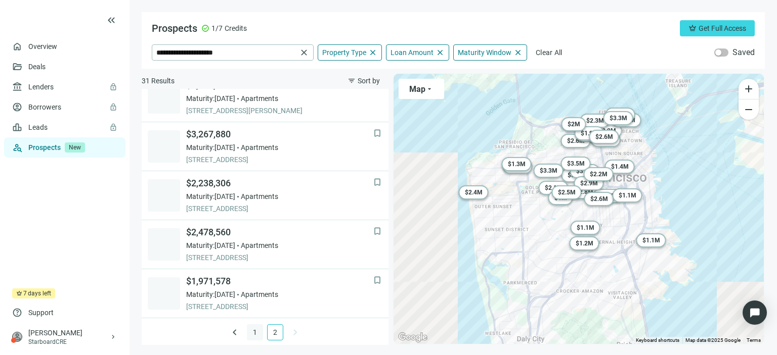
click at [247, 330] on link "1" at bounding box center [254, 332] width 15 height 15
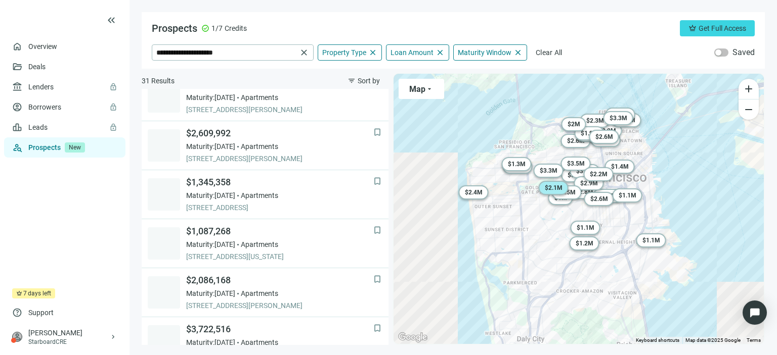
scroll to position [555, 0]
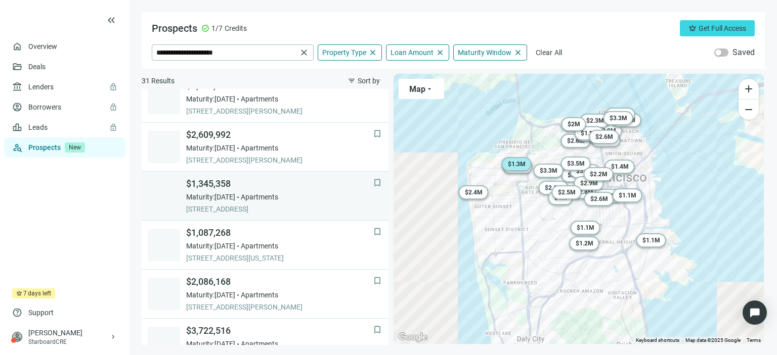
click at [257, 211] on span "[STREET_ADDRESS]" at bounding box center [279, 209] width 187 height 10
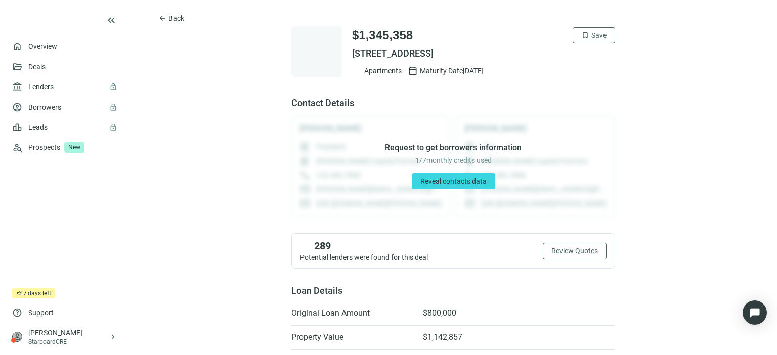
drag, startPoint x: 529, startPoint y: 54, endPoint x: 347, endPoint y: 55, distance: 182.0
click at [352, 55] on span "[STREET_ADDRESS]" at bounding box center [483, 54] width 263 height 12
click at [173, 17] on span "Back" at bounding box center [176, 18] width 16 height 8
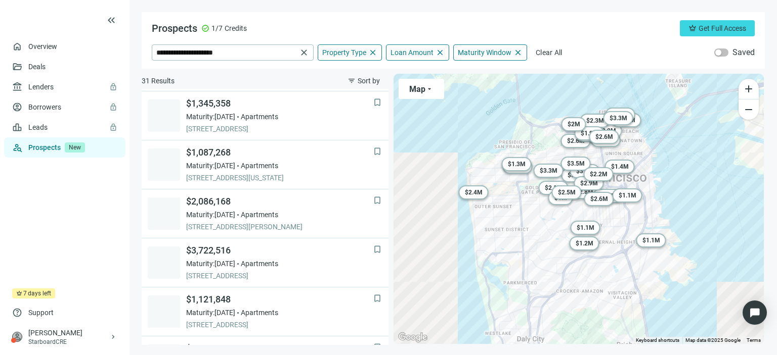
scroll to position [636, 0]
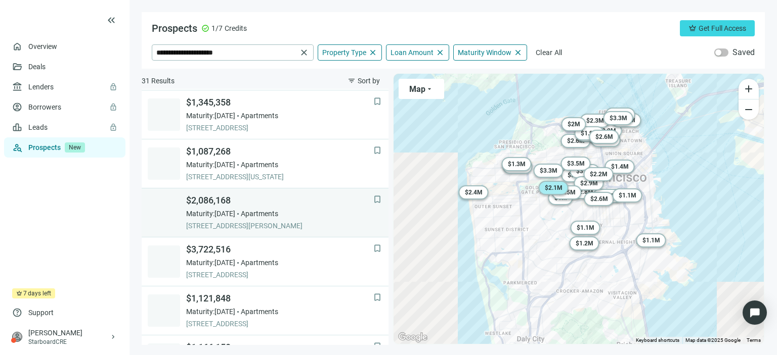
click at [223, 210] on span "Maturity: [DATE]" at bounding box center [210, 214] width 49 height 10
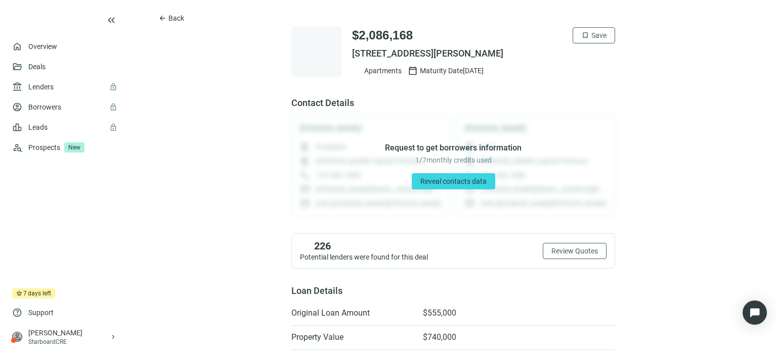
drag, startPoint x: 524, startPoint y: 52, endPoint x: 344, endPoint y: 54, distance: 179.5
click at [344, 54] on div "$2,086,168 bookmark Save [STREET_ADDRESS][PERSON_NAME] Apartments calendar_toda…" at bounding box center [453, 51] width 324 height 51
click at [170, 19] on span "Back" at bounding box center [176, 18] width 16 height 8
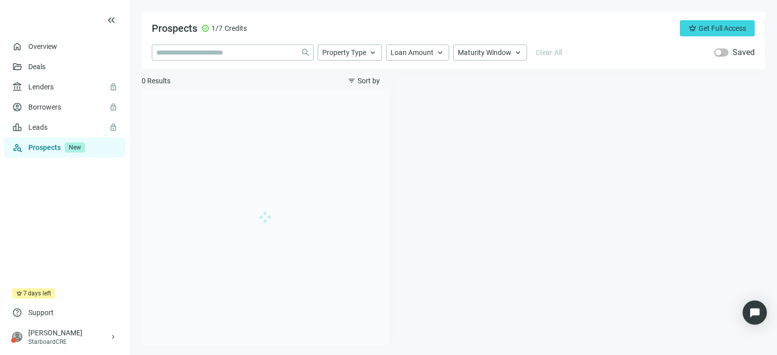
type input "**********"
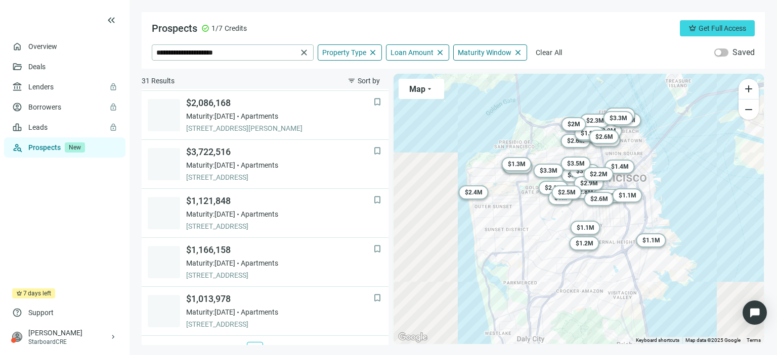
scroll to position [734, 0]
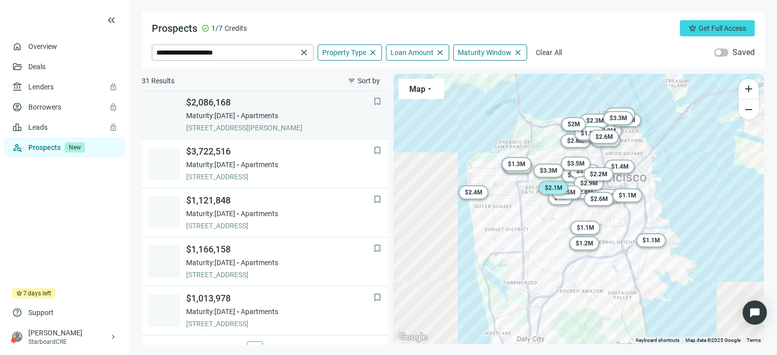
click at [208, 106] on span "$2,086,168" at bounding box center [279, 103] width 187 height 12
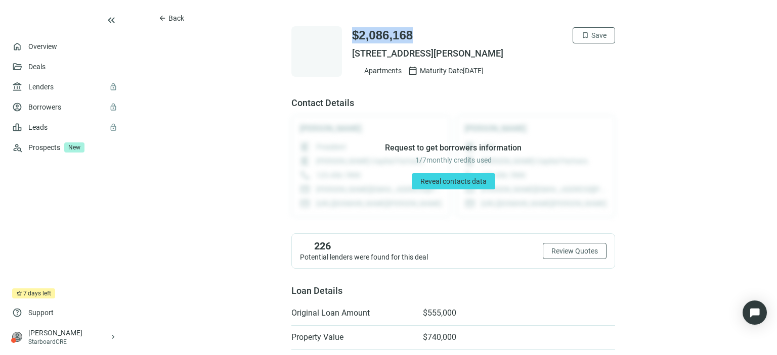
drag, startPoint x: 418, startPoint y: 35, endPoint x: 347, endPoint y: 38, distance: 70.8
click at [352, 38] on div "$2,086,168 bookmark Save" at bounding box center [483, 35] width 263 height 16
click at [173, 20] on span "Back" at bounding box center [176, 18] width 16 height 8
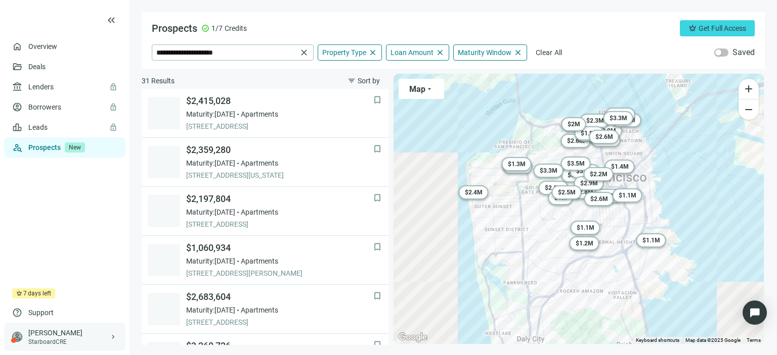
click at [115, 338] on span "keyboard_arrow_right" at bounding box center [113, 337] width 8 height 8
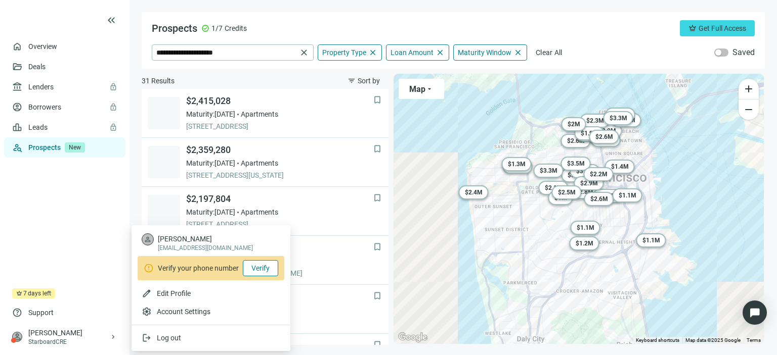
click at [260, 272] on span "Verify" at bounding box center [260, 268] width 18 height 8
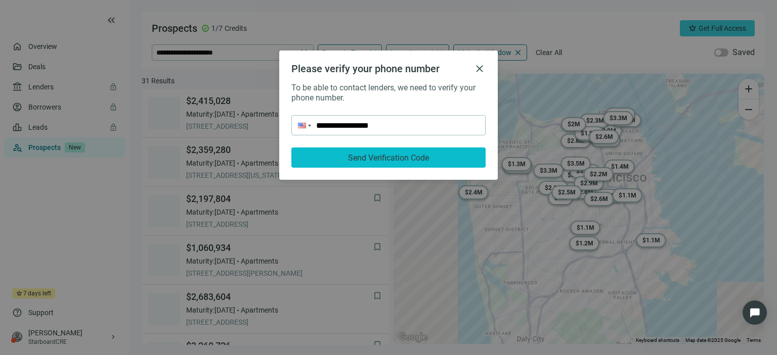
click at [365, 161] on span "Send Verification Code" at bounding box center [388, 158] width 81 height 10
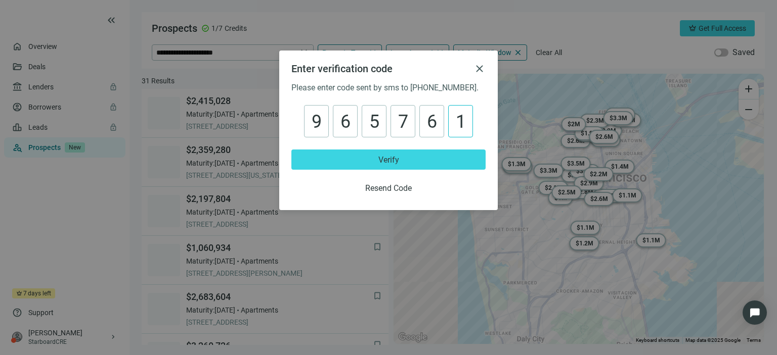
type input "******"
click at [365, 161] on button "Verify" at bounding box center [388, 160] width 194 height 20
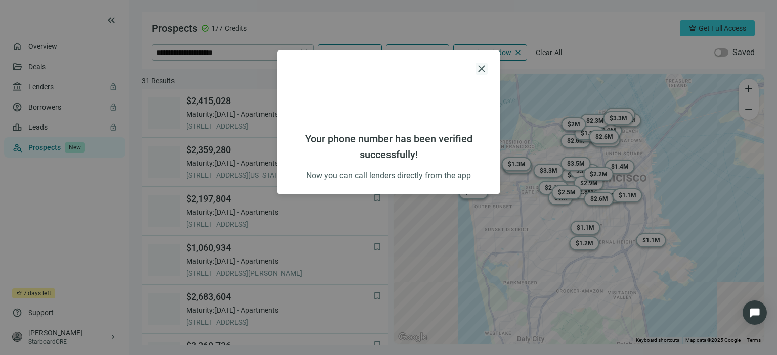
click at [482, 68] on span "close" at bounding box center [481, 69] width 12 height 12
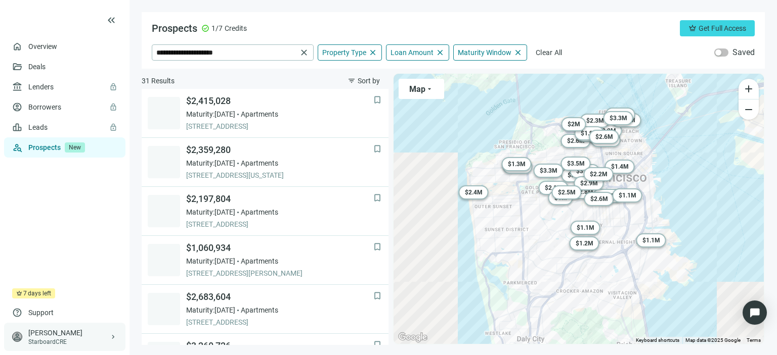
click at [111, 341] on span "keyboard_arrow_right" at bounding box center [113, 337] width 8 height 8
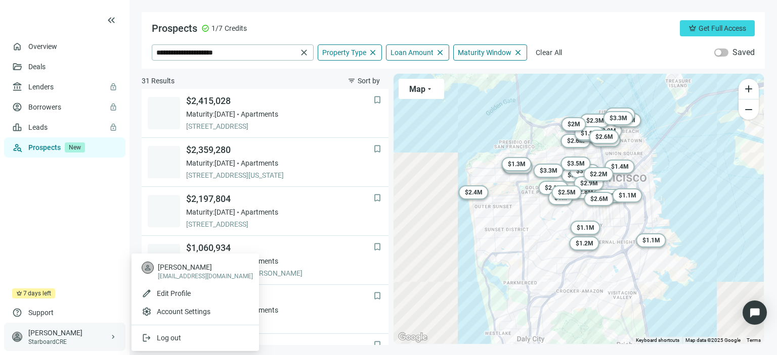
click at [114, 336] on span "keyboard_arrow_right" at bounding box center [113, 337] width 8 height 8
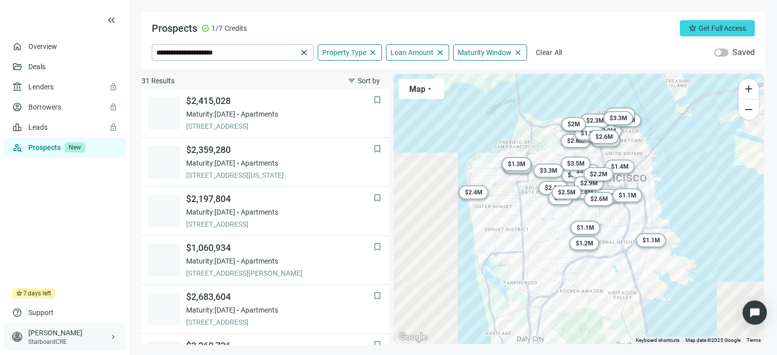
click at [114, 336] on span "keyboard_arrow_right" at bounding box center [113, 337] width 8 height 8
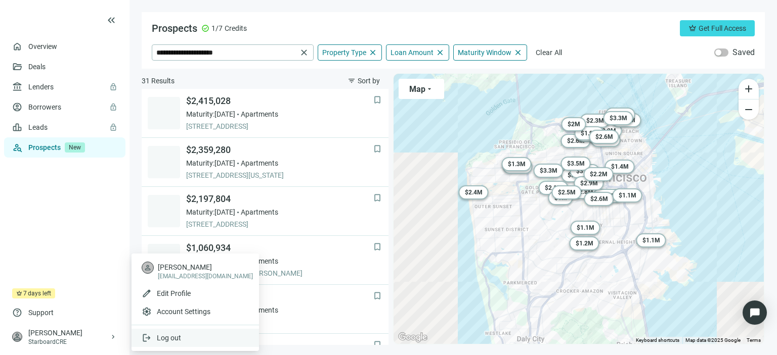
click at [163, 334] on span "Log out" at bounding box center [169, 338] width 24 height 8
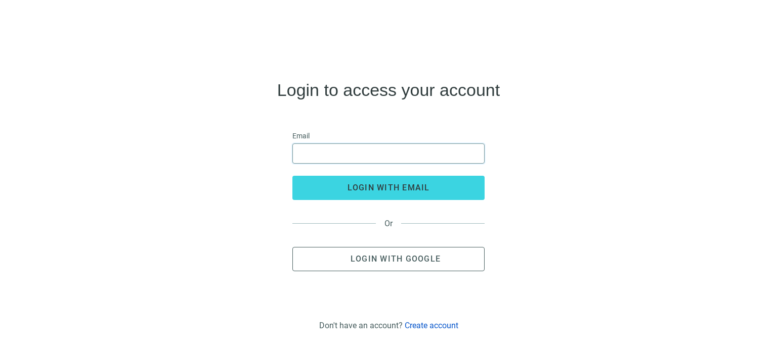
click at [311, 152] on input "email" at bounding box center [388, 153] width 179 height 19
type input "**********"
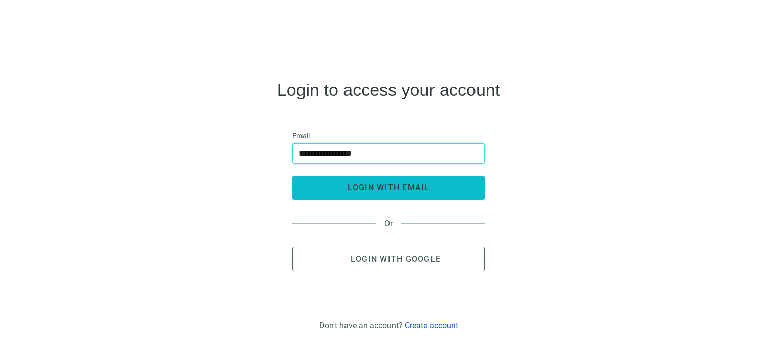
click at [358, 182] on button "login with email" at bounding box center [388, 188] width 192 height 24
